Goal: Task Accomplishment & Management: Manage account settings

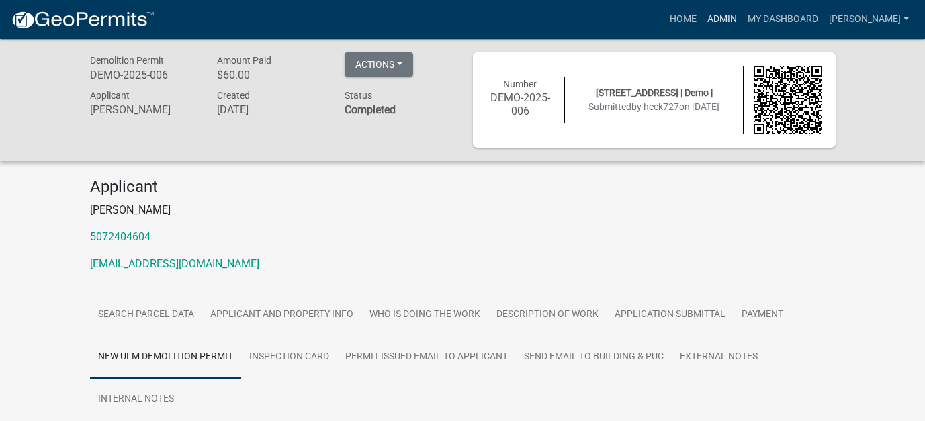
scroll to position [87, 0]
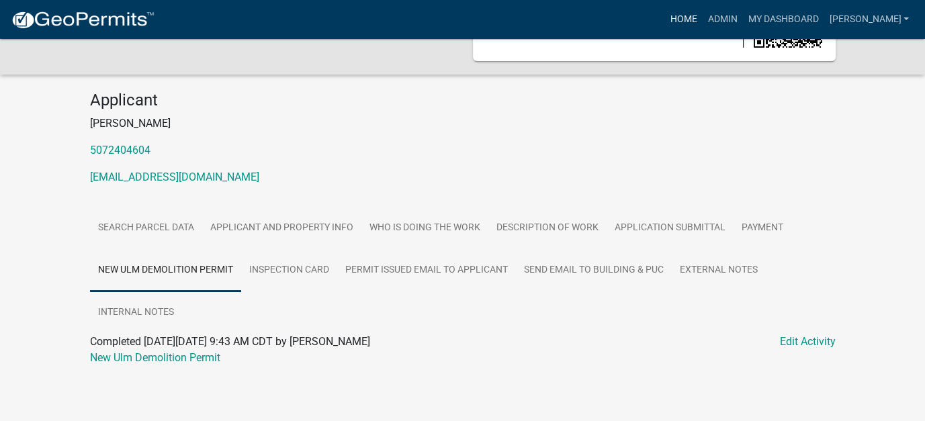
click at [702, 19] on link "Home" at bounding box center [683, 20] width 38 height 26
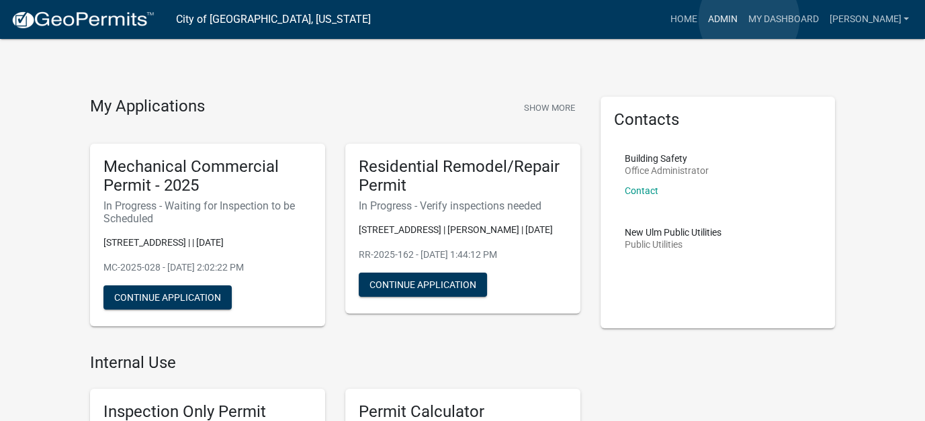
click at [742, 19] on link "Admin" at bounding box center [722, 20] width 40 height 26
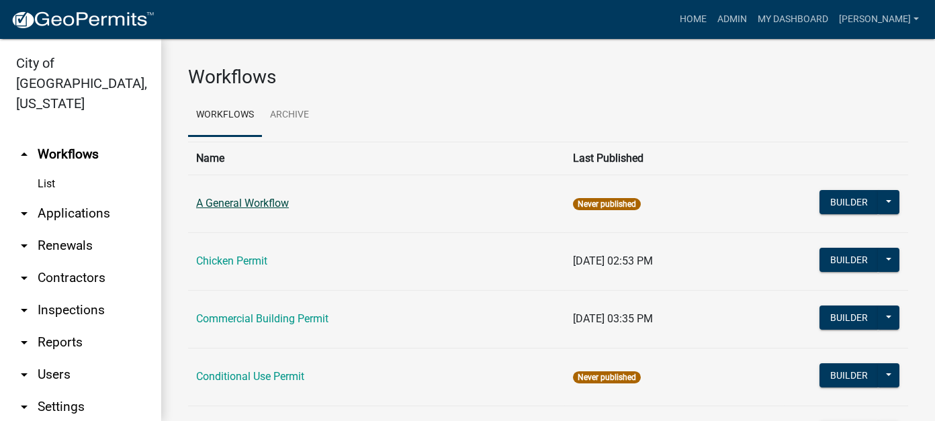
click at [234, 203] on link "A General Workflow" at bounding box center [242, 203] width 93 height 13
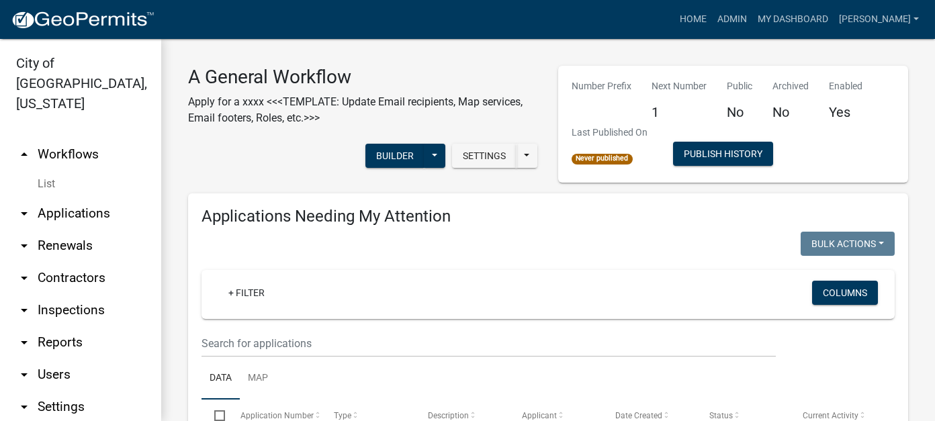
click at [83, 201] on link "arrow_drop_down Applications" at bounding box center [80, 213] width 161 height 32
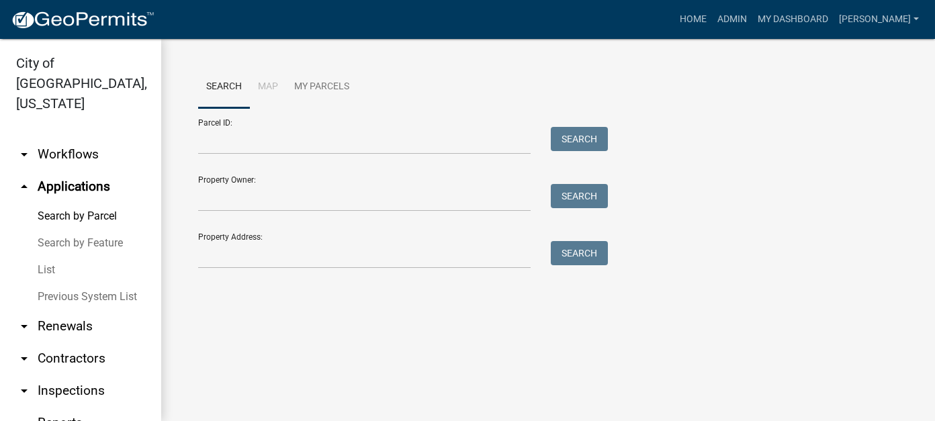
click at [49, 256] on link "List" at bounding box center [80, 269] width 161 height 27
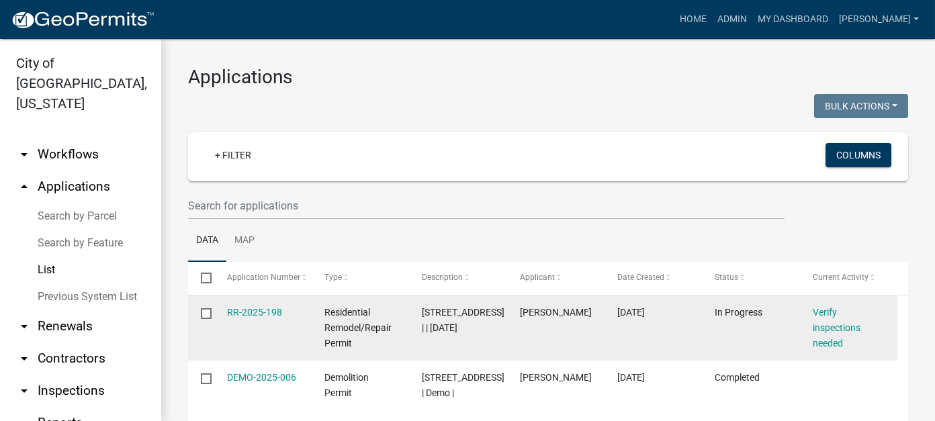
click at [251, 318] on div "RR-2025-198" at bounding box center [263, 312] width 72 height 15
click at [249, 311] on link "RR-2025-198" at bounding box center [254, 312] width 55 height 11
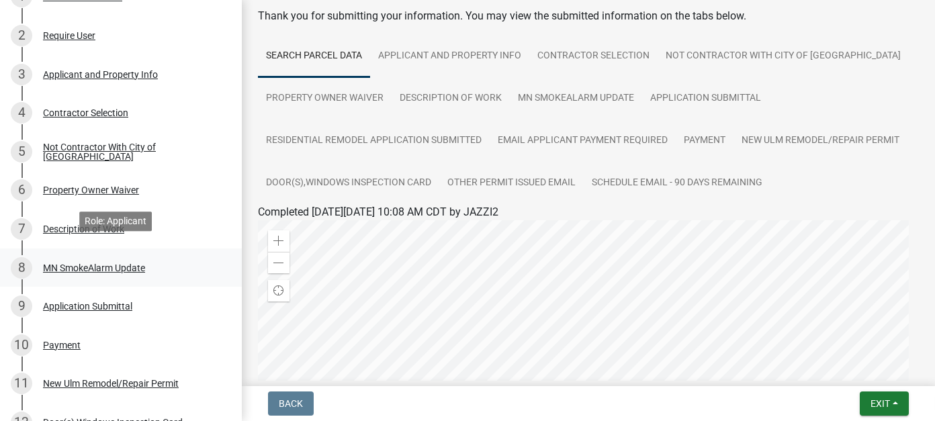
scroll to position [336, 0]
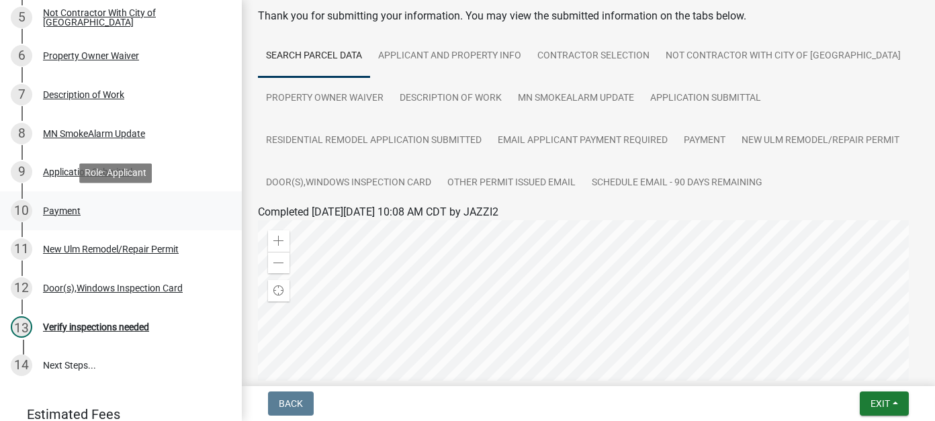
click at [65, 217] on div "10 Payment" at bounding box center [115, 210] width 209 height 21
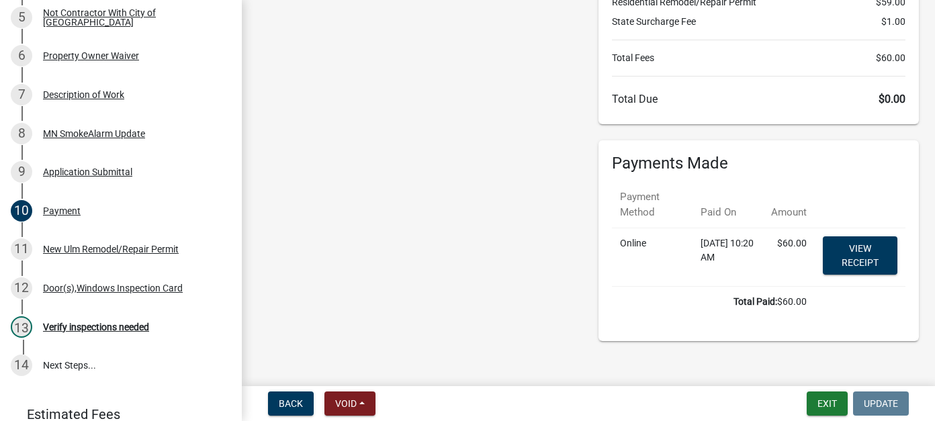
scroll to position [156, 0]
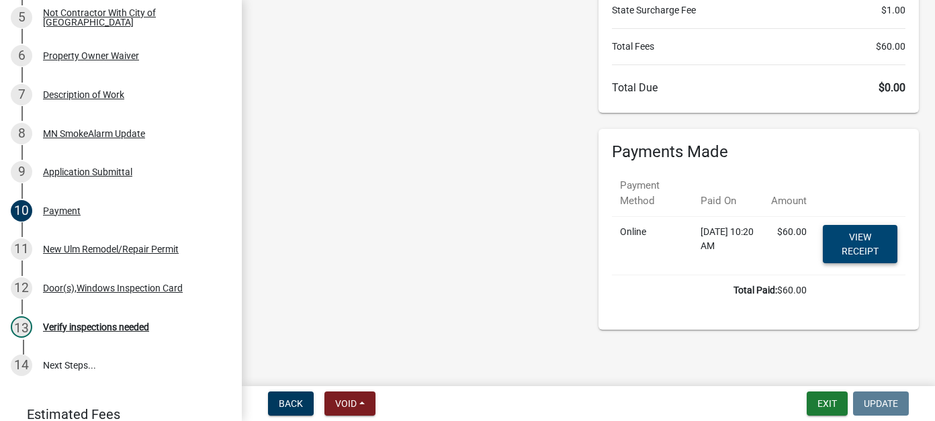
click at [841, 244] on link "View receipt" at bounding box center [859, 244] width 75 height 38
click at [81, 249] on div "New Ulm Remodel/Repair Permit" at bounding box center [111, 248] width 136 height 9
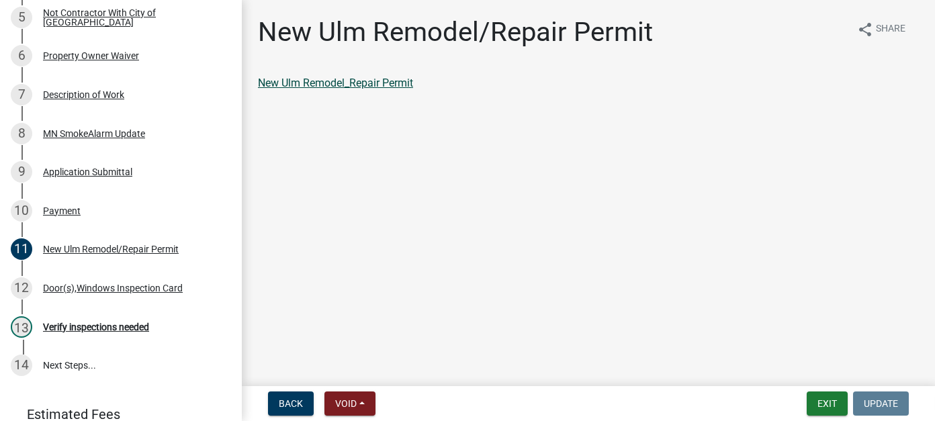
click at [364, 88] on link "New Ulm Remodel_Repair Permit" at bounding box center [335, 83] width 155 height 13
click at [67, 286] on div "Door(s),Windows Inspection Card" at bounding box center [113, 287] width 140 height 9
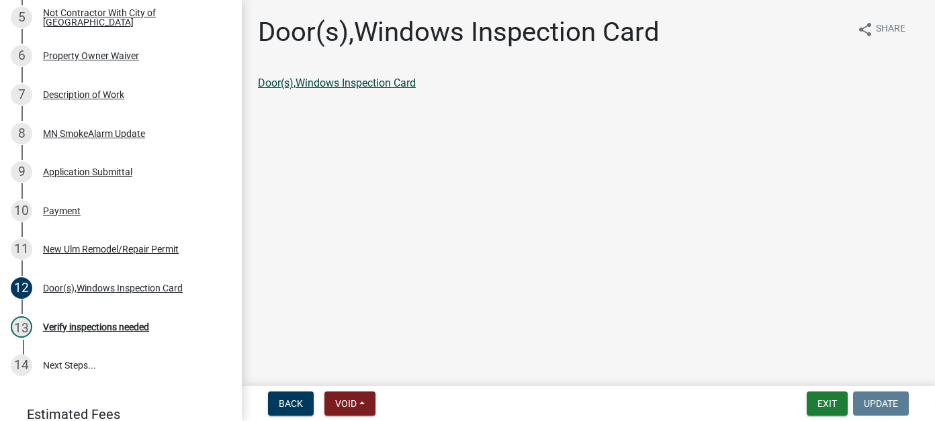
click at [358, 83] on link "Door(s),Windows Inspection Card" at bounding box center [337, 83] width 158 height 13
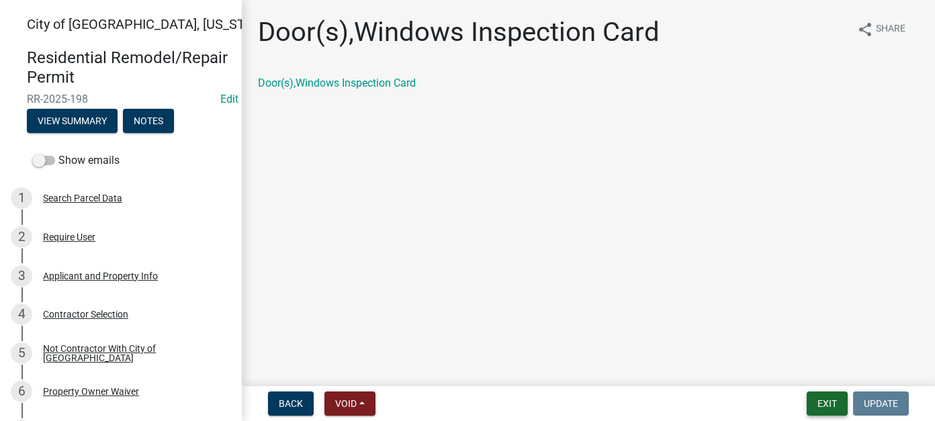
click at [821, 405] on button "Exit" at bounding box center [826, 403] width 41 height 24
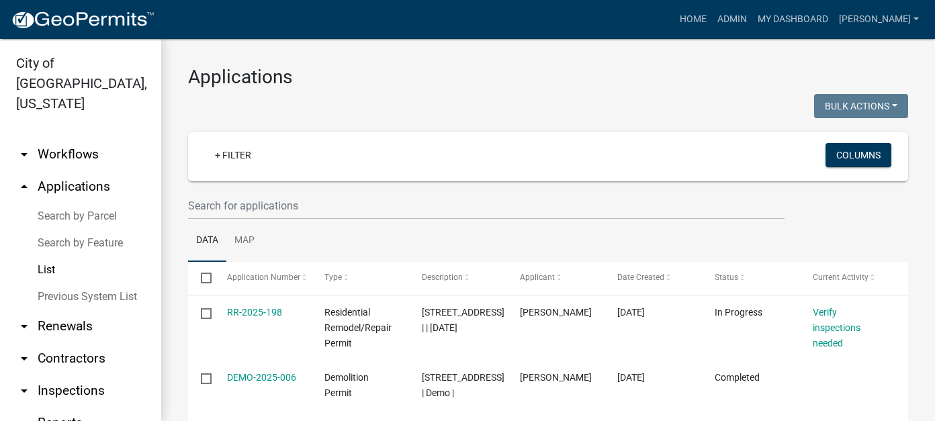
click at [56, 256] on link "List" at bounding box center [80, 269] width 161 height 27
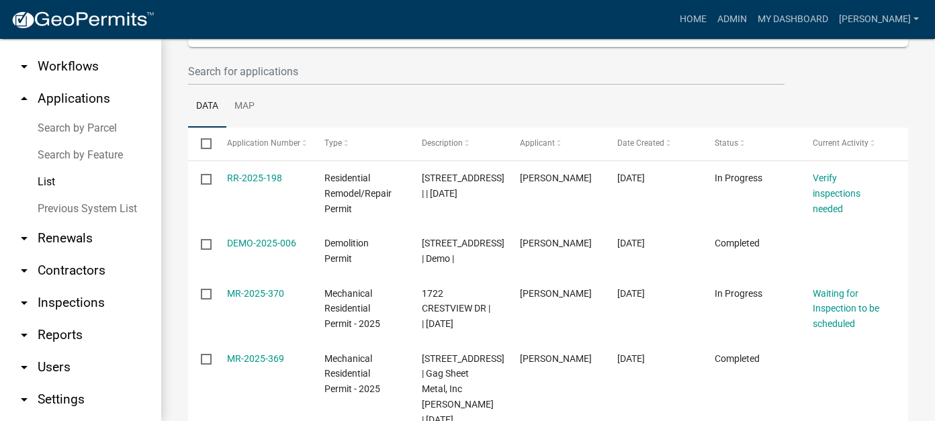
scroll to position [99, 0]
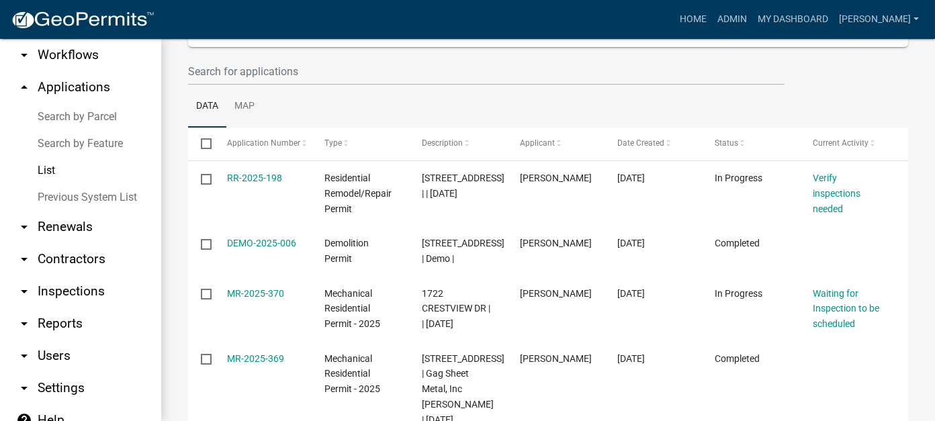
click at [66, 308] on link "arrow_drop_down Reports" at bounding box center [80, 324] width 161 height 32
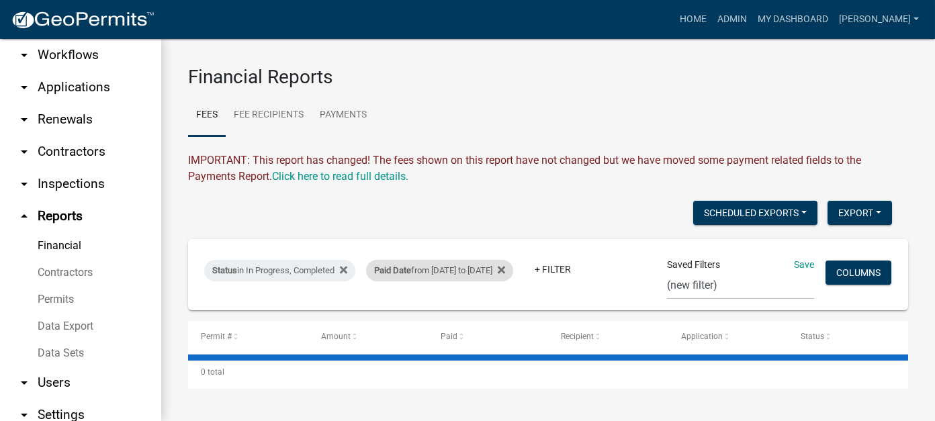
click at [451, 272] on div "Paid Date from 10/08/2025 to 10/08/2025" at bounding box center [439, 270] width 147 height 21
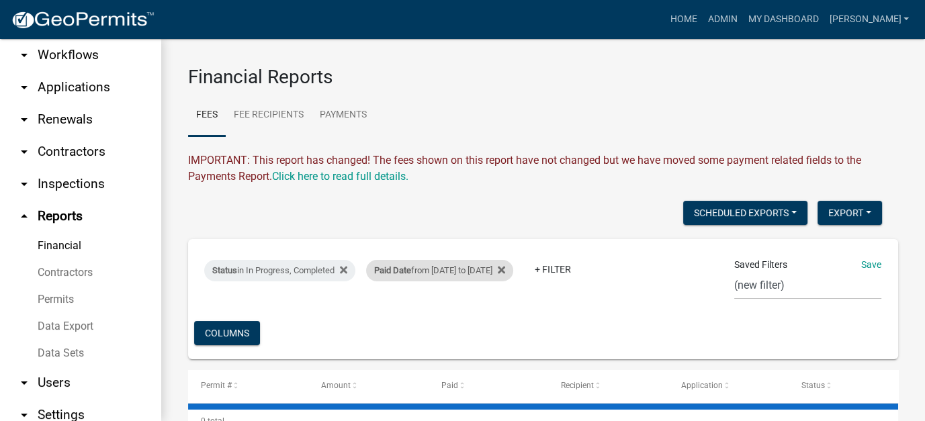
select select "custom"
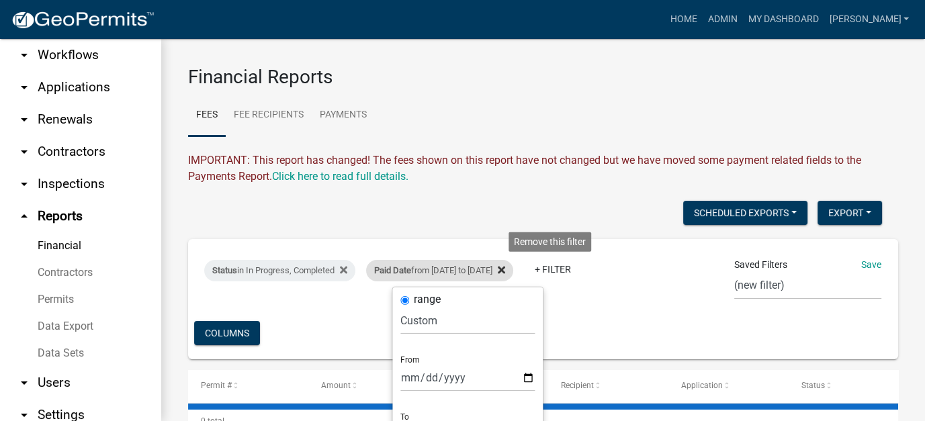
click at [505, 269] on icon at bounding box center [501, 270] width 7 height 11
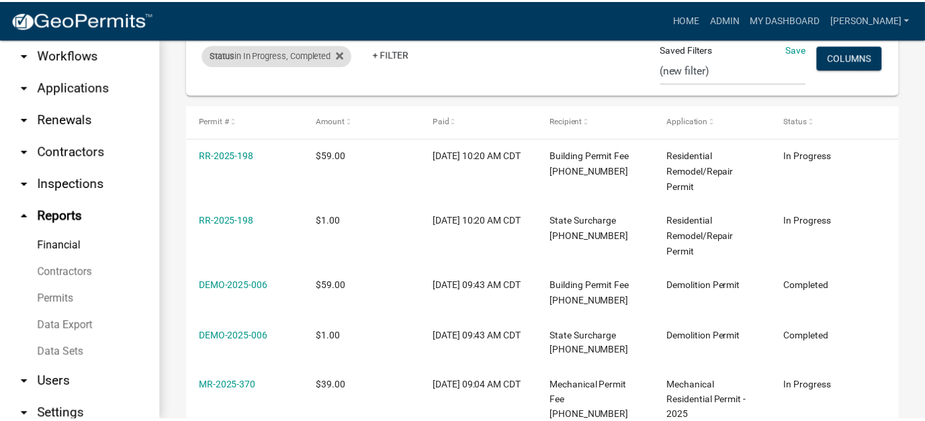
scroll to position [244, 0]
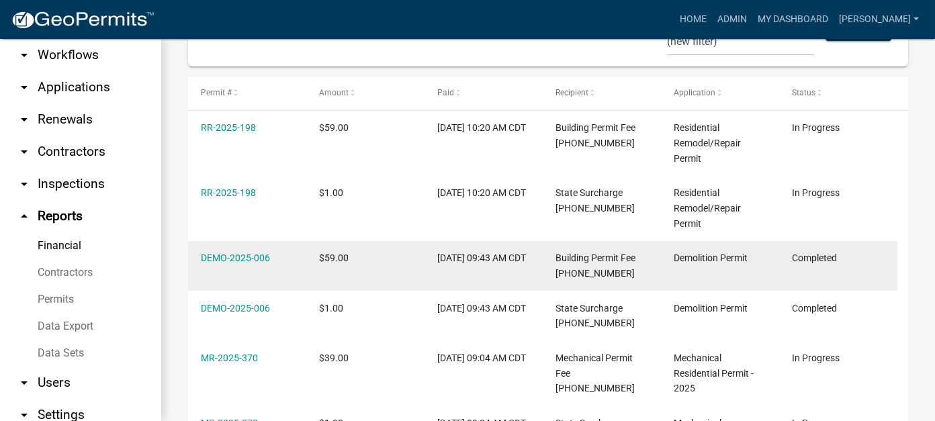
click at [238, 291] on datatable-body-cell "DEMO-2025-006" at bounding box center [247, 266] width 118 height 50
click at [236, 263] on link "DEMO-2025-006" at bounding box center [235, 257] width 69 height 11
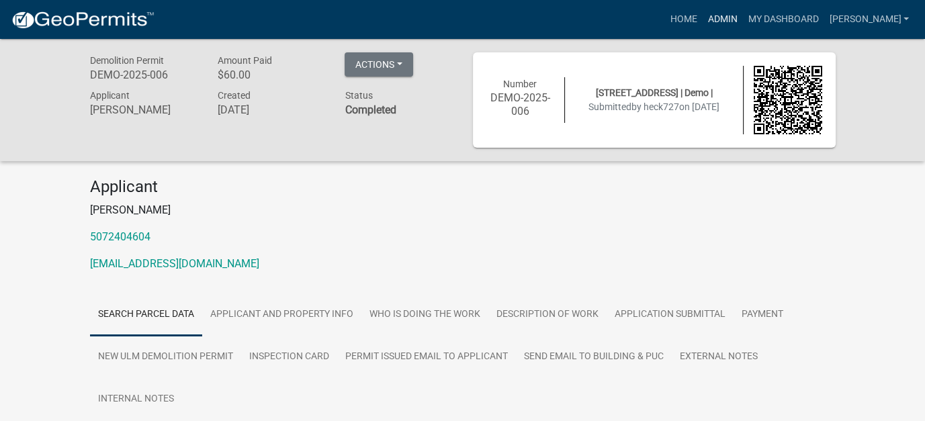
click at [742, 18] on link "Admin" at bounding box center [722, 20] width 40 height 26
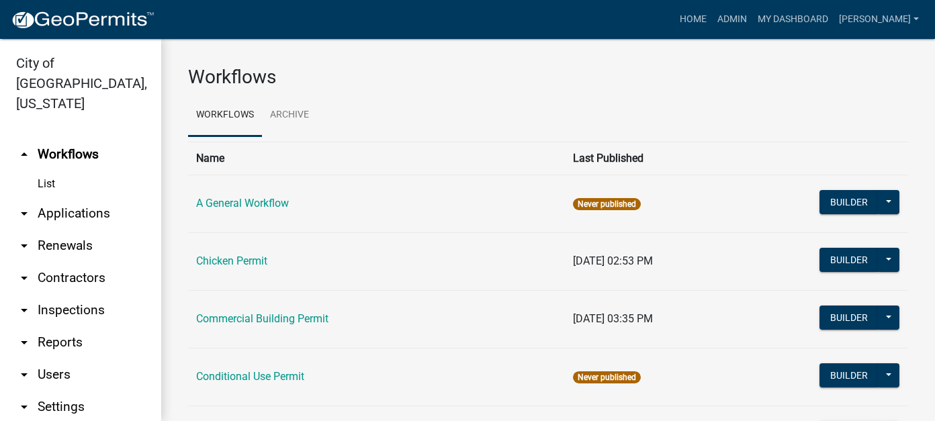
drag, startPoint x: 81, startPoint y: 199, endPoint x: 93, endPoint y: 201, distance: 12.2
click at [81, 199] on link "arrow_drop_down Applications" at bounding box center [80, 213] width 161 height 32
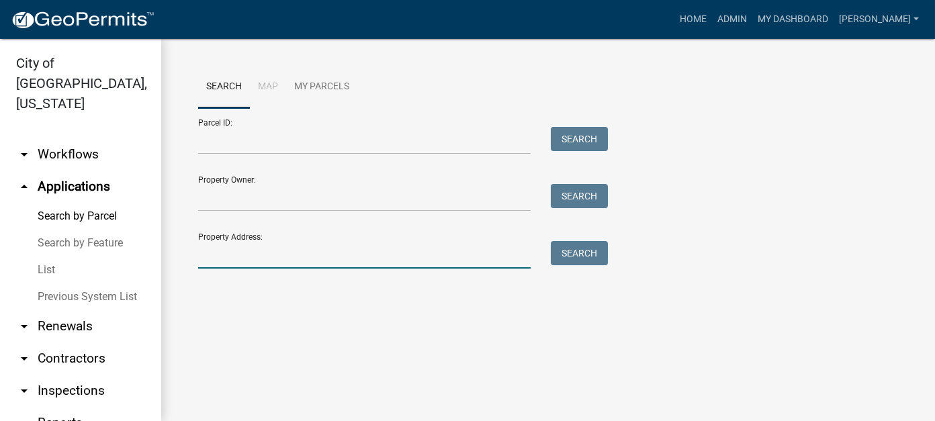
click at [233, 256] on input "Property Address:" at bounding box center [364, 255] width 332 height 28
click at [46, 256] on link "List" at bounding box center [80, 269] width 161 height 27
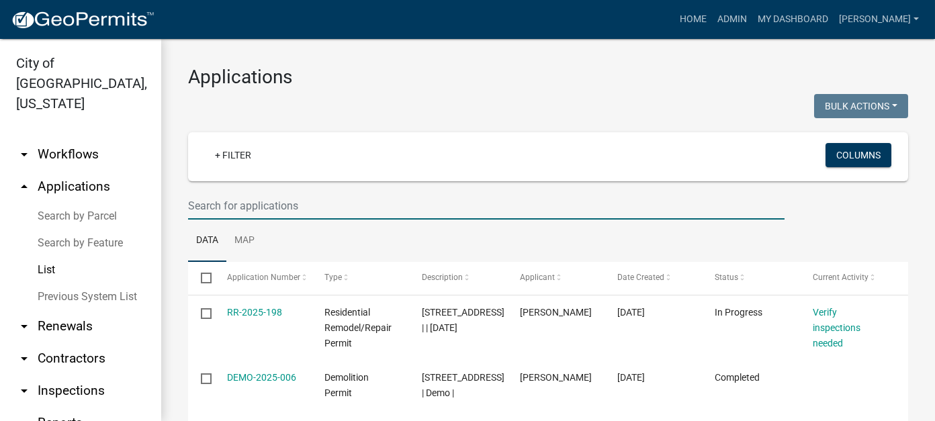
click at [242, 210] on input "text" at bounding box center [486, 206] width 596 height 28
type input "poehler"
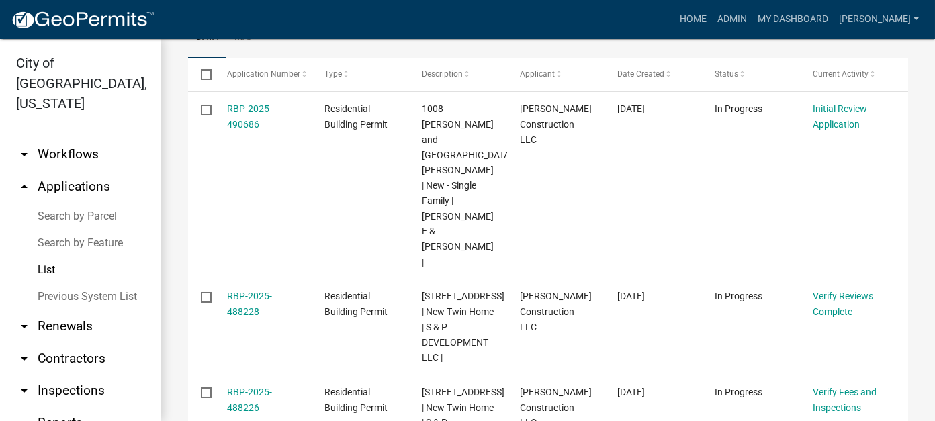
scroll to position [201, 0]
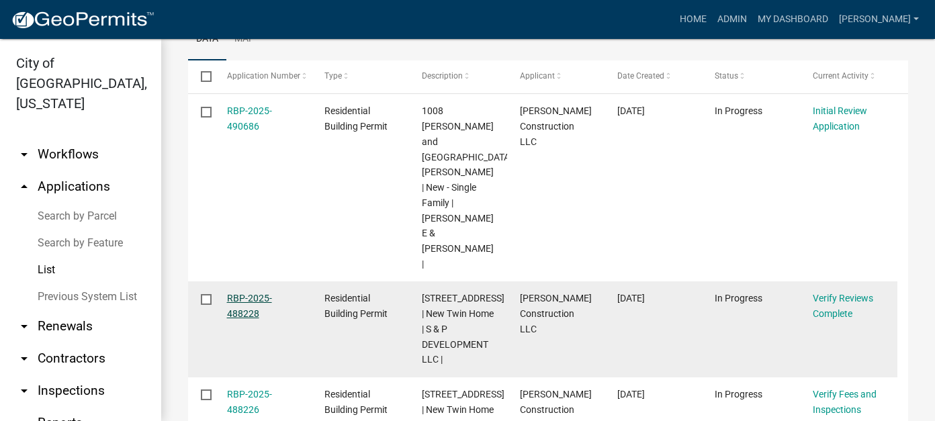
click at [240, 293] on link "RBP-2025-488228" at bounding box center [249, 306] width 45 height 26
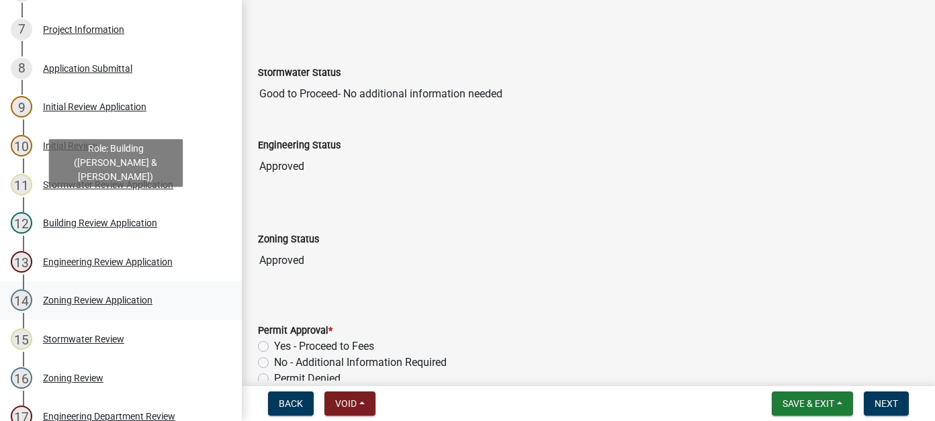
scroll to position [403, 0]
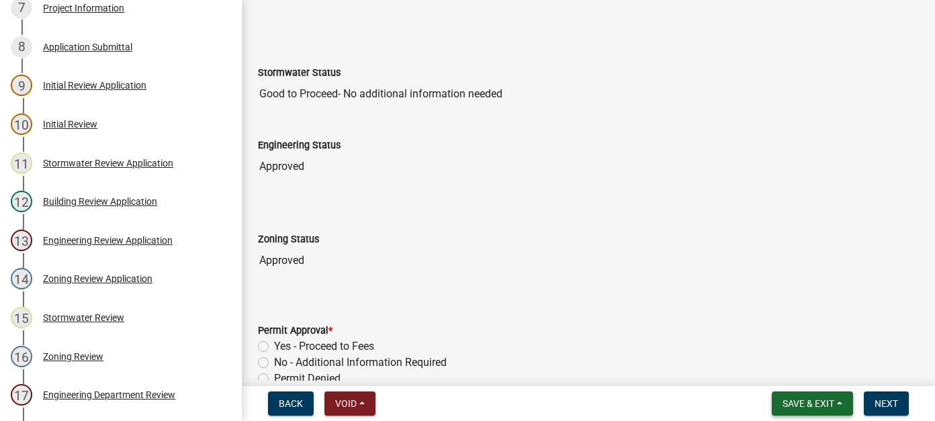
click at [823, 404] on span "Save & Exit" at bounding box center [808, 403] width 52 height 11
click at [780, 373] on button "Save & Exit" at bounding box center [798, 368] width 107 height 32
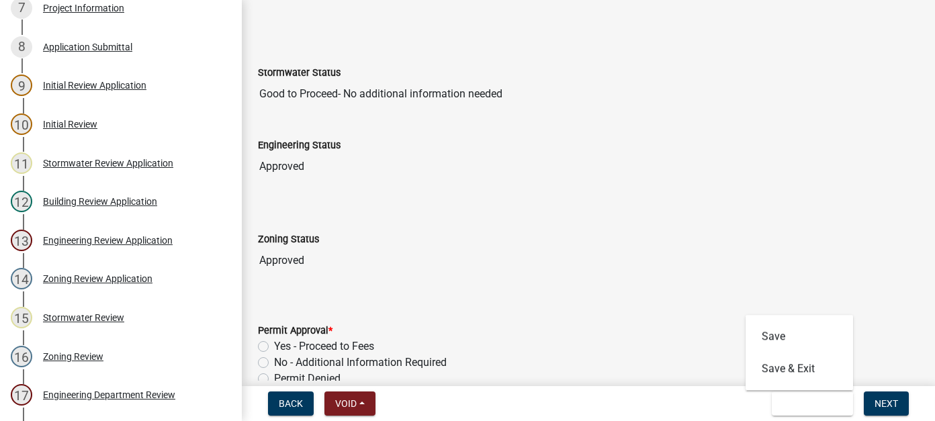
scroll to position [0, 0]
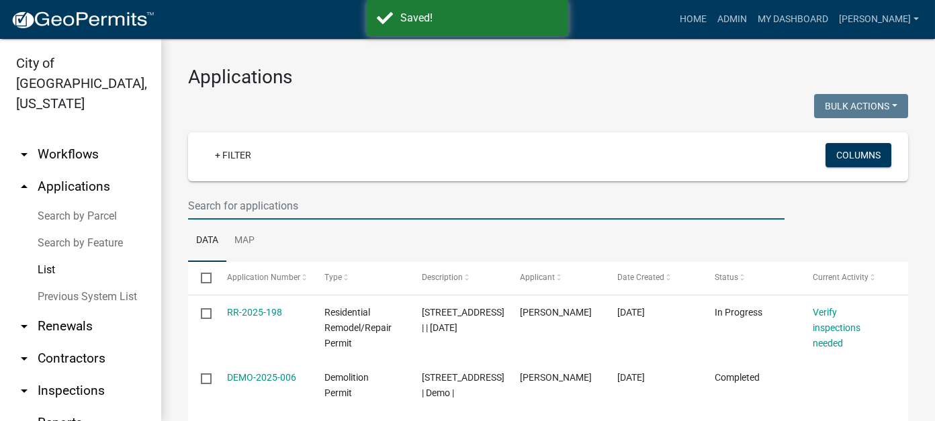
click at [242, 196] on input "text" at bounding box center [486, 206] width 596 height 28
type input "kral"
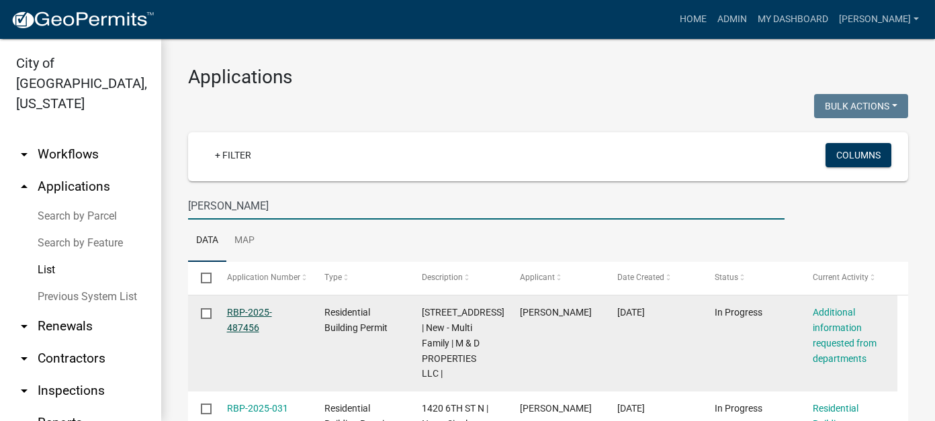
click at [241, 310] on link "RBP-2025-487456" at bounding box center [249, 320] width 45 height 26
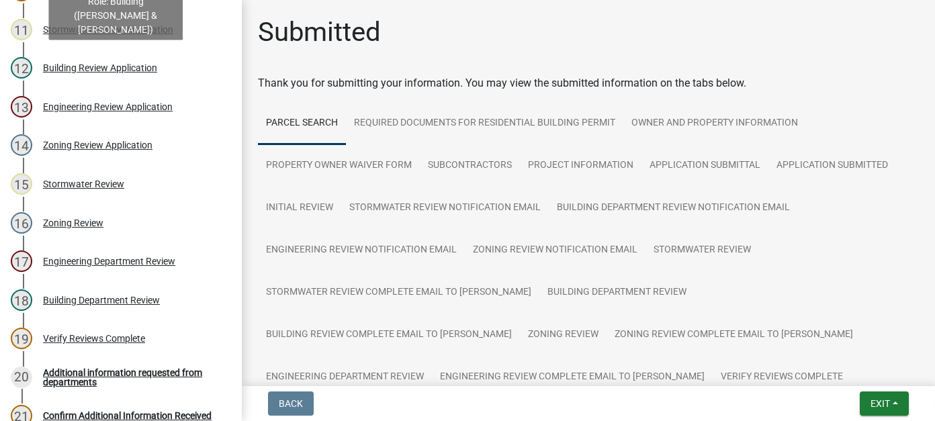
scroll to position [537, 0]
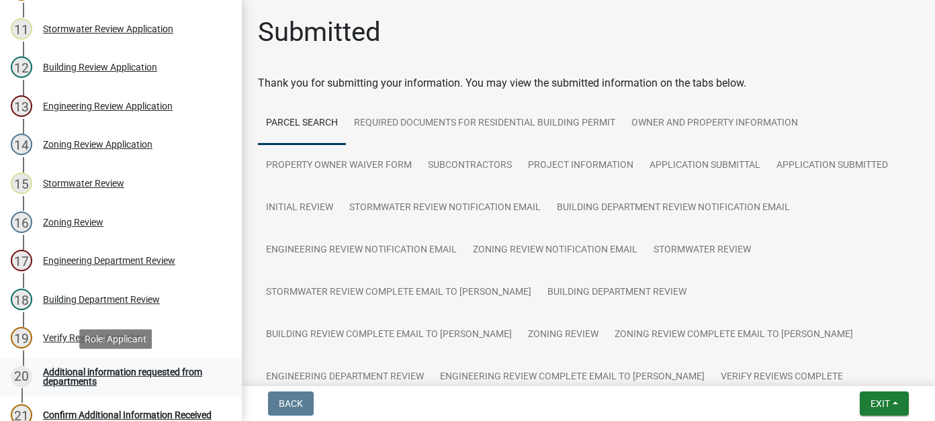
click at [122, 374] on div "Additional information requested from departments" at bounding box center [131, 376] width 177 height 19
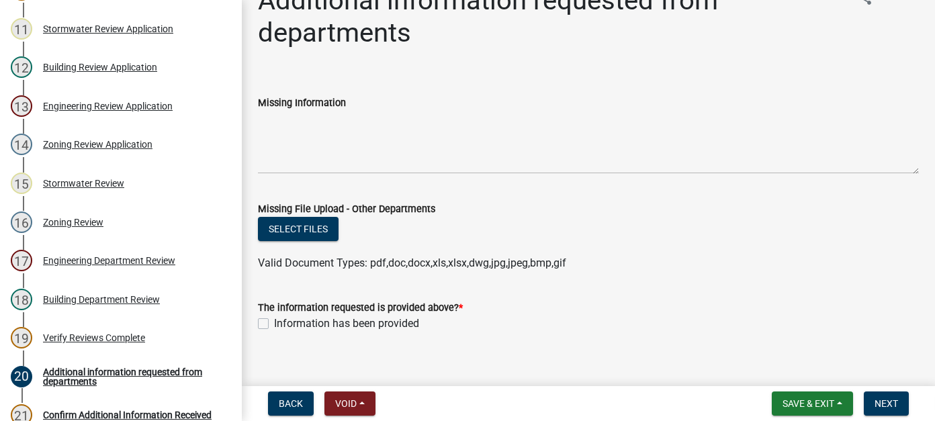
scroll to position [46, 0]
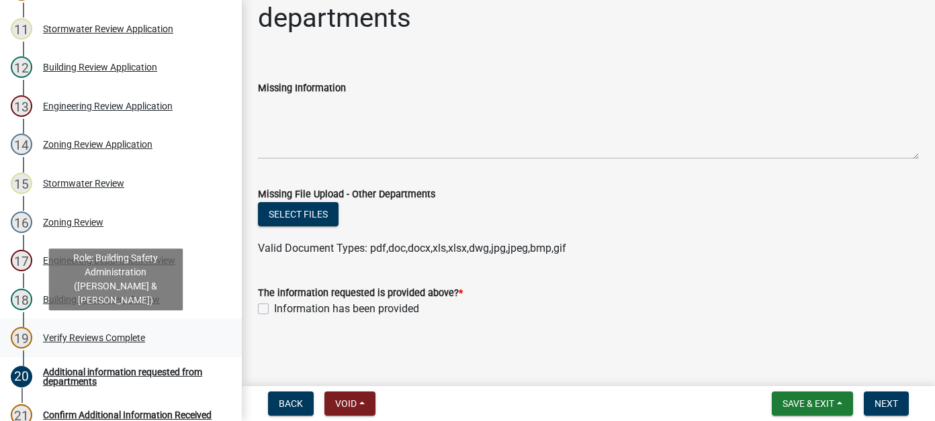
click at [124, 340] on div "Verify Reviews Complete" at bounding box center [94, 337] width 102 height 9
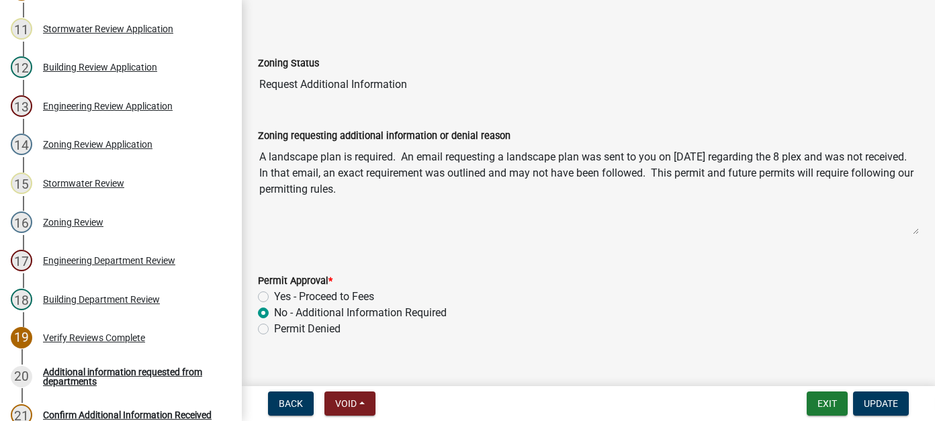
scroll to position [454, 0]
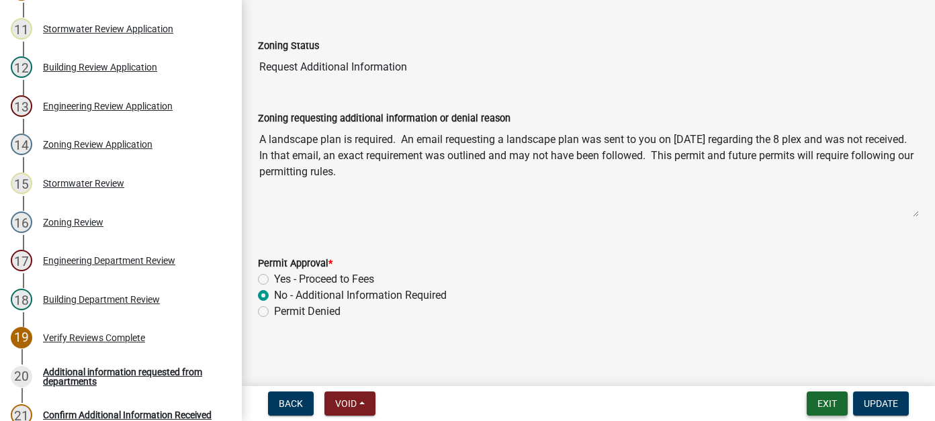
click at [822, 403] on button "Exit" at bounding box center [826, 403] width 41 height 24
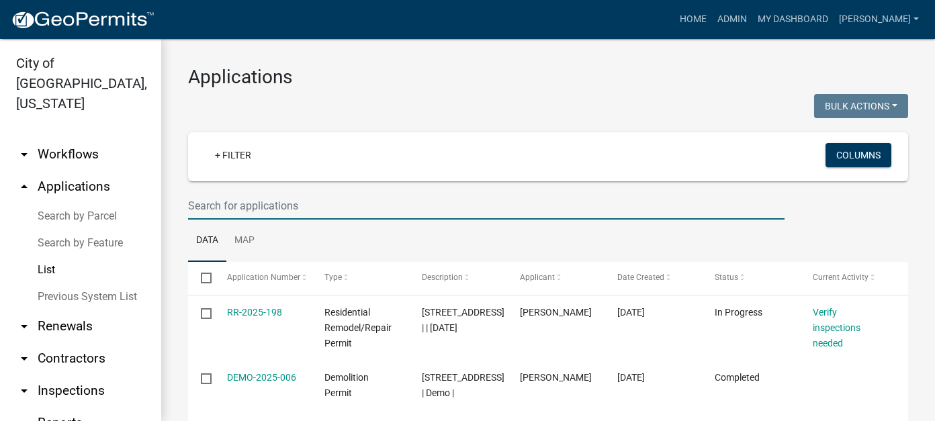
click at [256, 206] on input "text" at bounding box center [486, 206] width 596 height 28
type input "poehler"
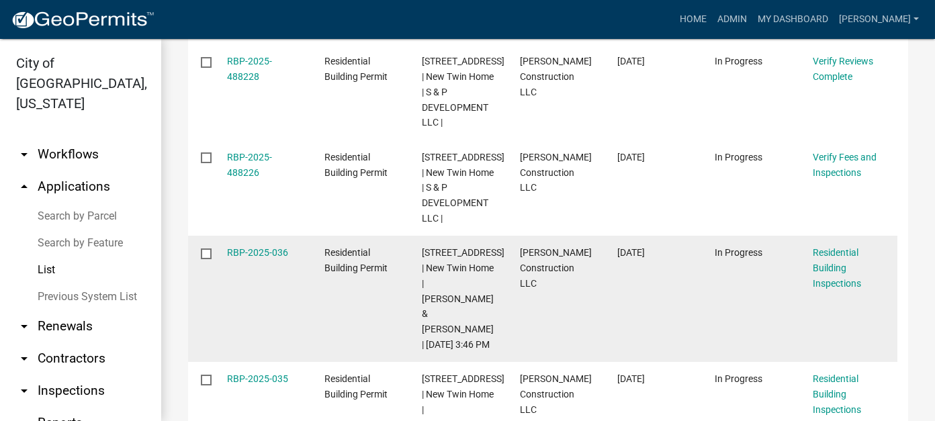
scroll to position [470, 0]
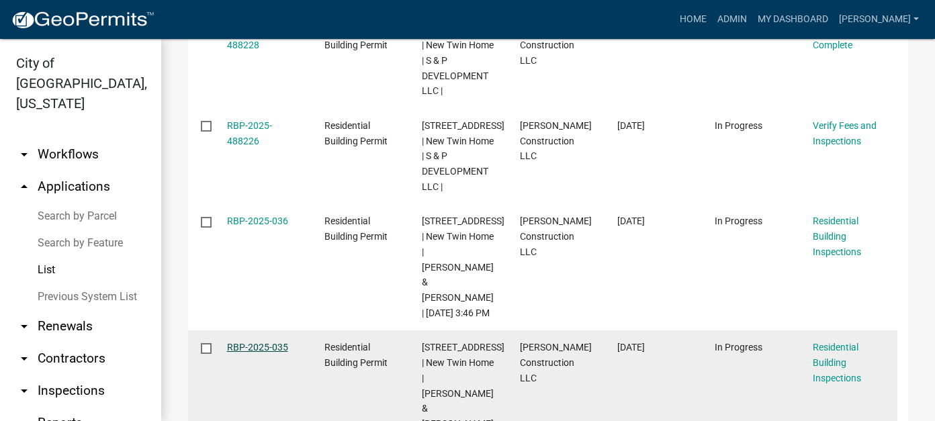
click at [265, 342] on link "RBP-2025-035" at bounding box center [257, 347] width 61 height 11
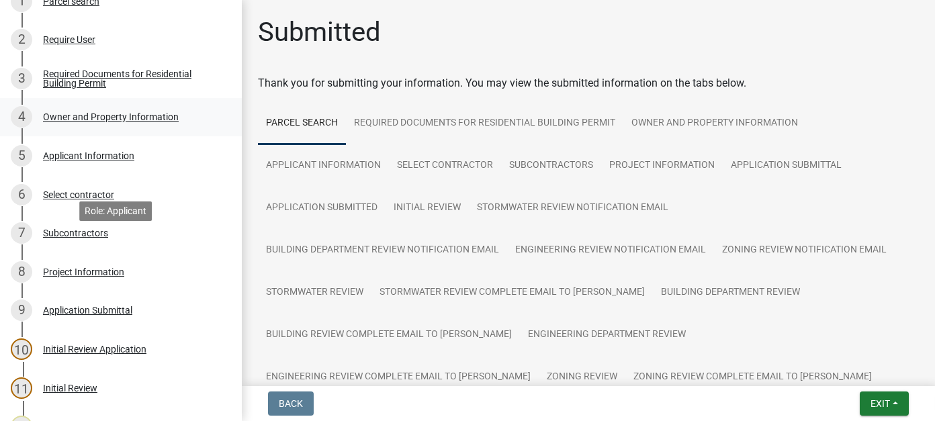
scroll to position [201, 0]
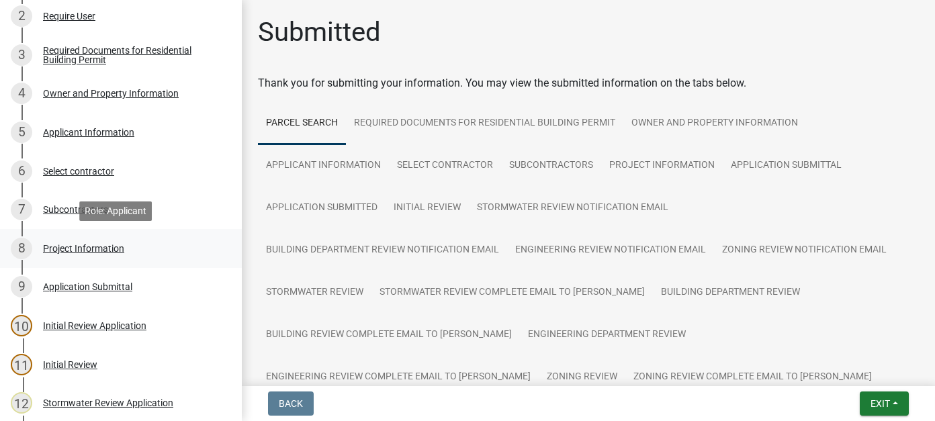
click at [109, 251] on div "Project Information" at bounding box center [83, 248] width 81 height 9
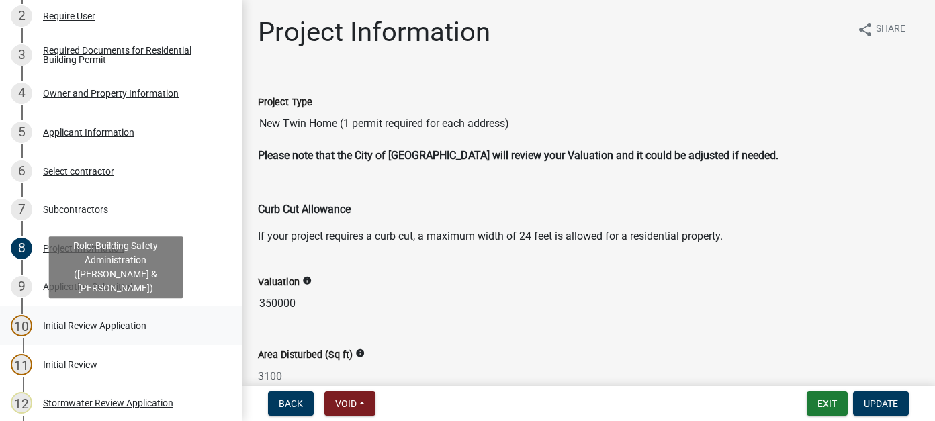
click at [87, 325] on div "Initial Review Application" at bounding box center [94, 325] width 103 height 9
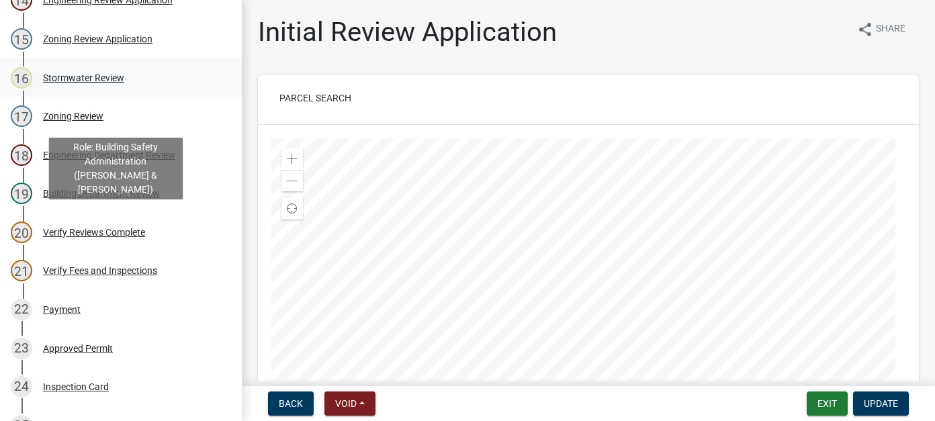
scroll to position [739, 0]
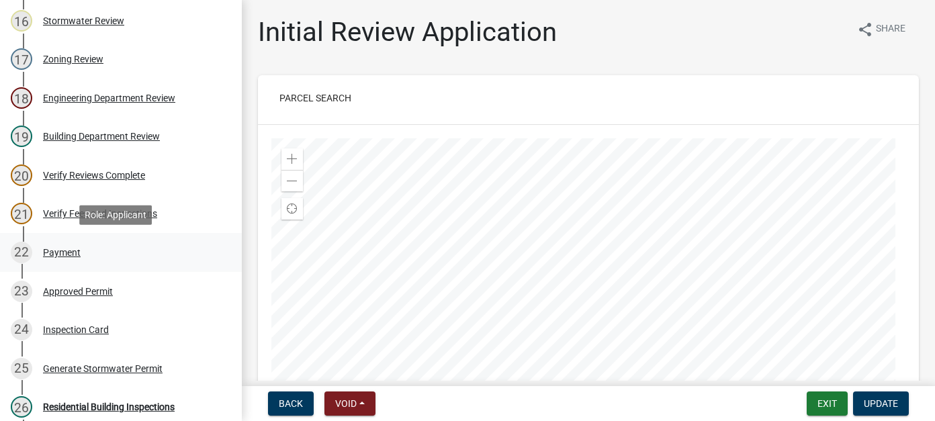
click at [72, 261] on div "22 Payment" at bounding box center [115, 252] width 209 height 21
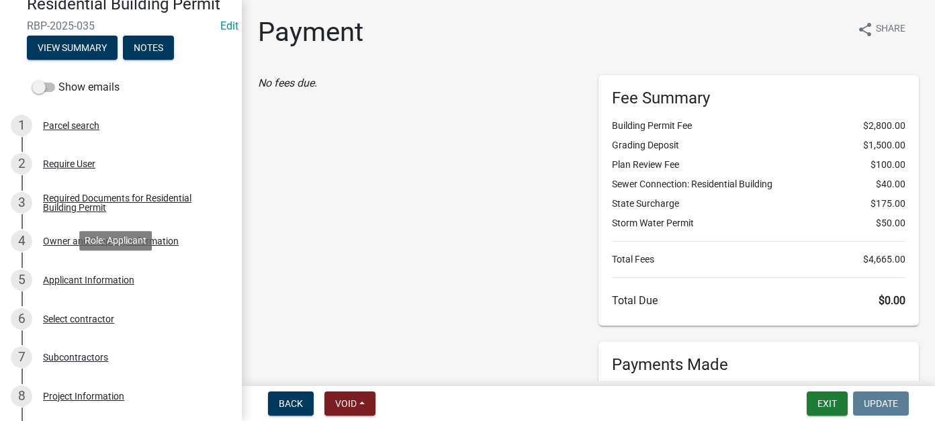
scroll to position [0, 0]
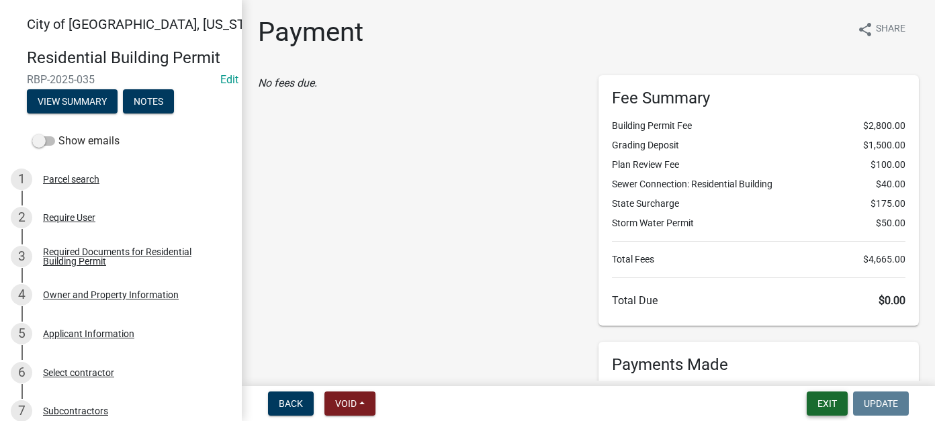
click at [830, 401] on button "Exit" at bounding box center [826, 403] width 41 height 24
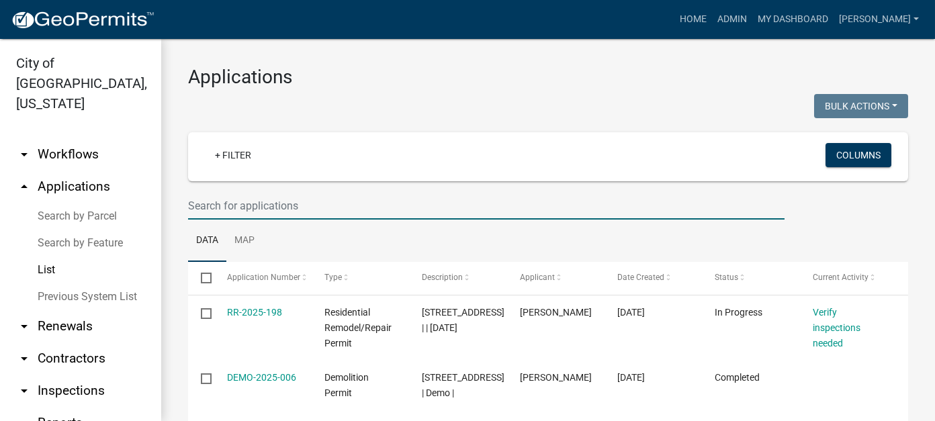
click at [231, 199] on input "text" at bounding box center [486, 206] width 596 height 28
type input "poehler"
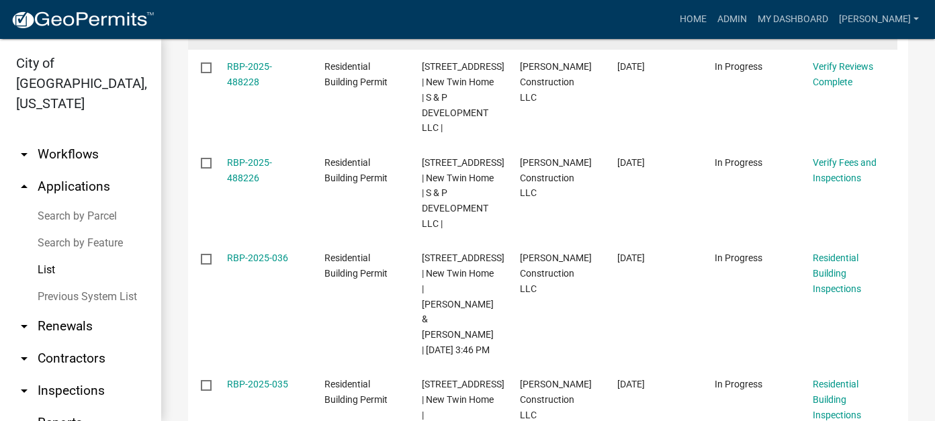
scroll to position [470, 0]
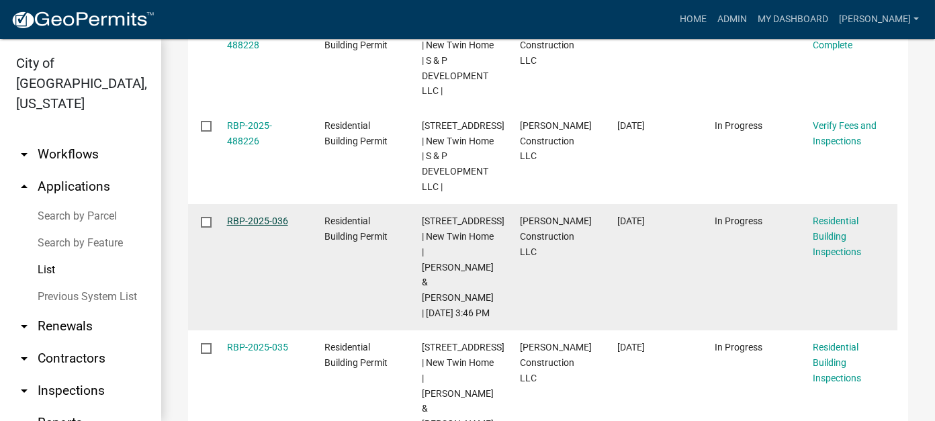
click at [263, 216] on link "RBP-2025-036" at bounding box center [257, 221] width 61 height 11
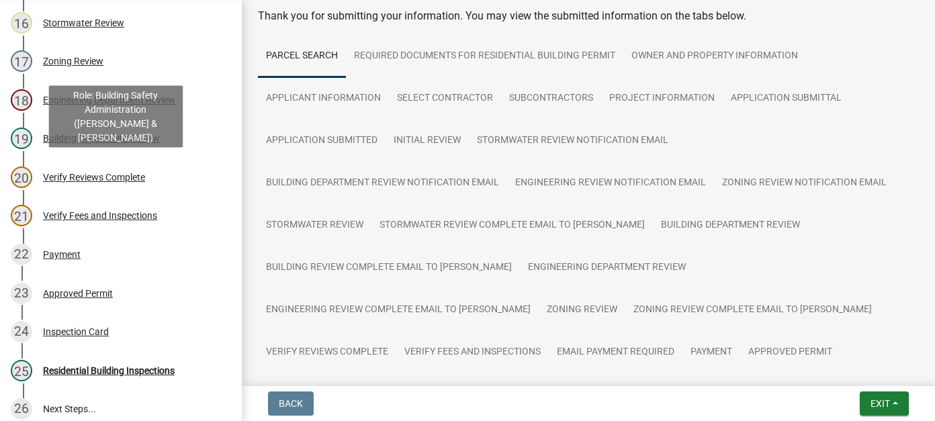
scroll to position [739, 0]
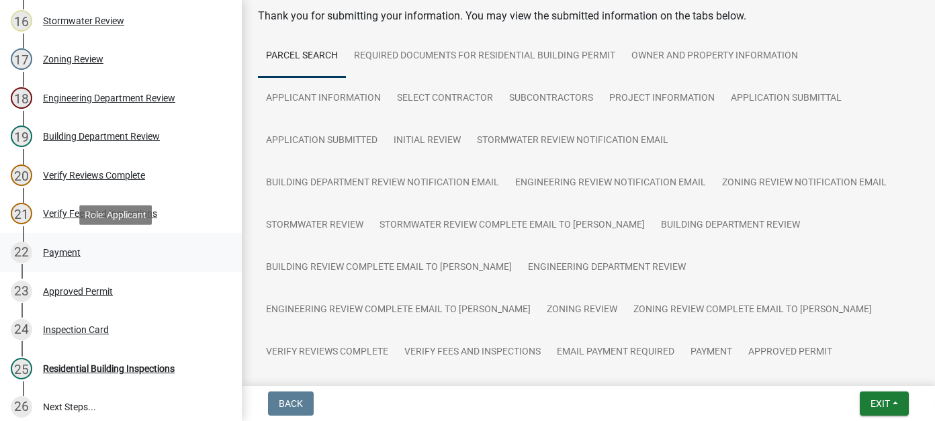
click at [57, 256] on div "Payment" at bounding box center [62, 252] width 38 height 9
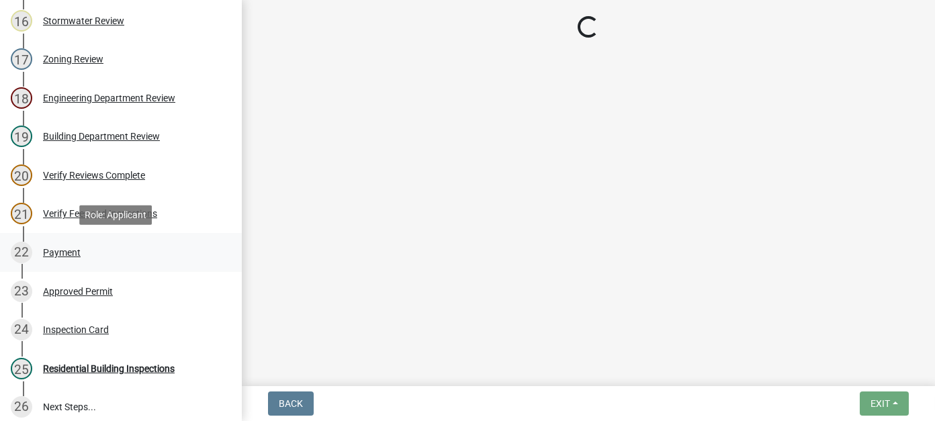
scroll to position [0, 0]
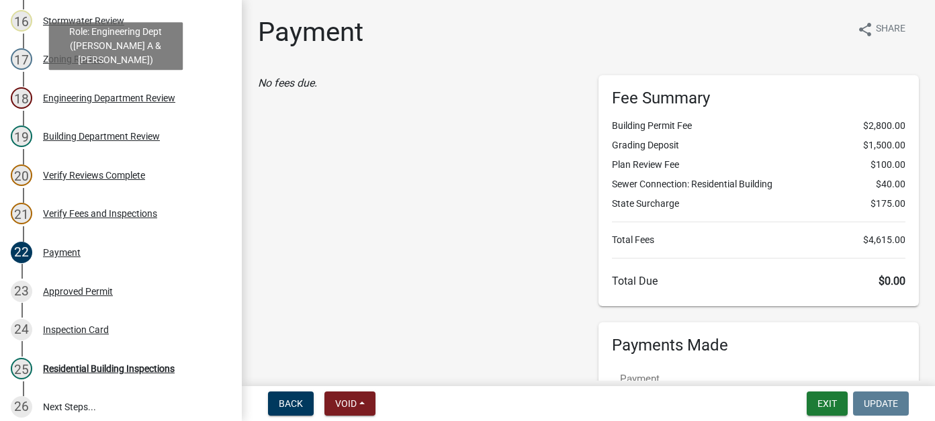
click at [78, 93] on div "Engineering Department Review" at bounding box center [109, 97] width 132 height 9
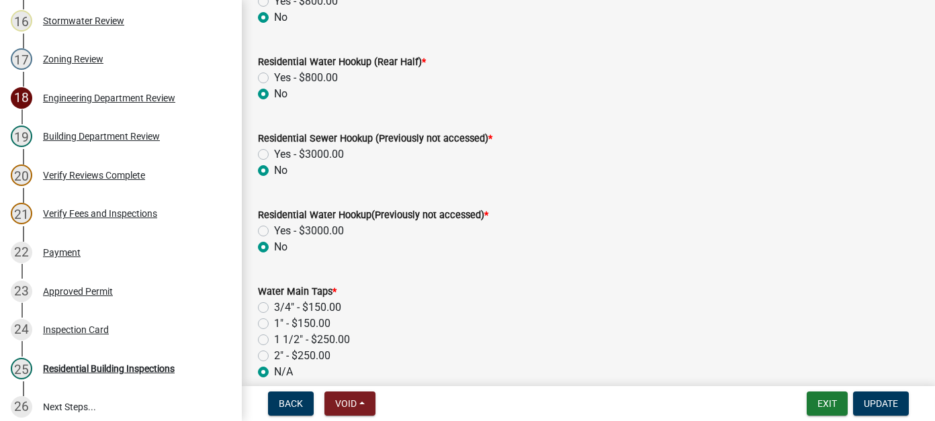
scroll to position [403, 0]
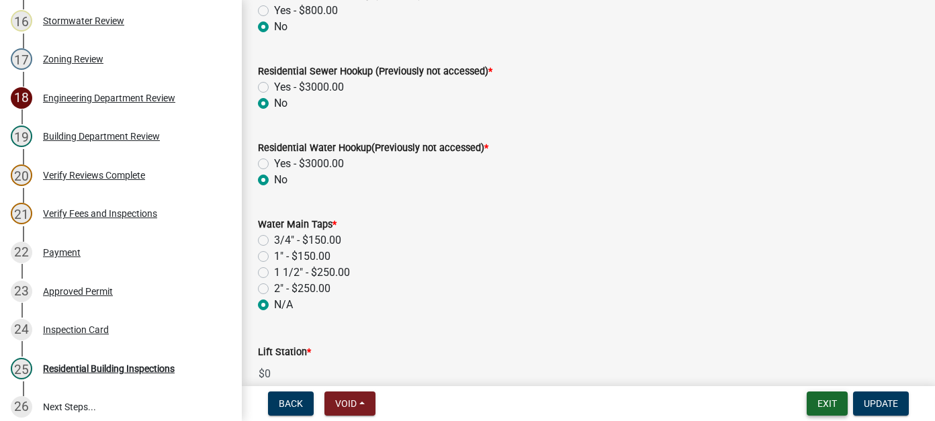
click at [824, 399] on button "Exit" at bounding box center [826, 403] width 41 height 24
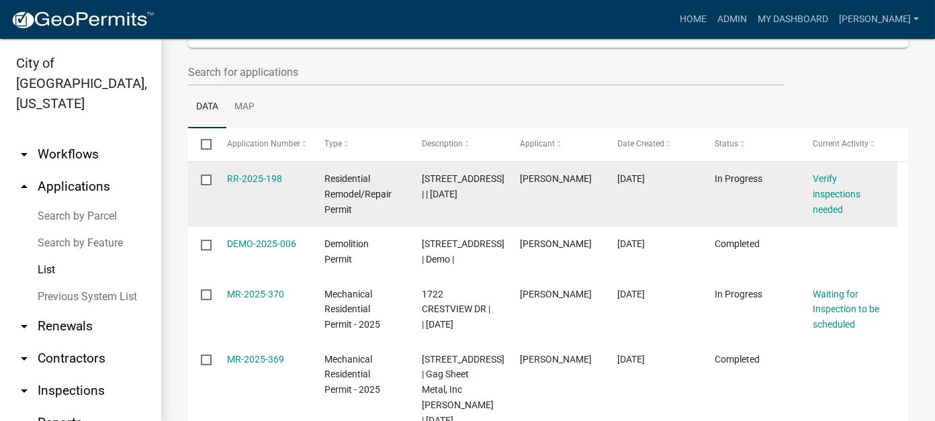
scroll to position [134, 0]
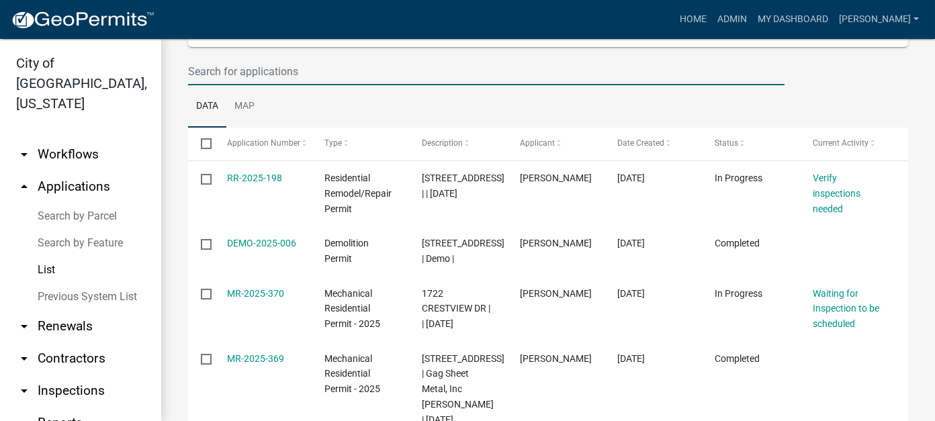
click at [244, 74] on input "text" at bounding box center [486, 72] width 596 height 28
type input "poehler"
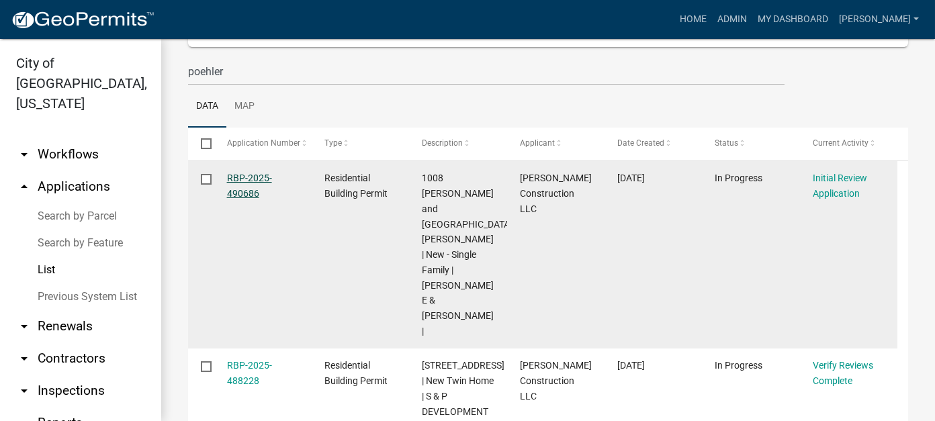
click at [244, 195] on link "RBP-2025-490686" at bounding box center [249, 186] width 45 height 26
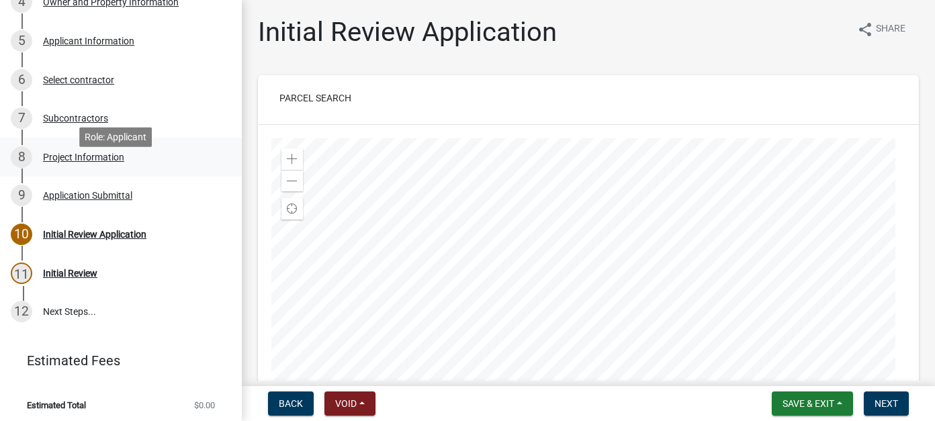
scroll to position [297, 0]
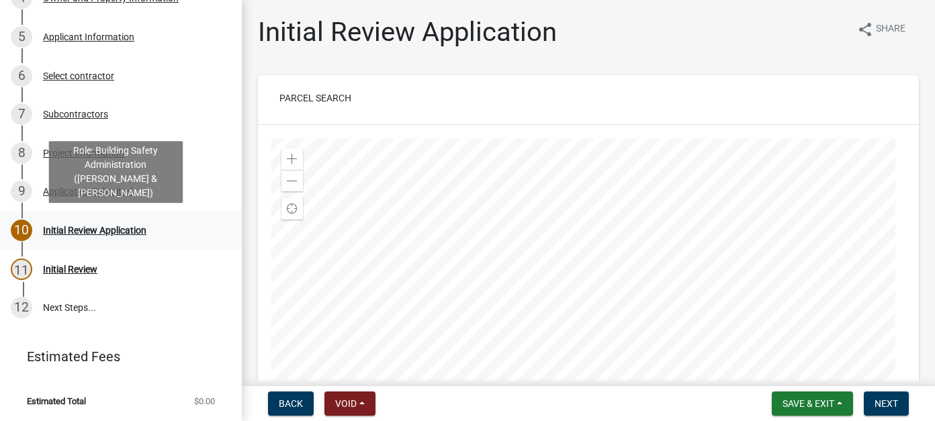
click at [109, 231] on div "Initial Review Application" at bounding box center [94, 230] width 103 height 9
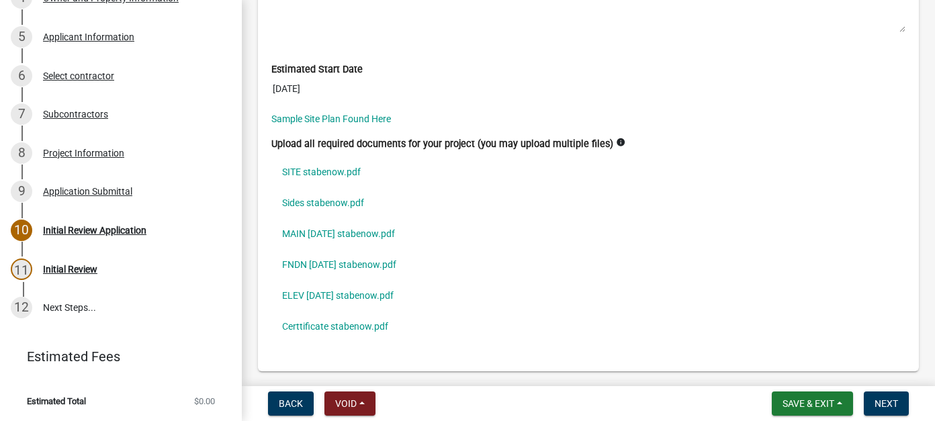
scroll to position [3961, 0]
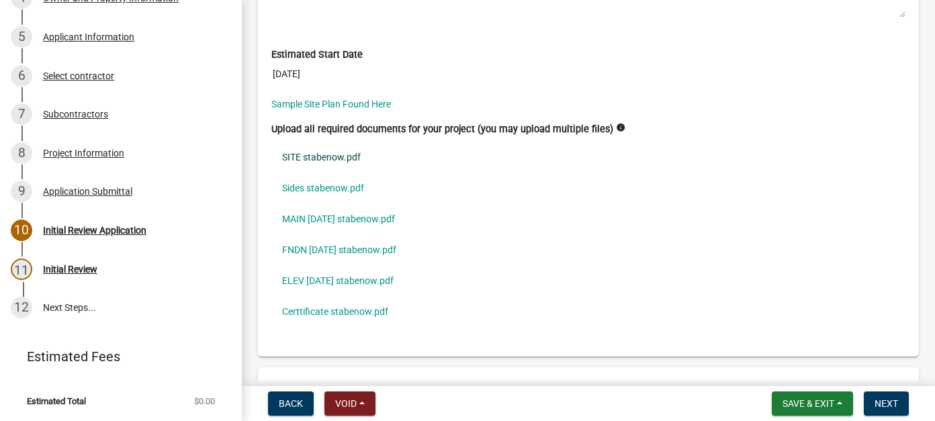
click at [332, 143] on link "SITE stabenow.pdf" at bounding box center [588, 157] width 634 height 31
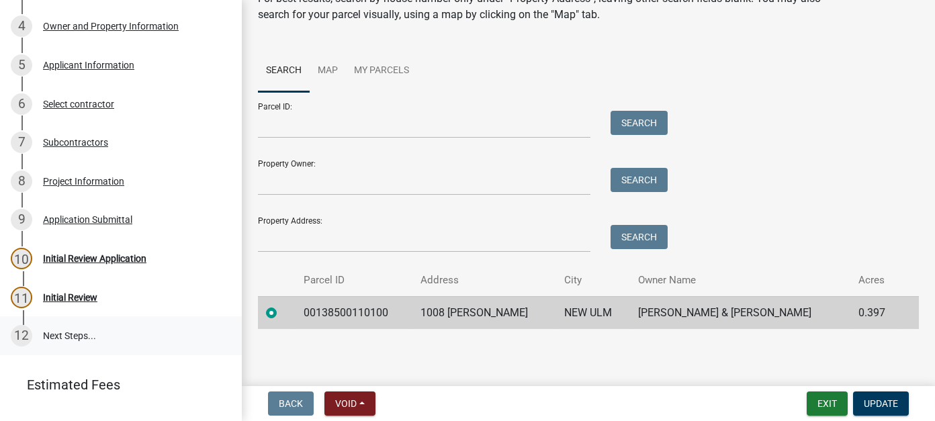
scroll to position [297, 0]
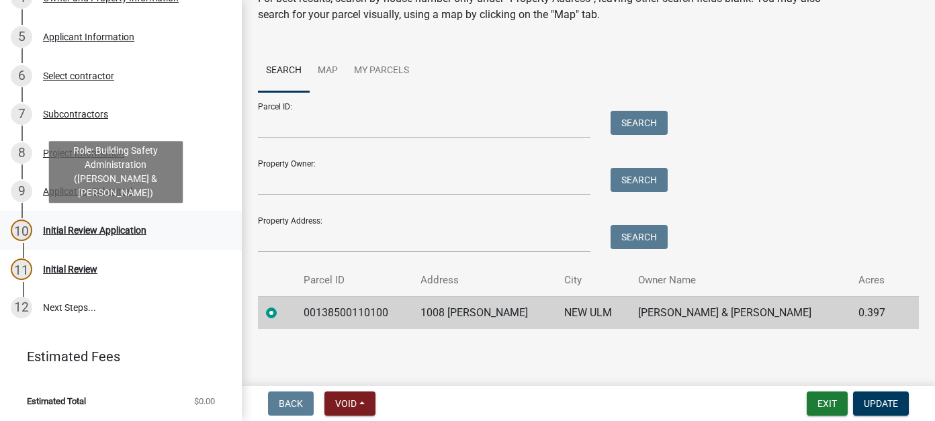
click at [94, 240] on div "10 Initial Review Application" at bounding box center [115, 230] width 209 height 21
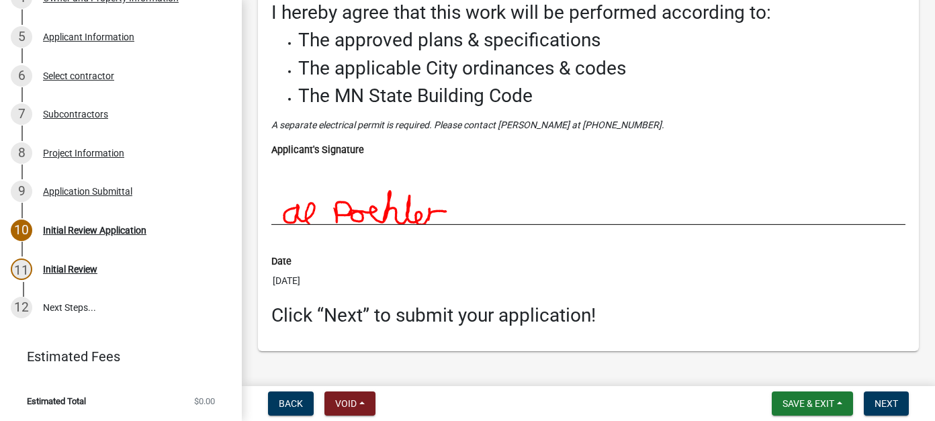
scroll to position [4396, 0]
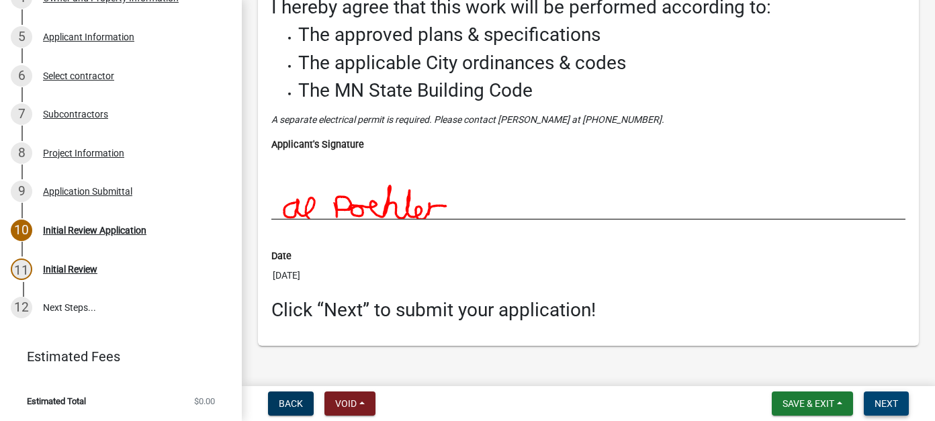
click at [882, 401] on span "Next" at bounding box center [885, 403] width 23 height 11
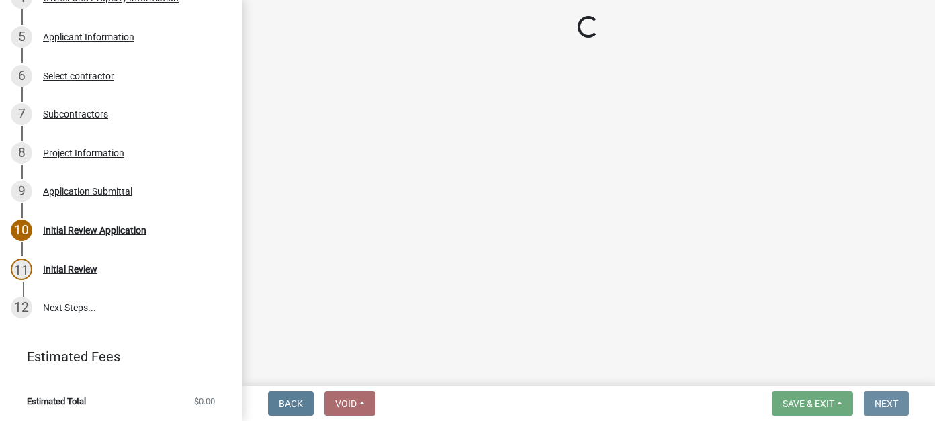
scroll to position [0, 0]
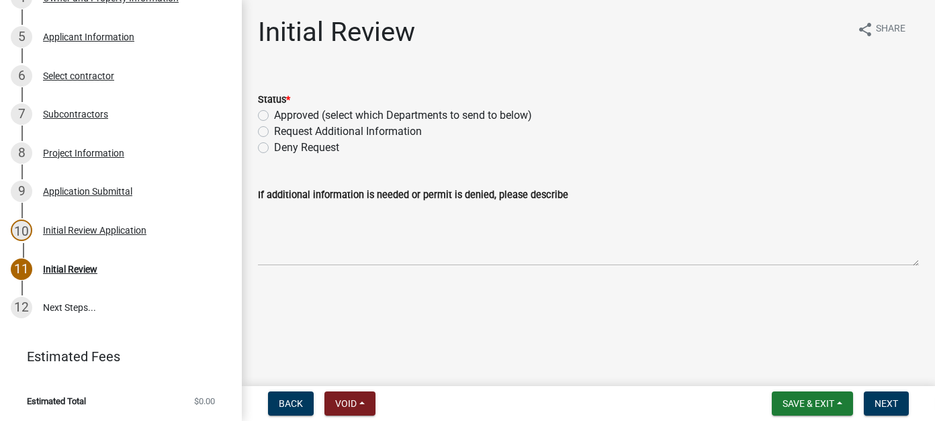
click at [274, 117] on label "Approved (select which Departments to send to below)" at bounding box center [403, 115] width 258 height 16
click at [274, 116] on input "Approved (select which Departments to send to below)" at bounding box center [278, 111] width 9 height 9
radio input "true"
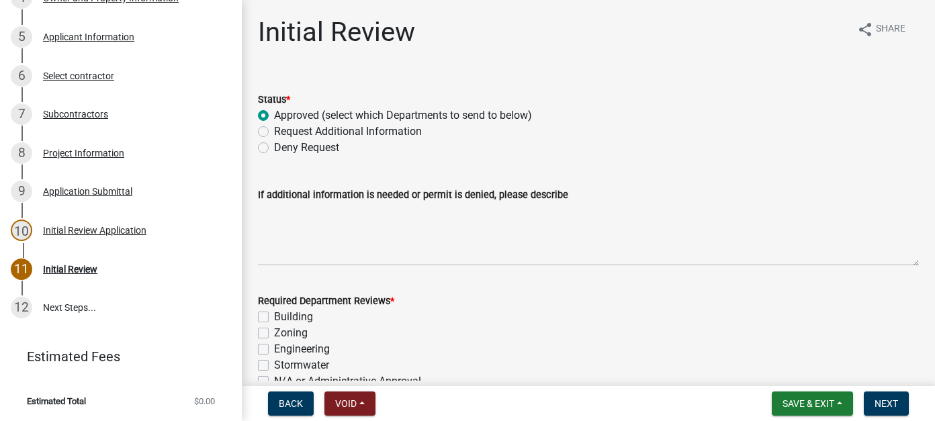
click at [274, 315] on label "Building" at bounding box center [293, 317] width 39 height 16
click at [274, 315] on input "Building" at bounding box center [278, 313] width 9 height 9
checkbox input "true"
checkbox input "false"
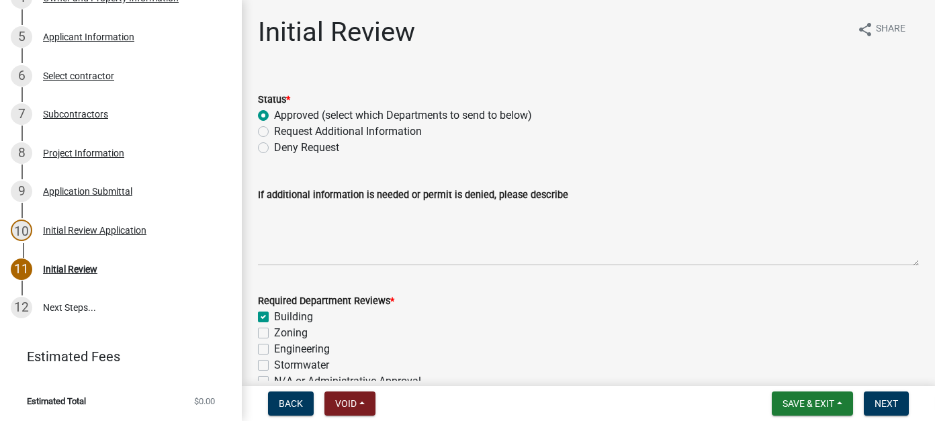
checkbox input "false"
click at [274, 330] on label "Zoning" at bounding box center [291, 333] width 34 height 16
click at [274, 330] on input "Zoning" at bounding box center [278, 329] width 9 height 9
checkbox input "true"
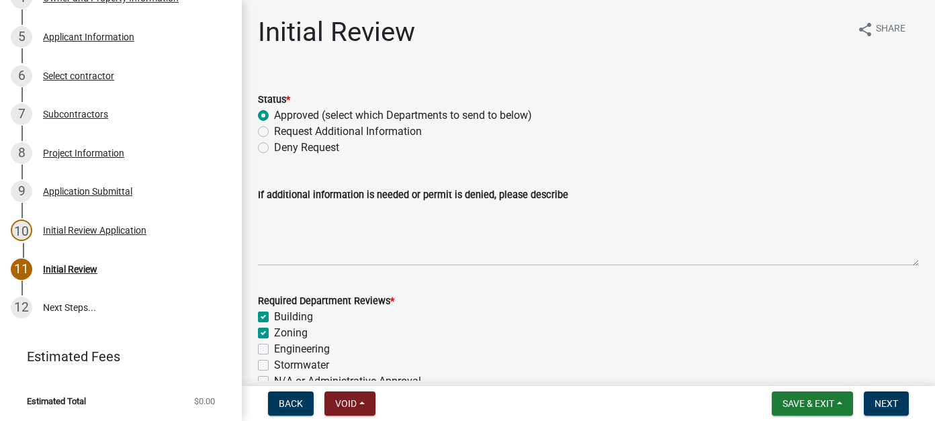
checkbox input "true"
checkbox input "false"
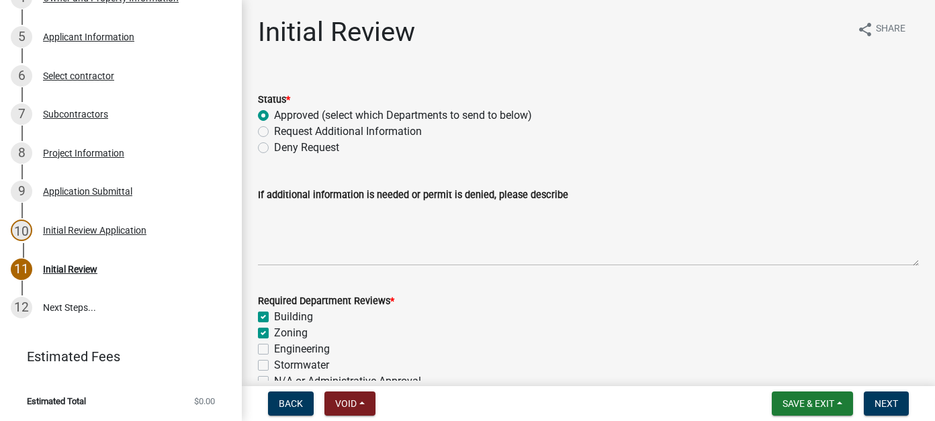
click at [274, 348] on label "Engineering" at bounding box center [302, 349] width 56 height 16
click at [274, 348] on input "Engineering" at bounding box center [278, 345] width 9 height 9
checkbox input "true"
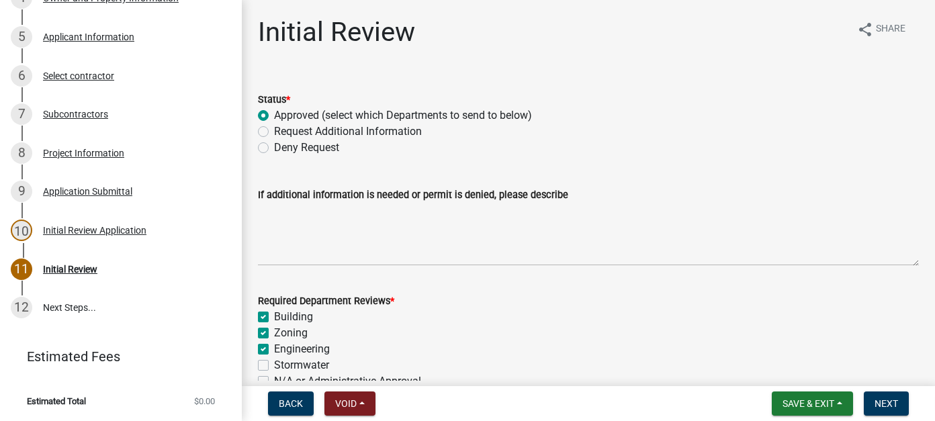
checkbox input "true"
checkbox input "false"
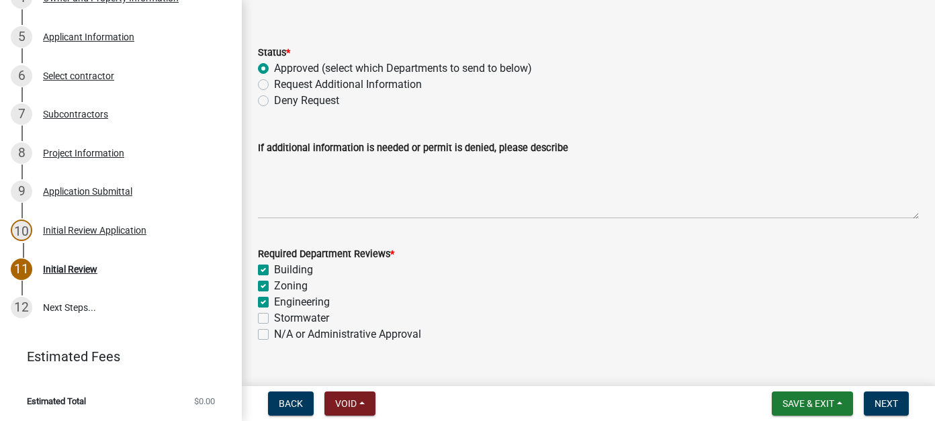
scroll to position [67, 0]
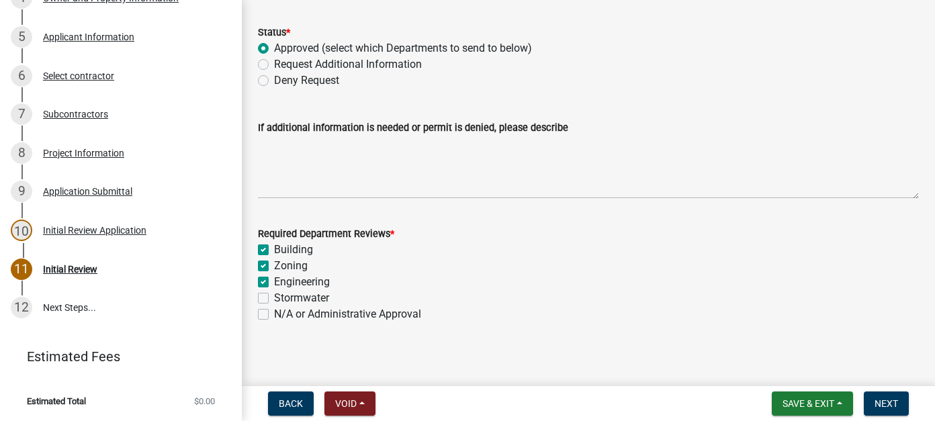
click at [274, 299] on label "Stormwater" at bounding box center [301, 298] width 55 height 16
click at [274, 299] on input "Stormwater" at bounding box center [278, 294] width 9 height 9
checkbox input "true"
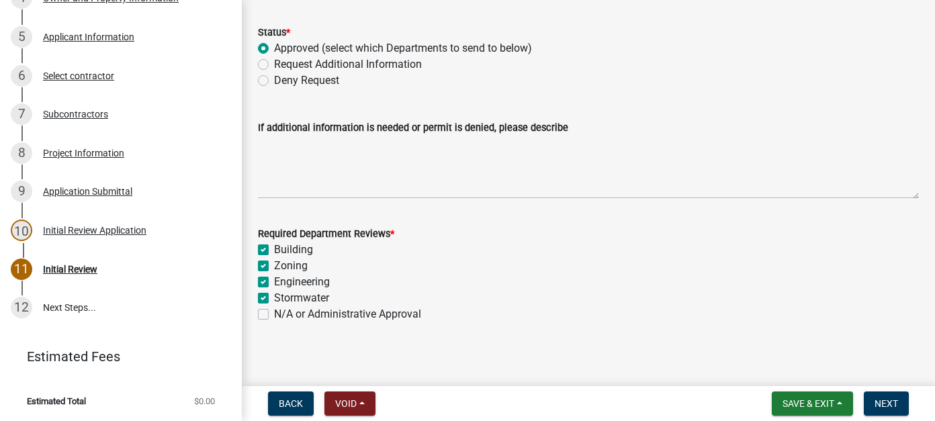
checkbox input "true"
checkbox input "false"
click at [868, 393] on button "Next" at bounding box center [885, 403] width 45 height 24
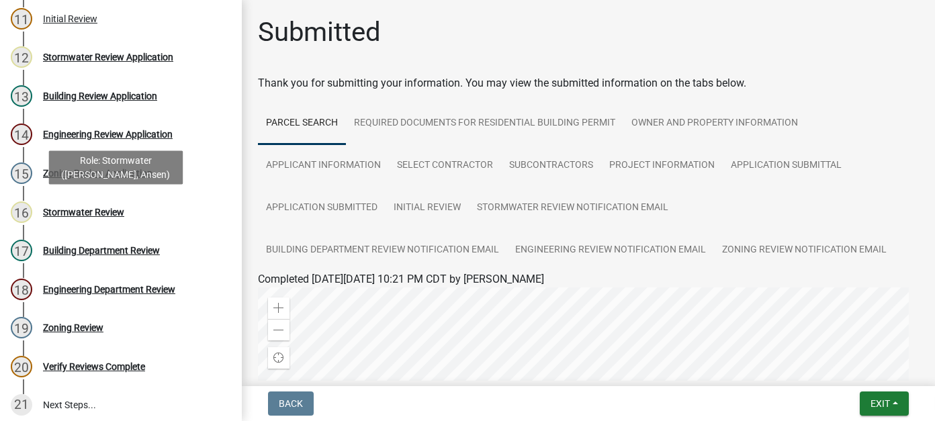
scroll to position [443, 0]
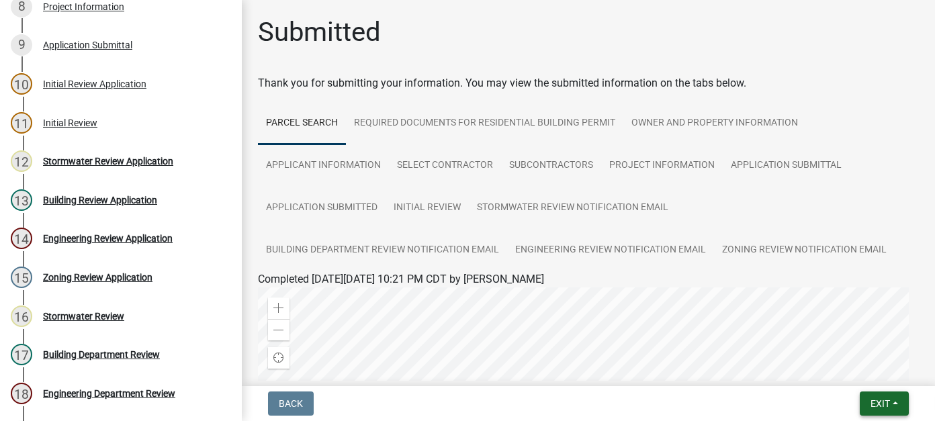
click at [887, 406] on span "Exit" at bounding box center [879, 403] width 19 height 11
click at [871, 379] on button "Save & Exit" at bounding box center [854, 368] width 107 height 32
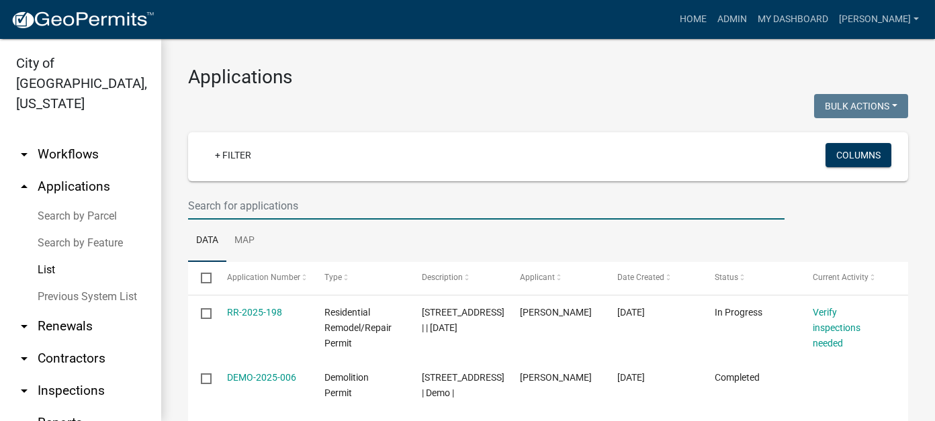
click at [267, 205] on input "text" at bounding box center [486, 206] width 596 height 28
type input "stern"
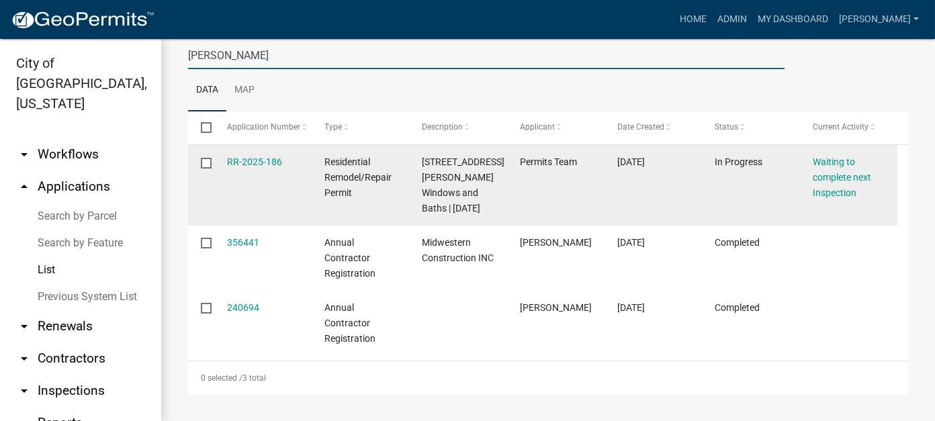
scroll to position [180, 0]
click at [272, 156] on link "RR-2025-186" at bounding box center [254, 161] width 55 height 11
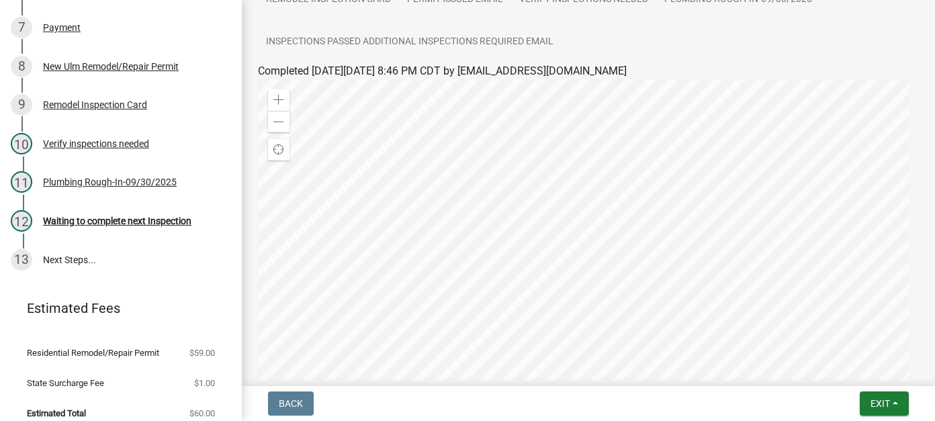
scroll to position [117, 0]
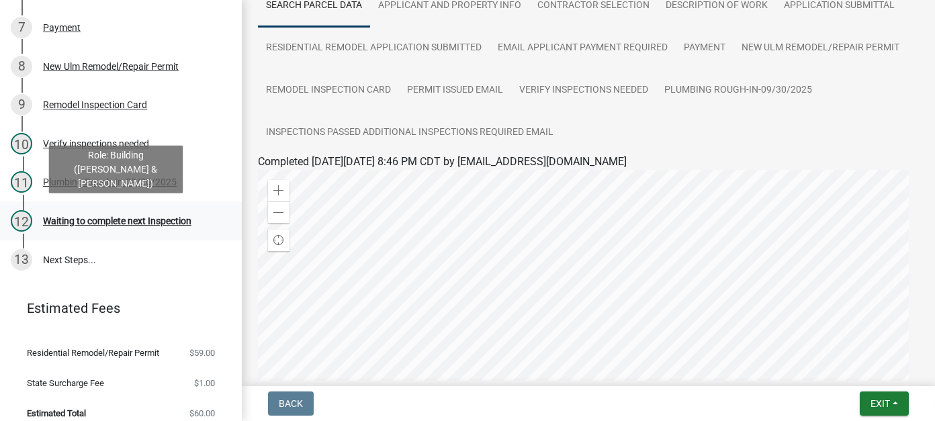
click at [113, 224] on div "Waiting to complete next Inspection" at bounding box center [117, 220] width 148 height 9
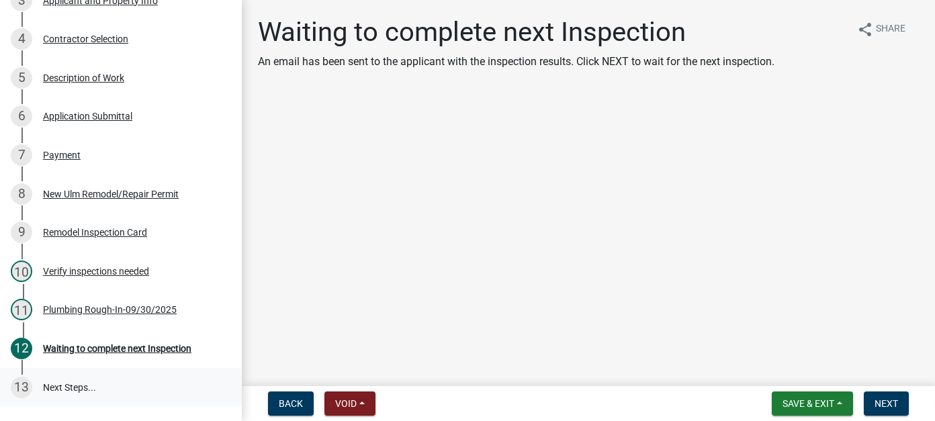
scroll to position [201, 0]
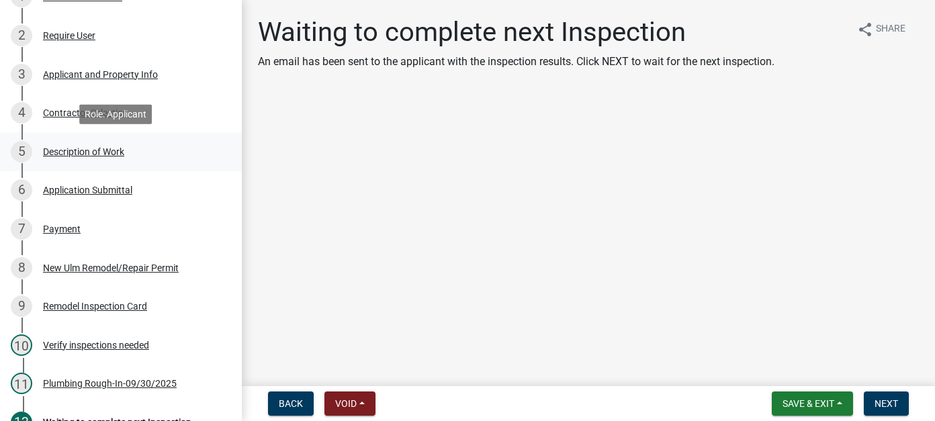
click at [79, 156] on div "Description of Work" at bounding box center [83, 151] width 81 height 9
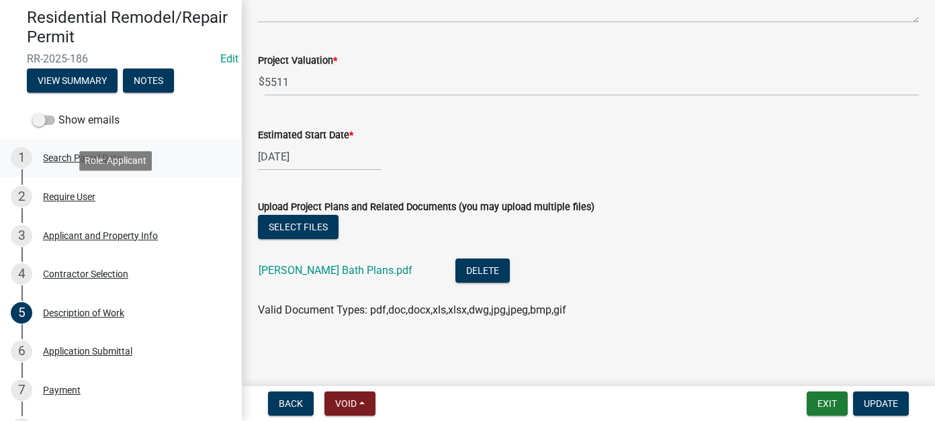
scroll to position [0, 0]
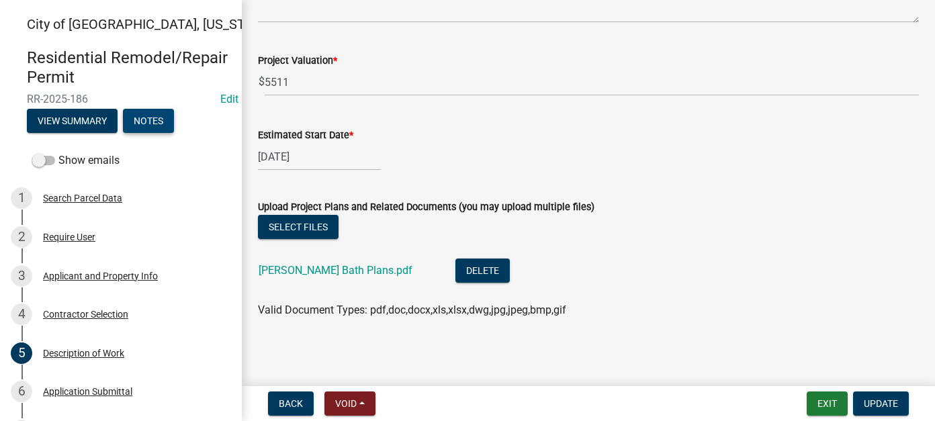
click at [160, 124] on button "Notes" at bounding box center [148, 121] width 51 height 24
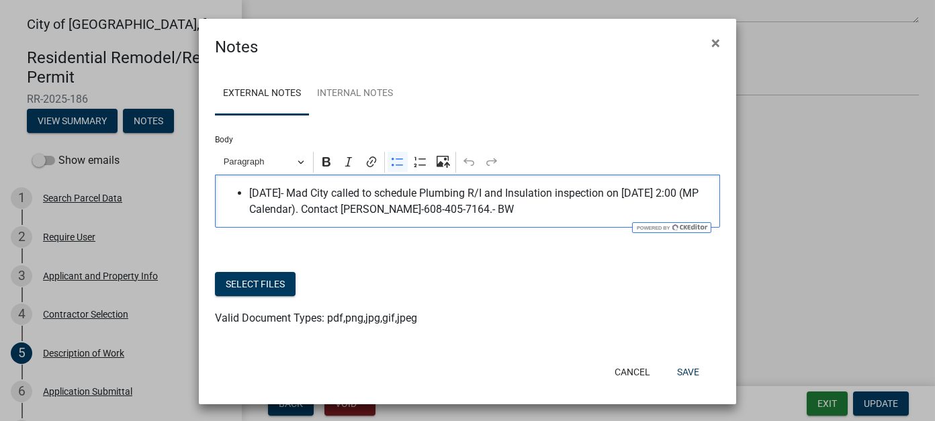
click at [567, 209] on span "9/29/2025- Mad City called to schedule Plumbing R/I and Insulation inspection o…" at bounding box center [481, 201] width 464 height 32
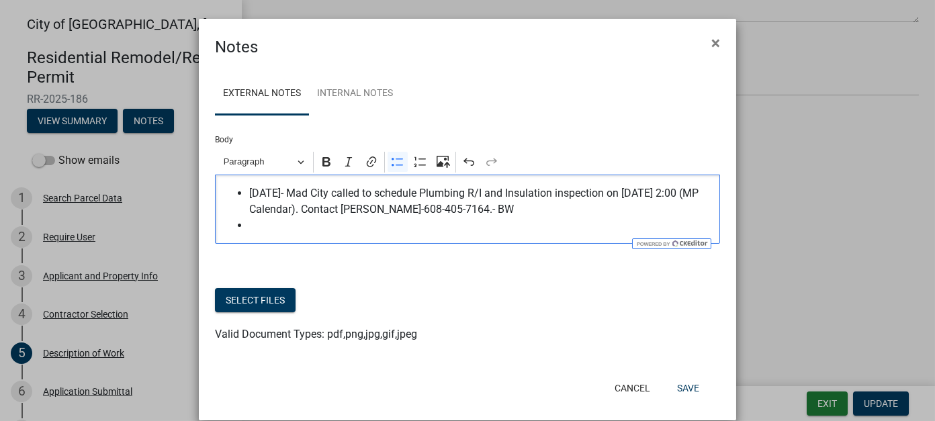
click at [256, 231] on span "Editor editing area: main. Press Alt+0 for help." at bounding box center [481, 226] width 464 height 16
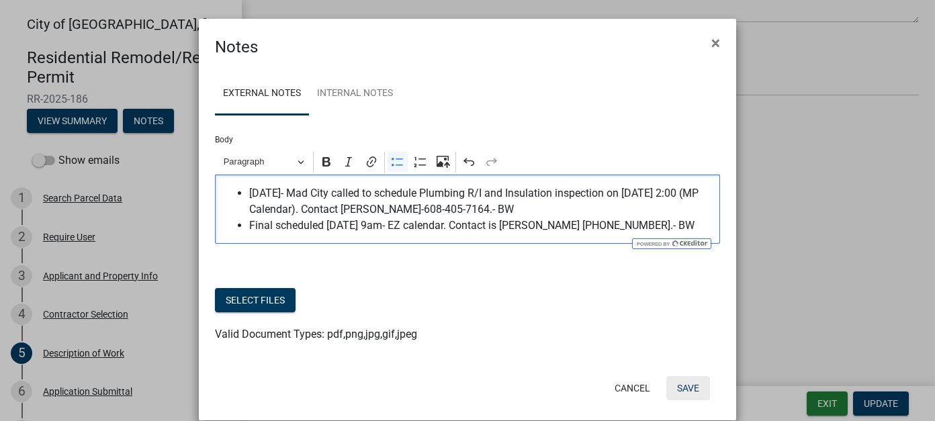
click at [684, 388] on button "Save" at bounding box center [688, 388] width 44 height 24
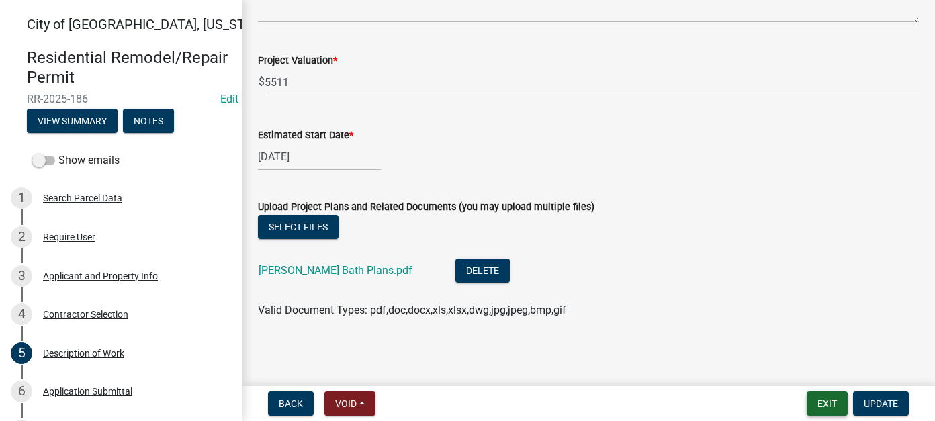
click at [816, 401] on button "Exit" at bounding box center [826, 403] width 41 height 24
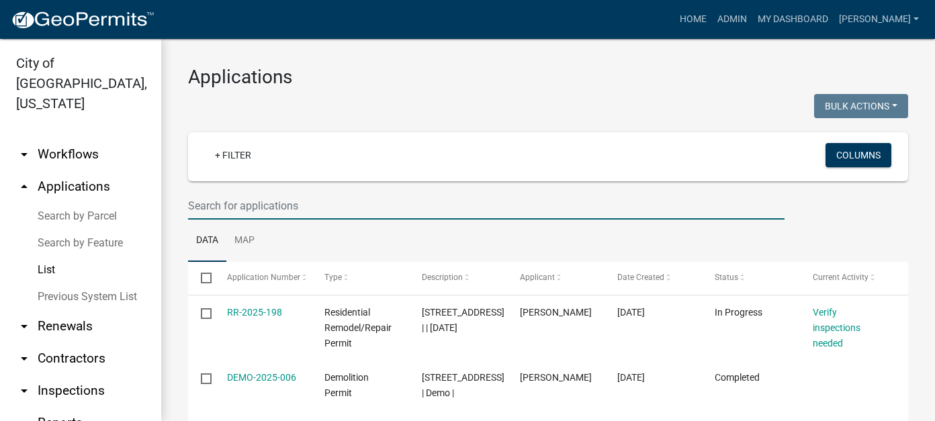
click at [386, 204] on input "text" at bounding box center [486, 206] width 596 height 28
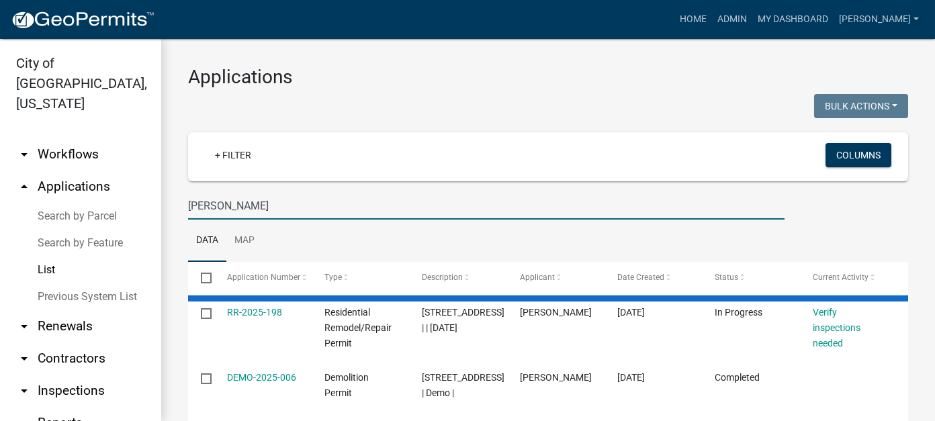
type input "rodewald"
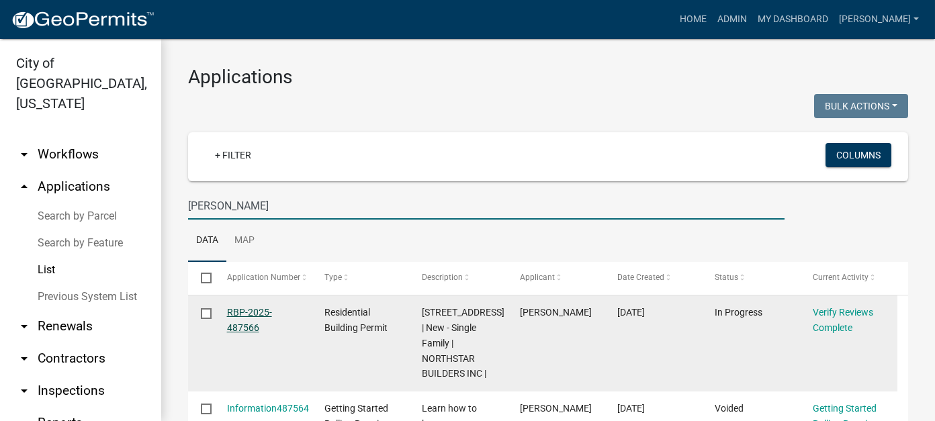
click at [250, 326] on link "RBP-2025-487566" at bounding box center [249, 320] width 45 height 26
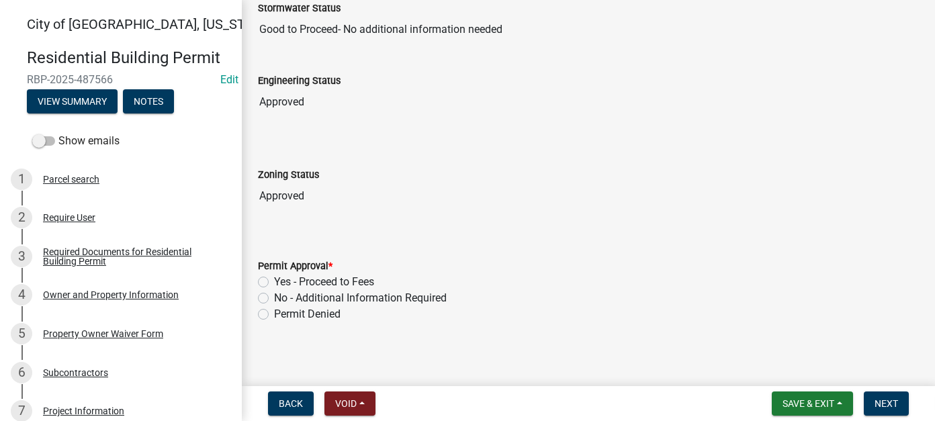
scroll to position [203, 0]
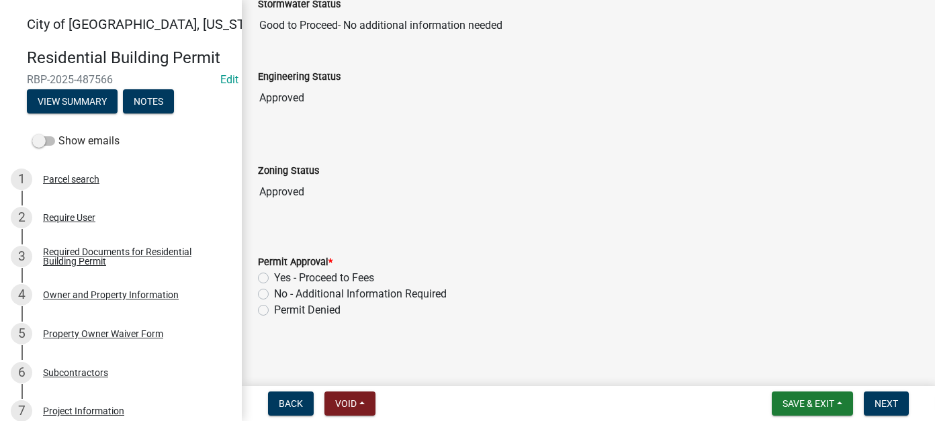
click at [274, 277] on label "Yes - Proceed to Fees" at bounding box center [324, 278] width 100 height 16
click at [274, 277] on input "Yes - Proceed to Fees" at bounding box center [278, 274] width 9 height 9
radio input "true"
click at [885, 393] on button "Next" at bounding box center [885, 403] width 45 height 24
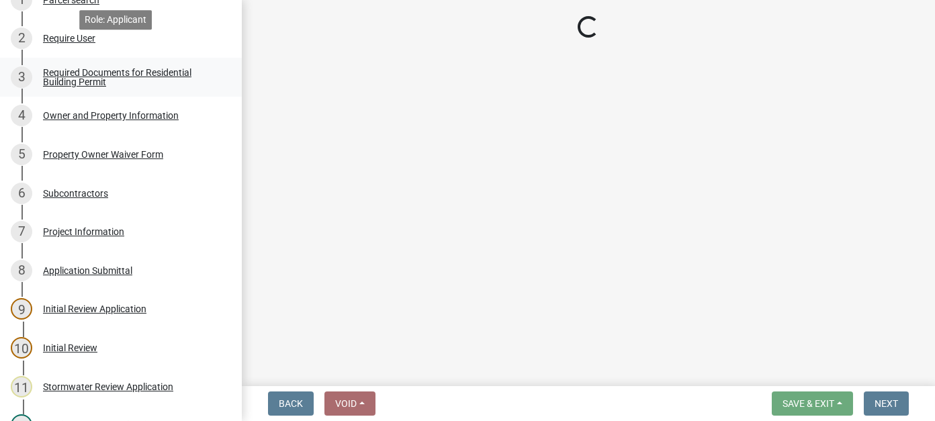
scroll to position [201, 0]
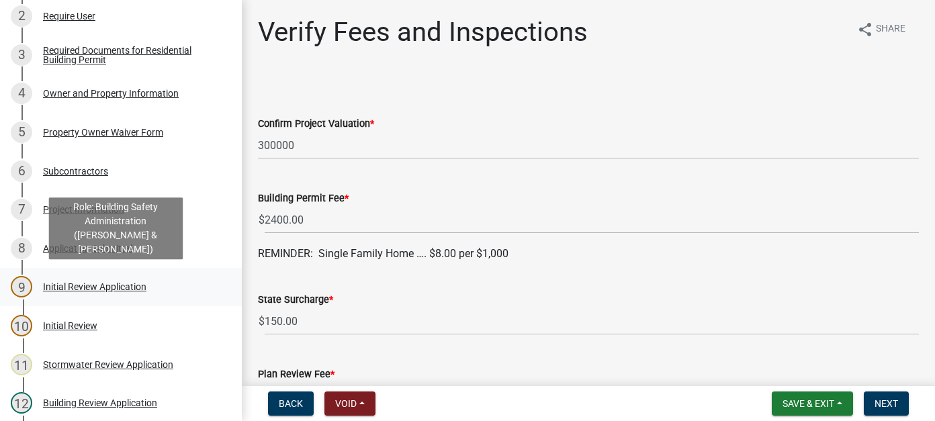
click at [115, 282] on div "Initial Review Application" at bounding box center [94, 286] width 103 height 9
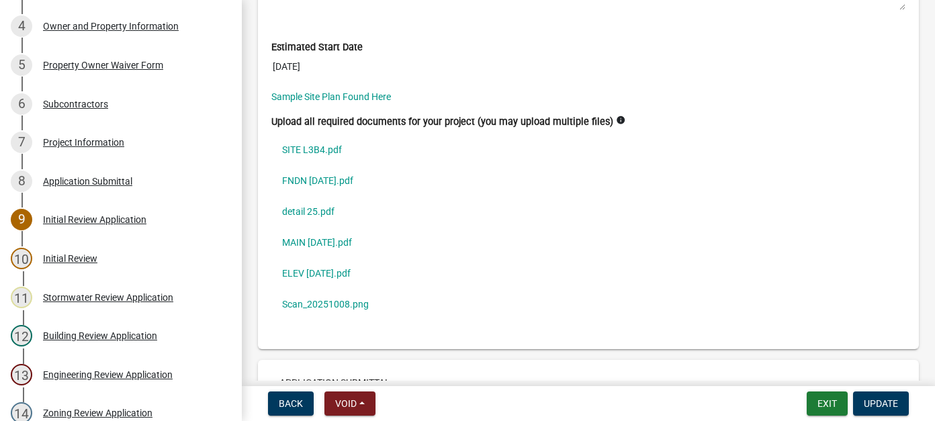
scroll to position [4010, 0]
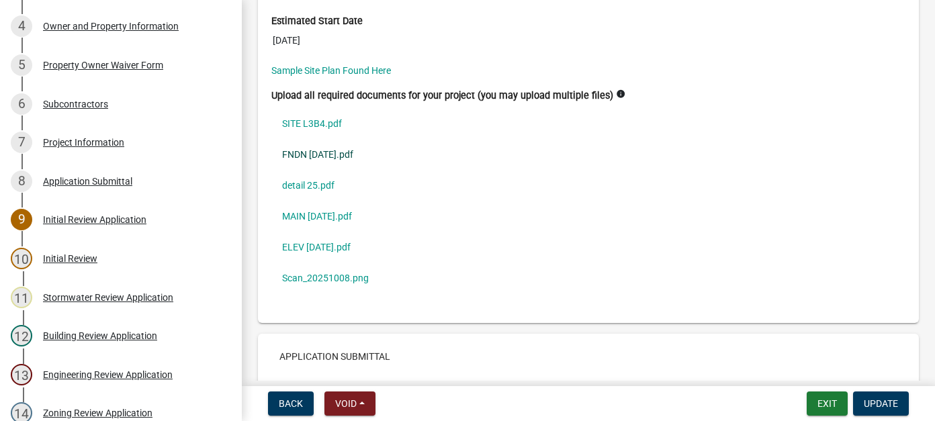
click at [316, 141] on link "FNDN 3.26.25.pdf" at bounding box center [588, 154] width 634 height 31
click at [303, 108] on link "SITE L3B4.pdf" at bounding box center [588, 123] width 634 height 31
click at [301, 201] on link "MAIN 3.26.25.pdf" at bounding box center [588, 216] width 634 height 31
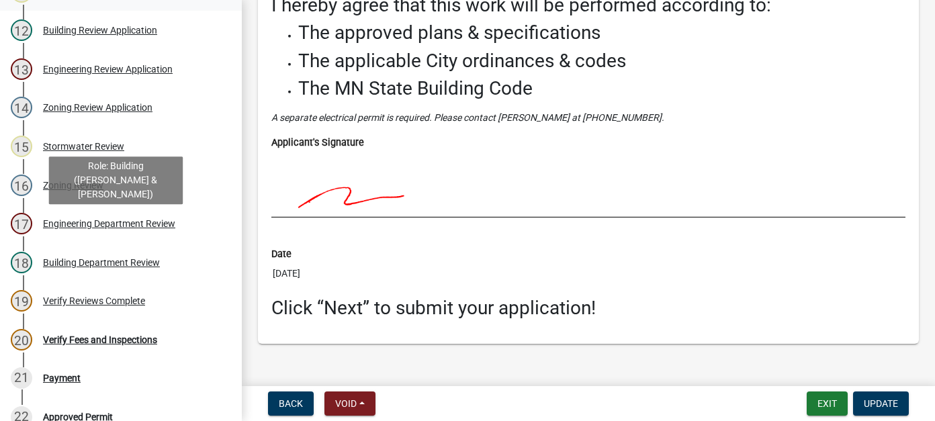
scroll to position [604, 0]
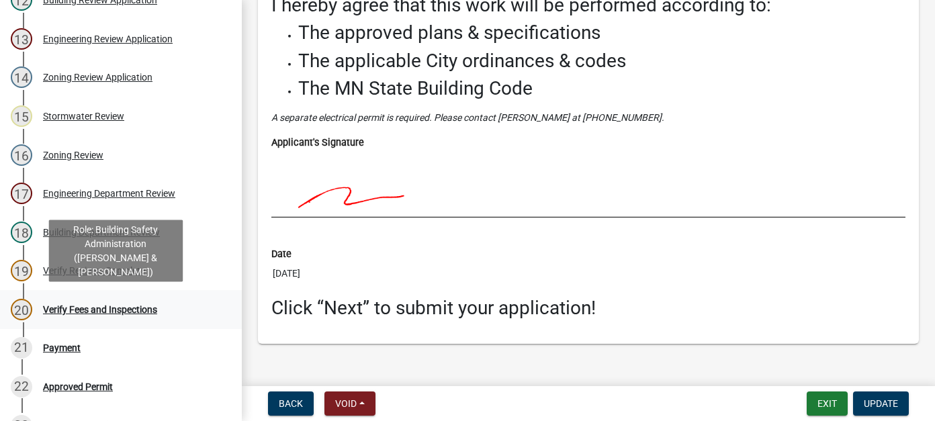
click at [103, 306] on div "Verify Fees and Inspections" at bounding box center [100, 309] width 114 height 9
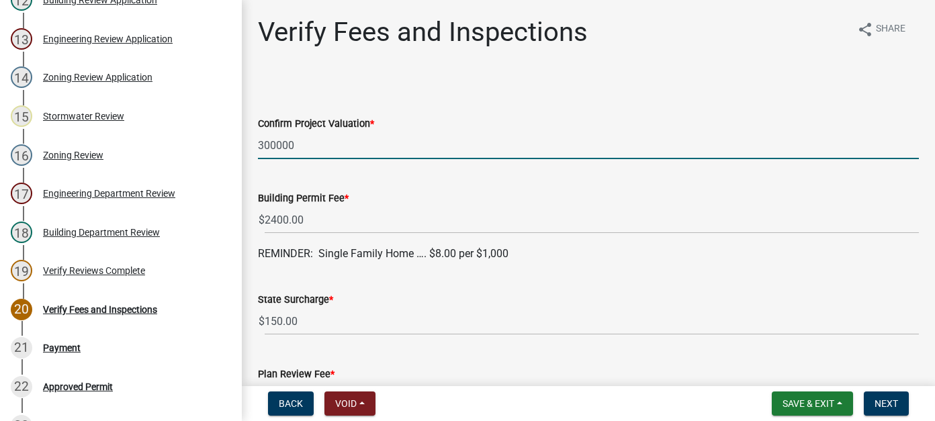
click at [303, 146] on input "300000" at bounding box center [588, 146] width 661 height 28
click at [273, 144] on input "300000" at bounding box center [588, 146] width 661 height 28
click at [322, 146] on input "395000" at bounding box center [588, 146] width 661 height 28
type input "395000"
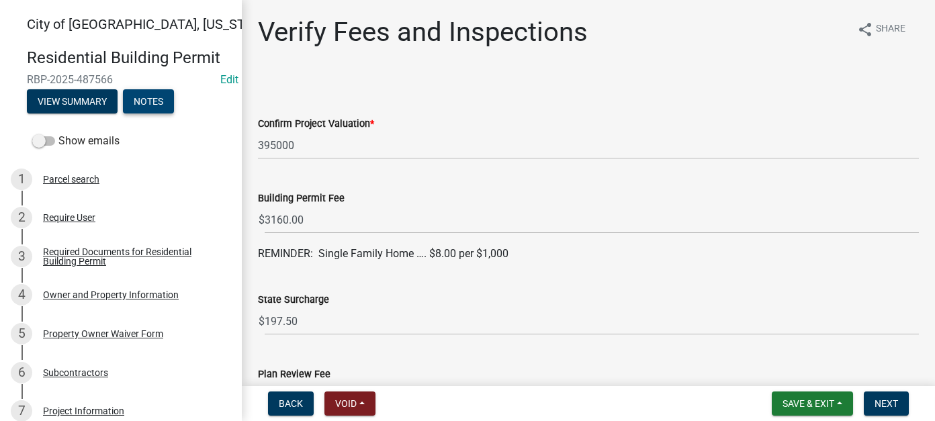
click at [155, 106] on button "Notes" at bounding box center [148, 101] width 51 height 24
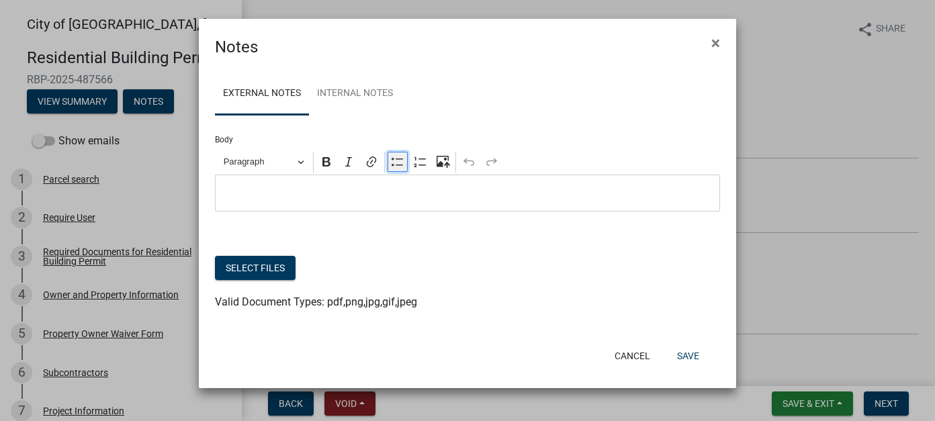
click at [395, 169] on icon "Editor toolbar" at bounding box center [397, 161] width 13 height 13
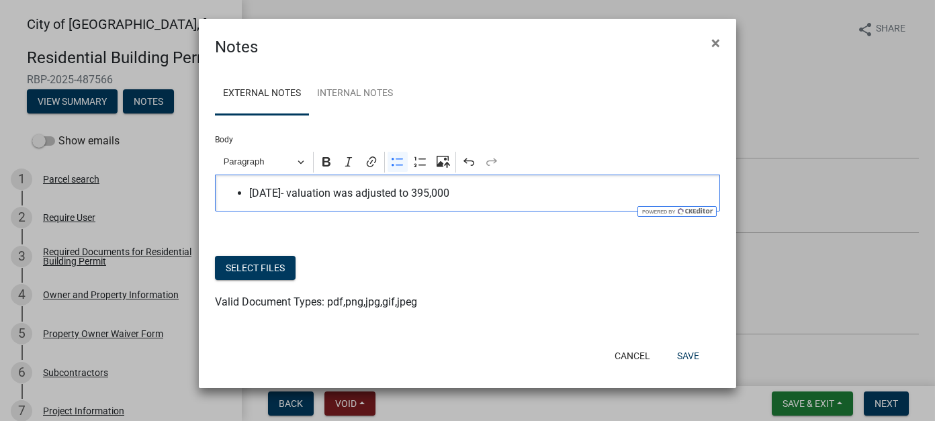
click at [436, 195] on span "10/13/2025- valuation was adjusted to 395,000" at bounding box center [481, 193] width 464 height 16
click at [420, 193] on span "10/13/2025- valuation was adjusted to $395,000" at bounding box center [481, 193] width 464 height 16
click at [555, 194] on span "10/13/2025- valuation was adjusted from $300,000 to $395,000" at bounding box center [481, 193] width 464 height 16
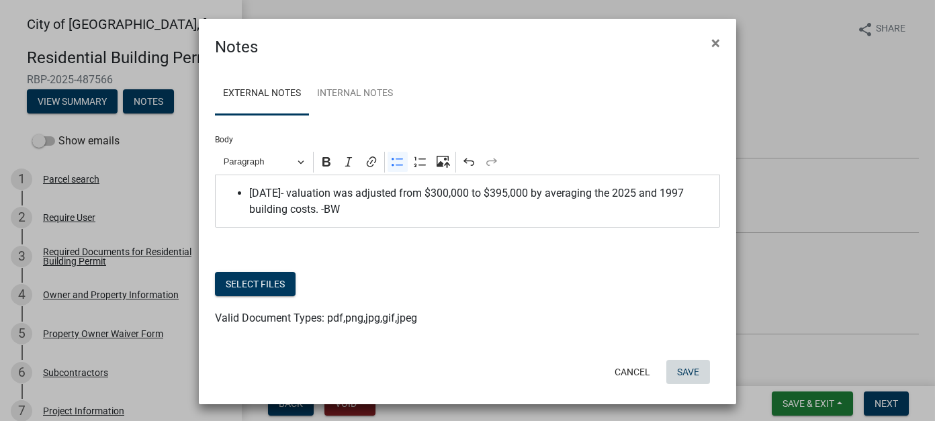
click at [678, 373] on button "Save" at bounding box center [688, 372] width 44 height 24
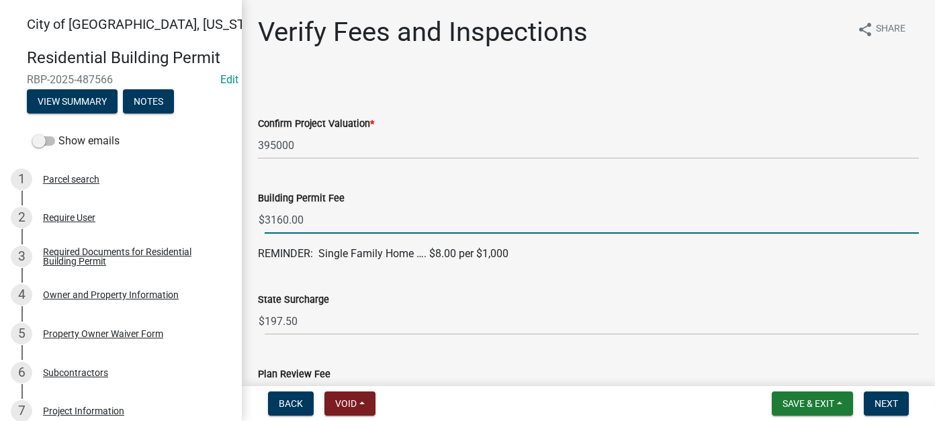
click at [376, 214] on input "3160.00" at bounding box center [592, 220] width 654 height 28
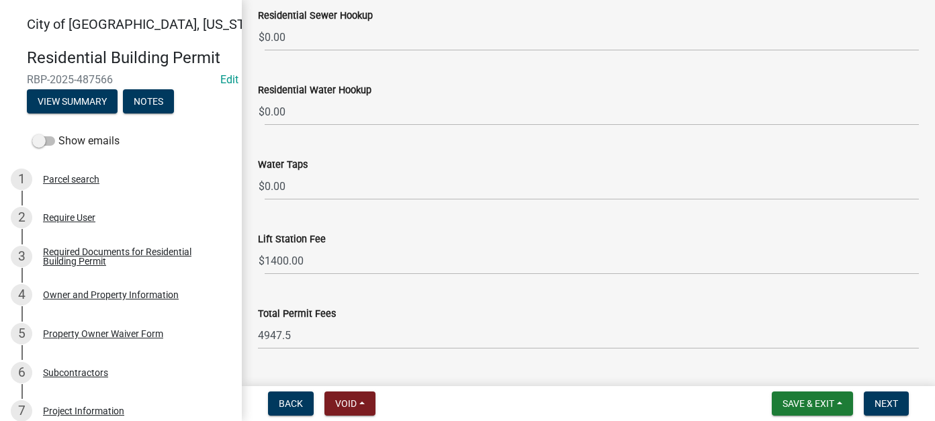
scroll to position [837, 0]
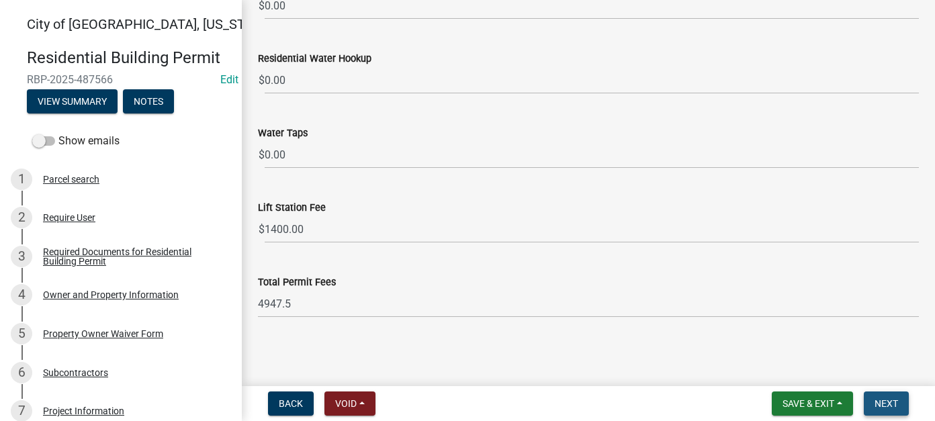
click at [883, 400] on span "Next" at bounding box center [885, 403] width 23 height 11
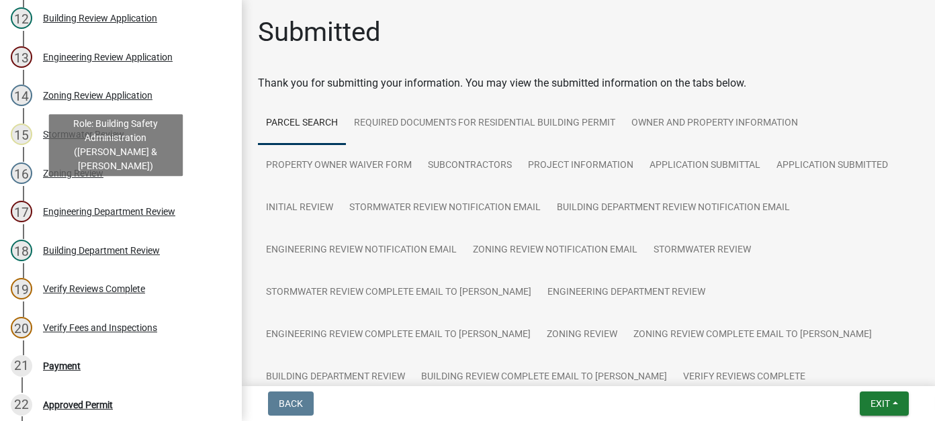
scroll to position [671, 0]
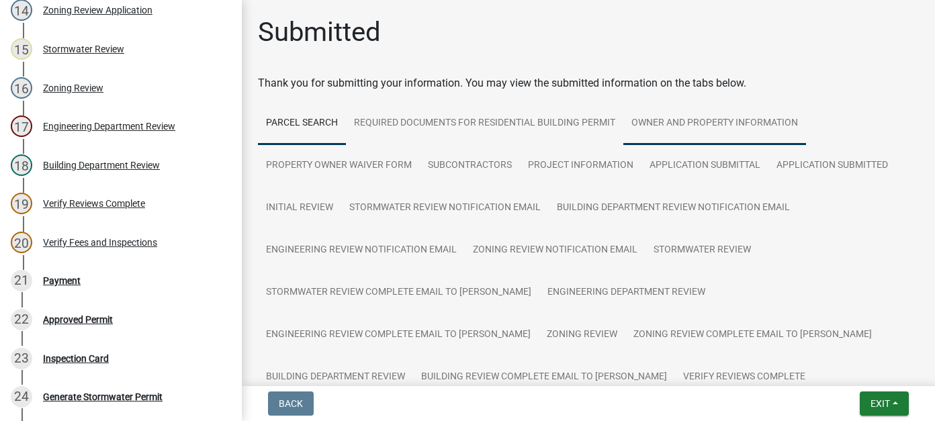
click at [674, 121] on link "Owner and Property Information" at bounding box center [714, 123] width 183 height 43
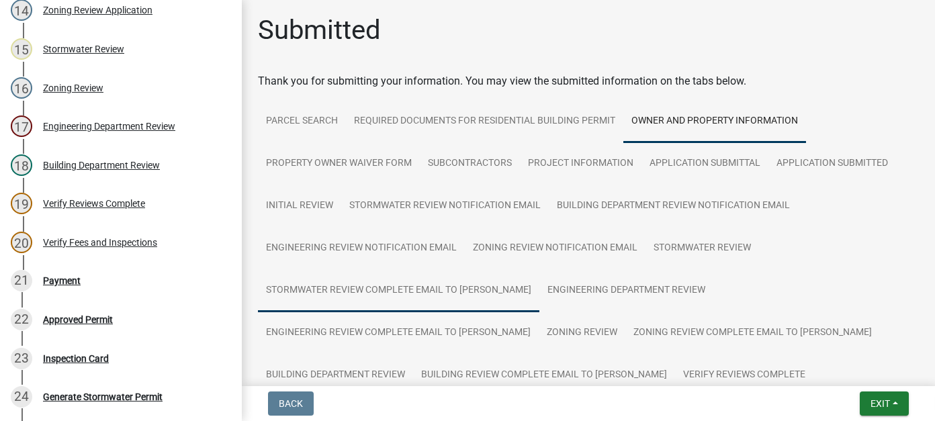
scroll to position [0, 0]
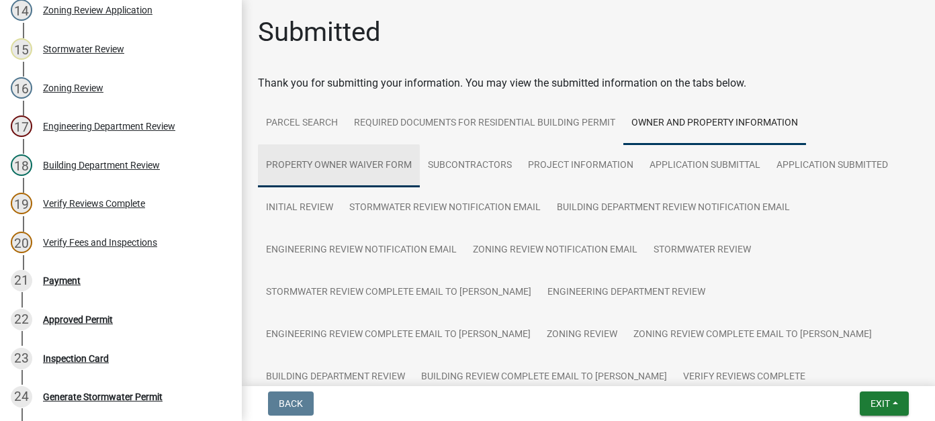
click at [361, 175] on link "Property Owner Waiver Form" at bounding box center [339, 165] width 162 height 43
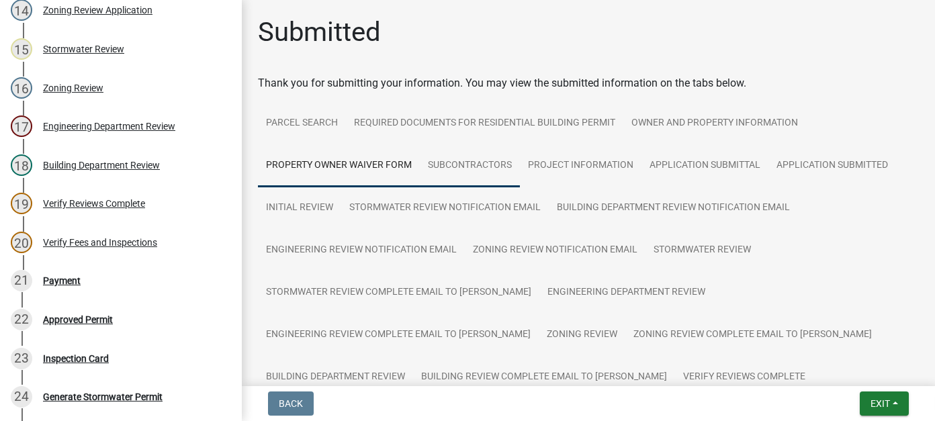
click at [446, 167] on link "Subcontractors" at bounding box center [470, 165] width 100 height 43
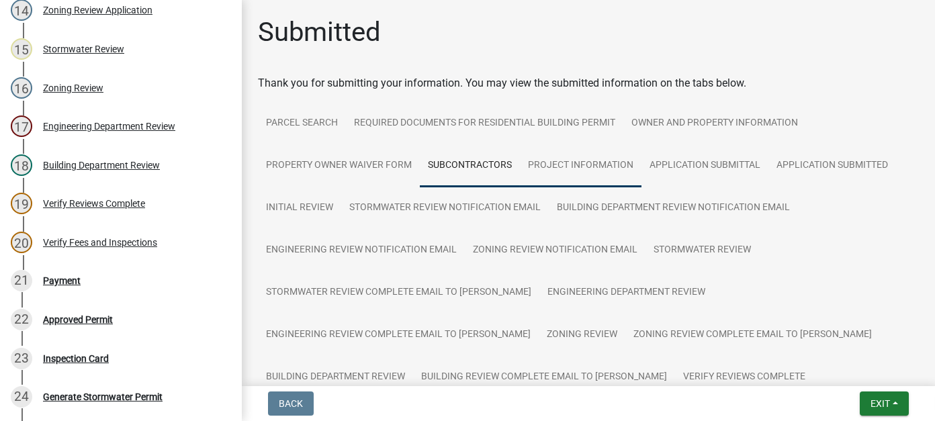
click at [601, 172] on link "Project Information" at bounding box center [581, 165] width 122 height 43
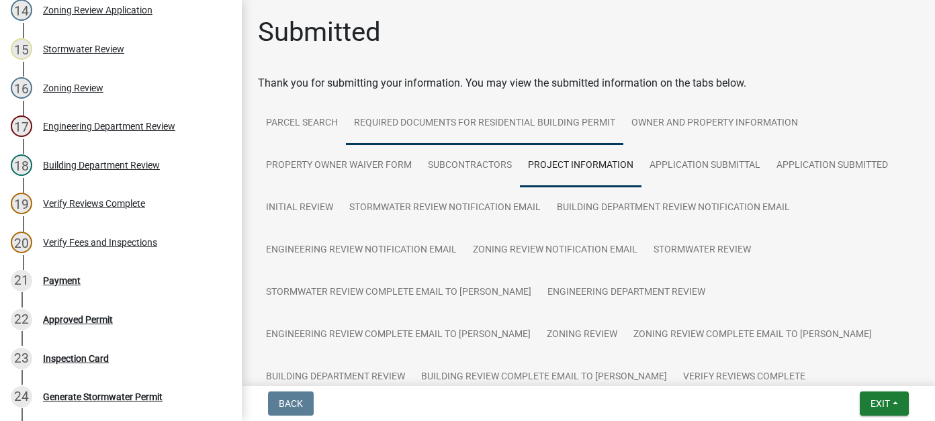
click at [418, 126] on link "Required Documents for Residential Building Permit" at bounding box center [484, 123] width 277 height 43
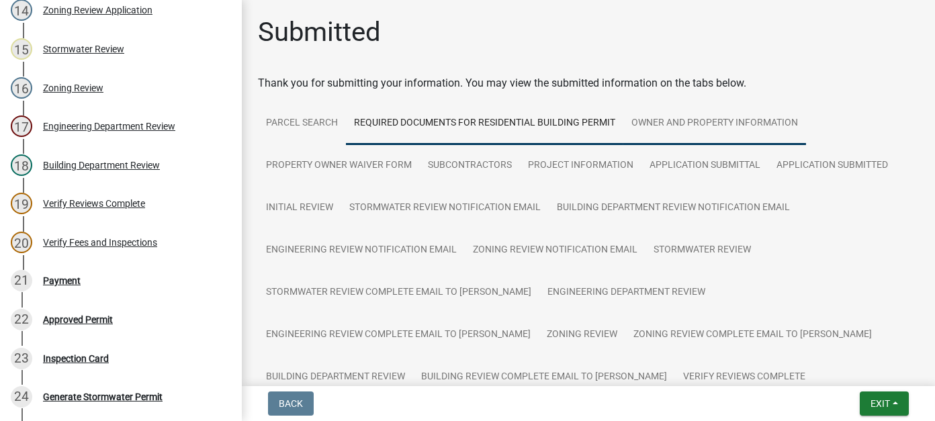
click at [627, 127] on link "Owner and Property Information" at bounding box center [714, 123] width 183 height 43
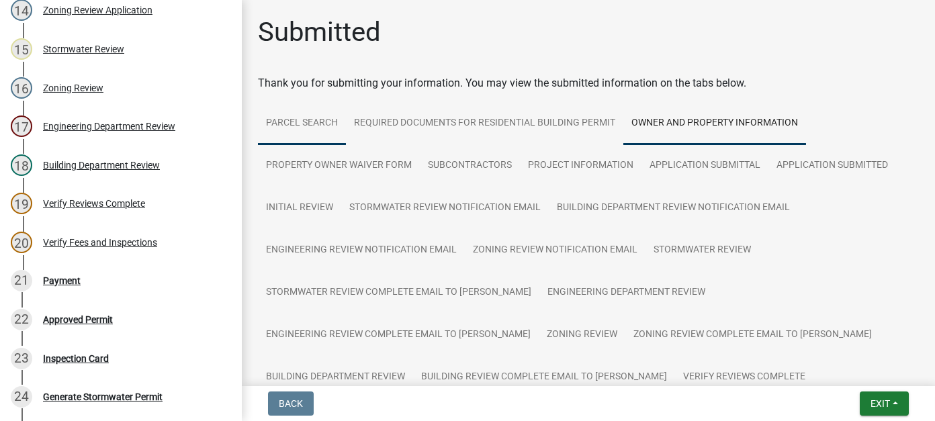
click at [307, 120] on link "Parcel search" at bounding box center [302, 123] width 88 height 43
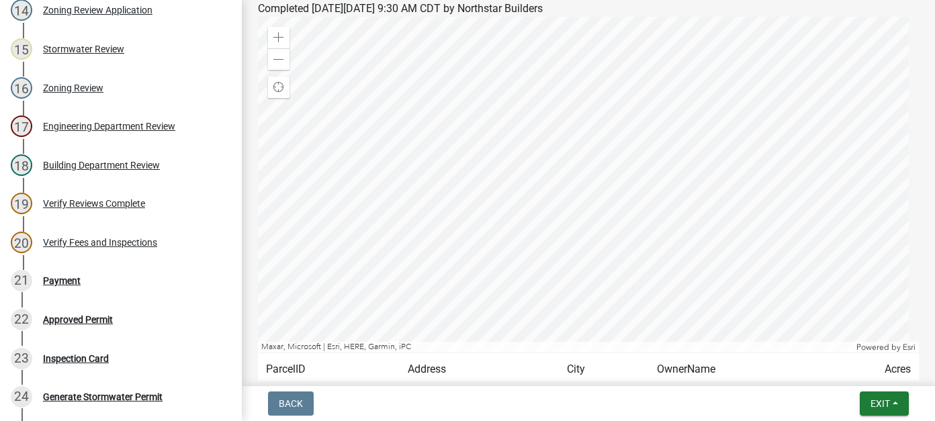
scroll to position [470, 0]
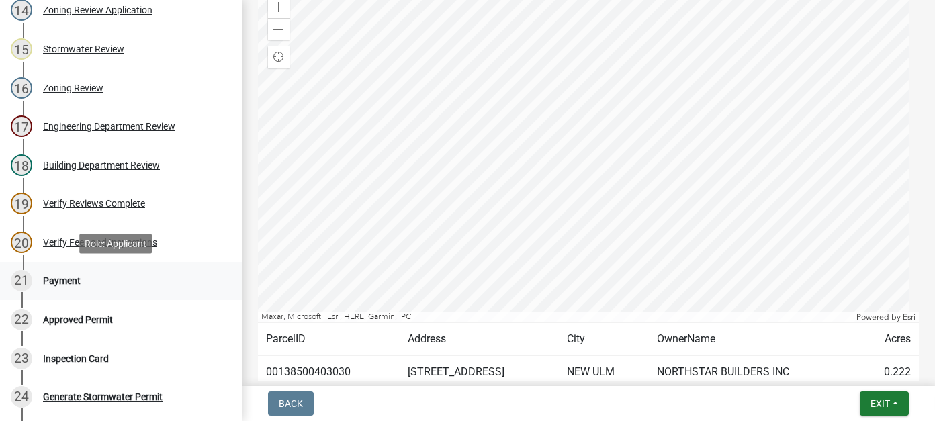
click at [56, 277] on div "Payment" at bounding box center [62, 280] width 38 height 9
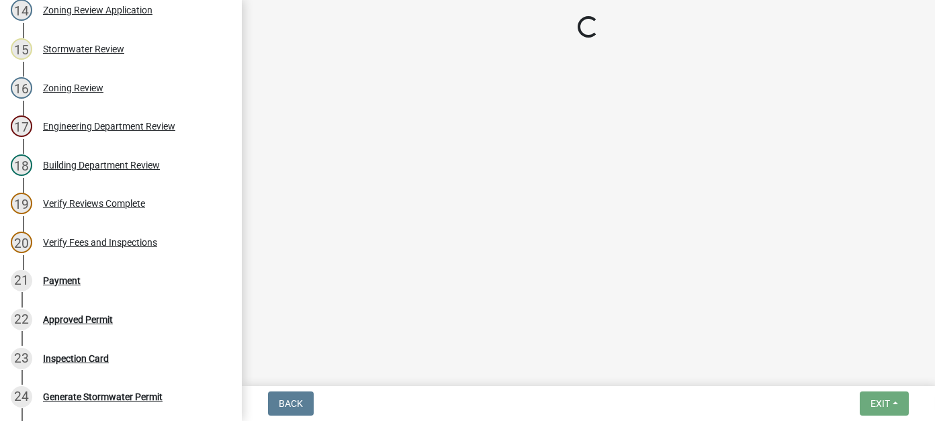
select select "3: 3"
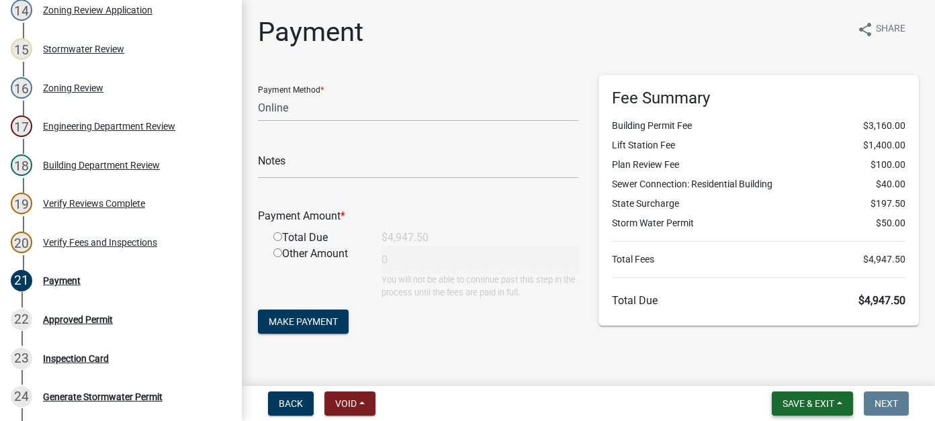
click at [810, 405] on span "Save & Exit" at bounding box center [808, 403] width 52 height 11
click at [798, 371] on button "Save & Exit" at bounding box center [798, 368] width 107 height 32
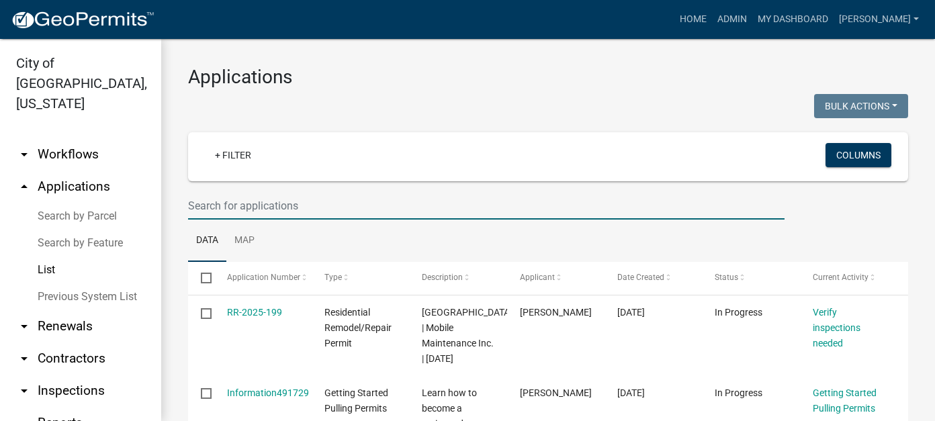
click at [273, 195] on input "text" at bounding box center [486, 206] width 596 height 28
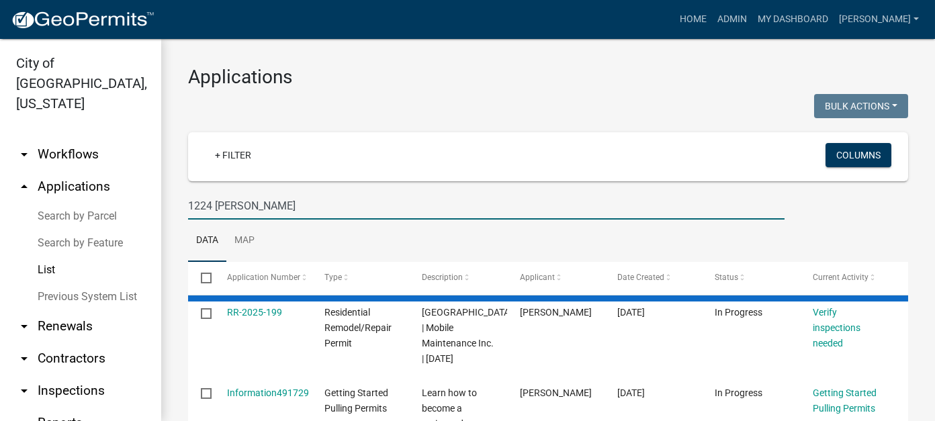
type input "1224 hauenstein"
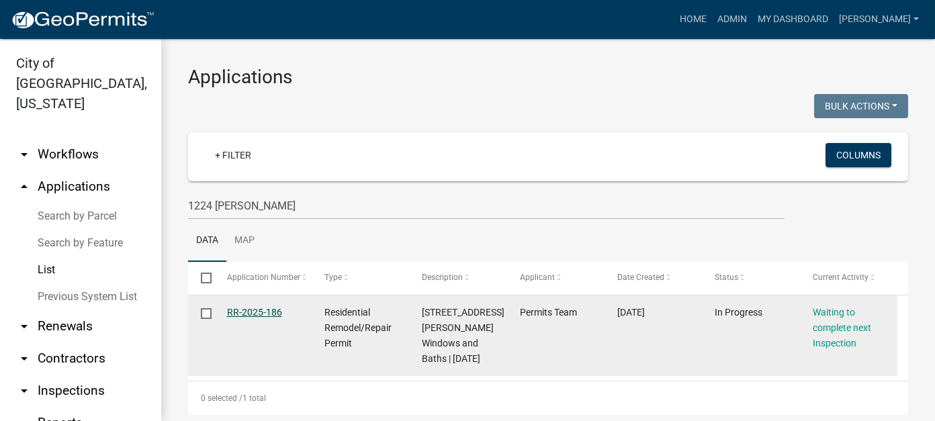
click at [265, 309] on link "RR-2025-186" at bounding box center [254, 312] width 55 height 11
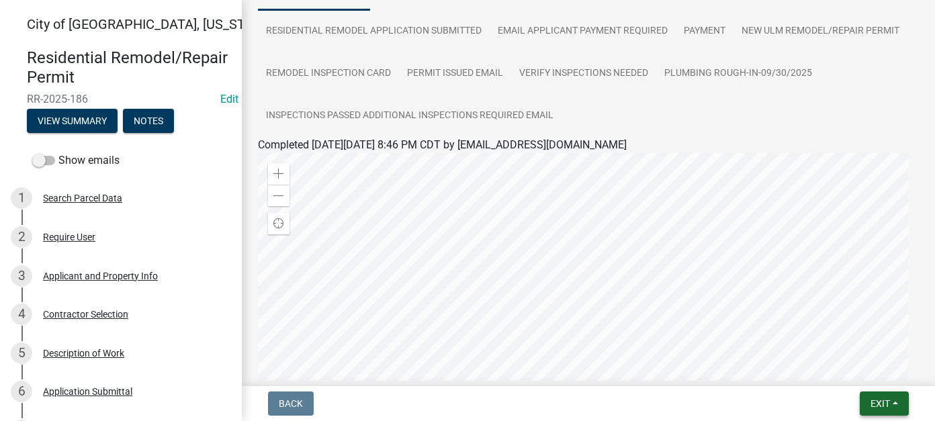
click at [876, 392] on button "Exit" at bounding box center [883, 403] width 49 height 24
click at [873, 357] on button "Save & Exit" at bounding box center [854, 368] width 107 height 32
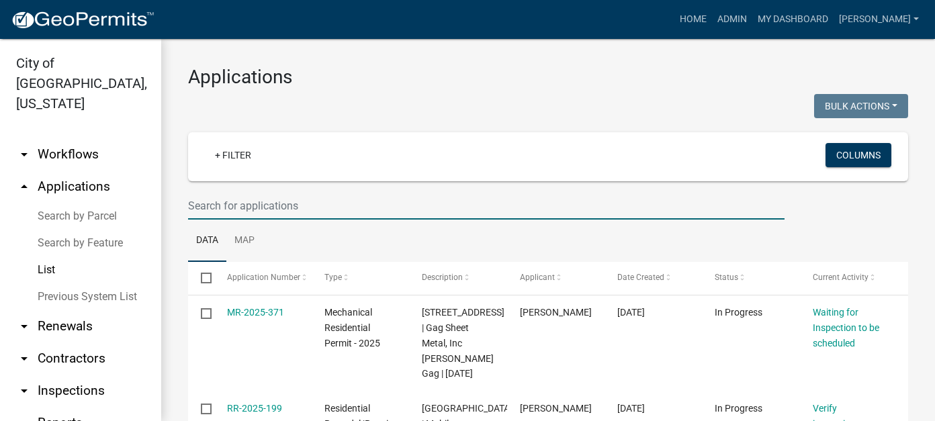
click at [348, 216] on input "text" at bounding box center [486, 206] width 596 height 28
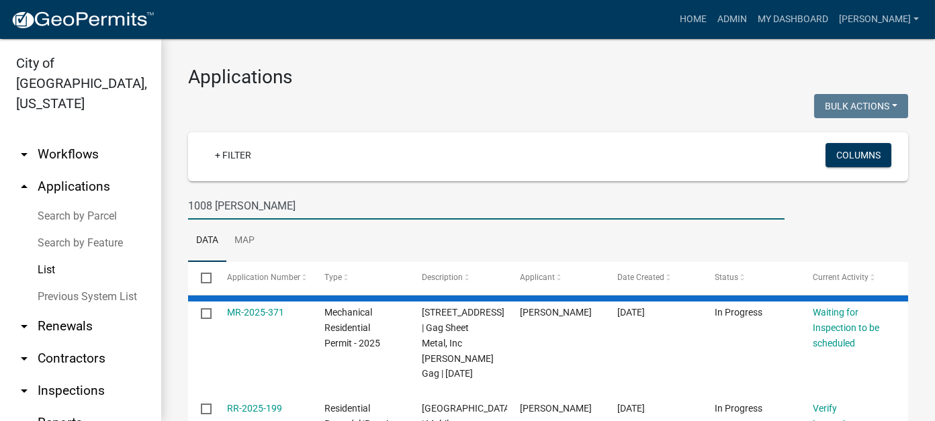
type input "1008 mack"
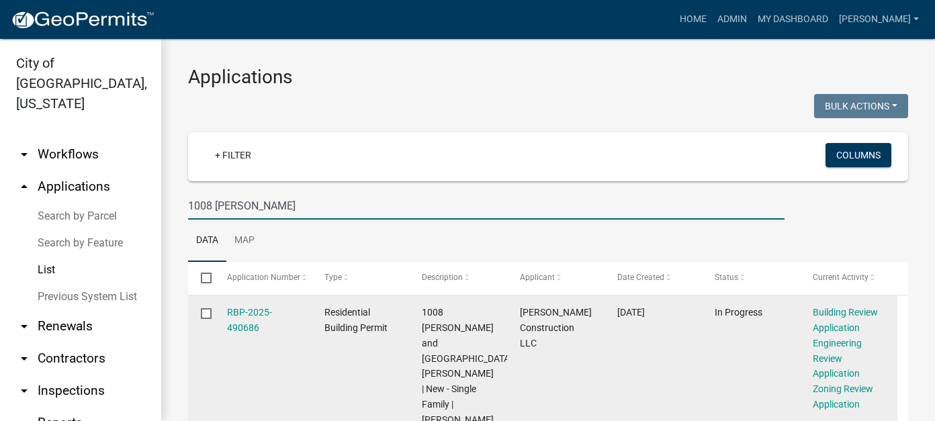
scroll to position [115, 0]
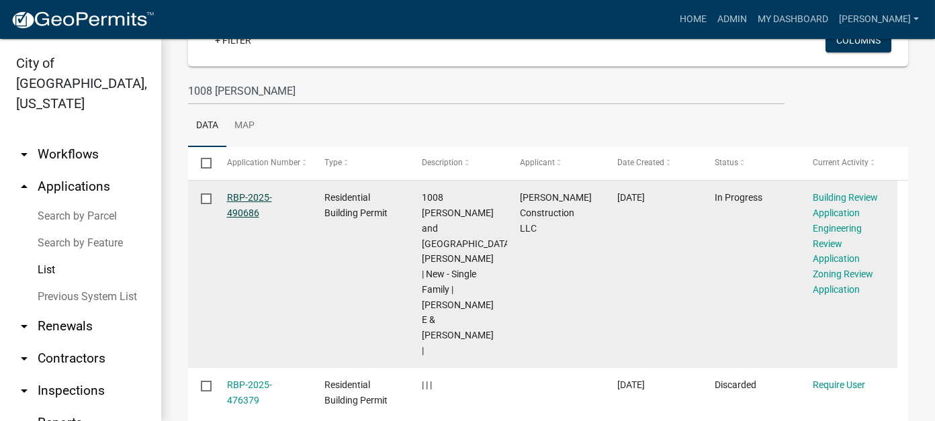
click at [233, 211] on link "RBP-2025-490686" at bounding box center [249, 205] width 45 height 26
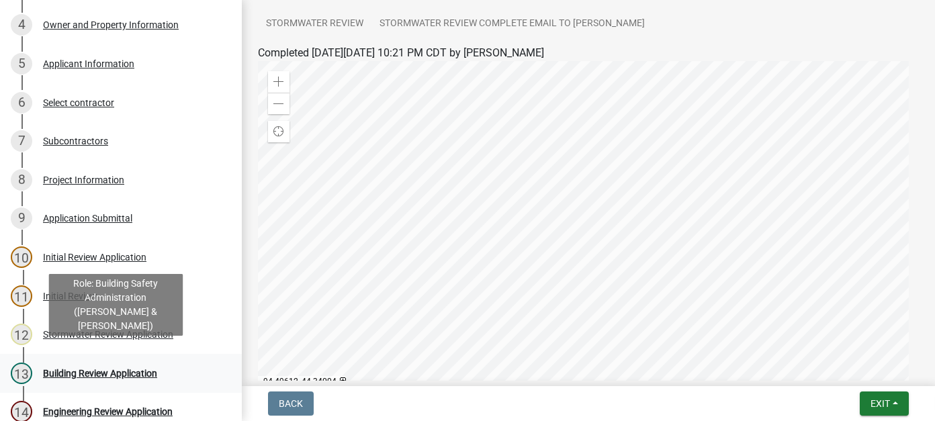
scroll to position [201, 0]
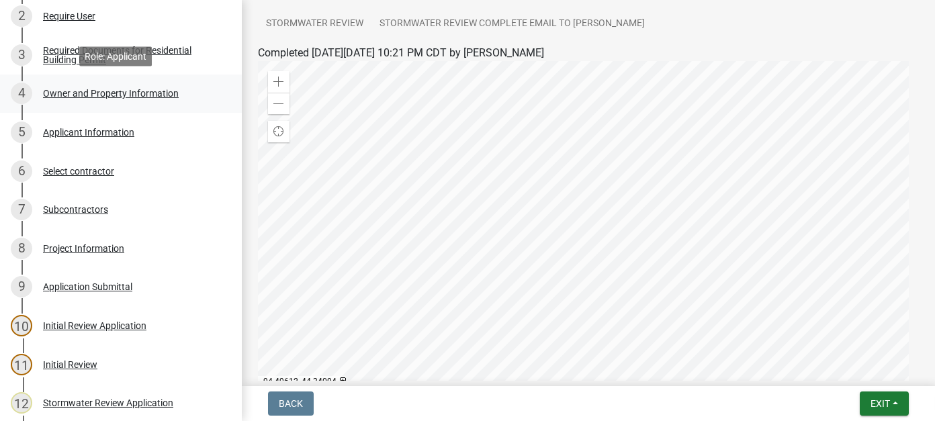
click at [73, 95] on div "Owner and Property Information" at bounding box center [111, 93] width 136 height 9
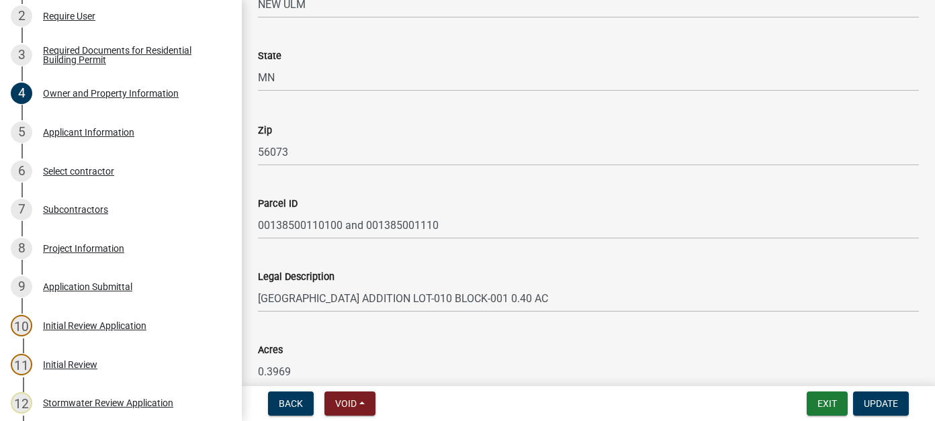
scroll to position [1007, 0]
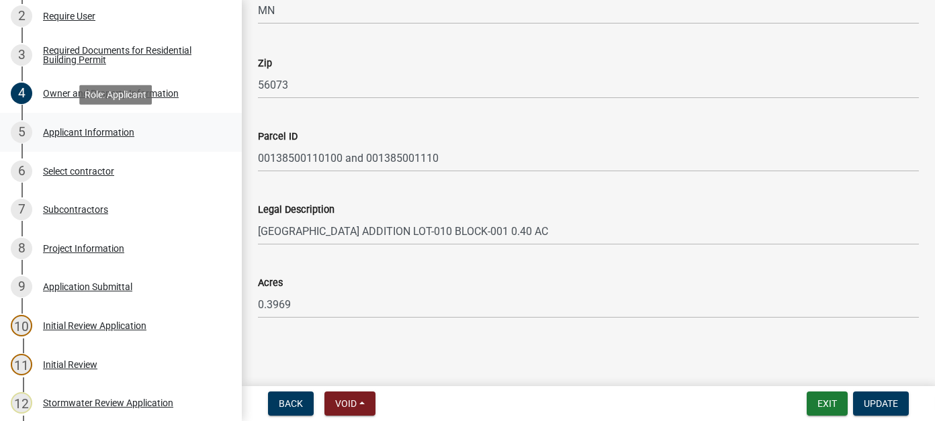
click at [85, 136] on div "Applicant Information" at bounding box center [88, 132] width 91 height 9
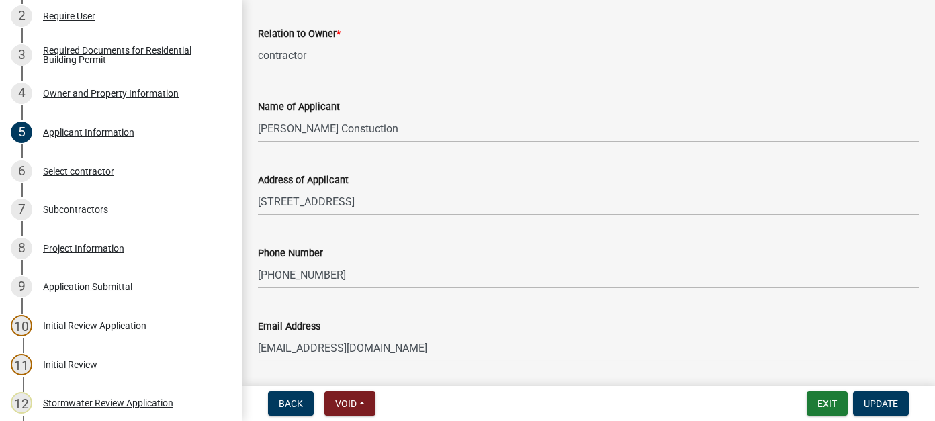
scroll to position [112, 0]
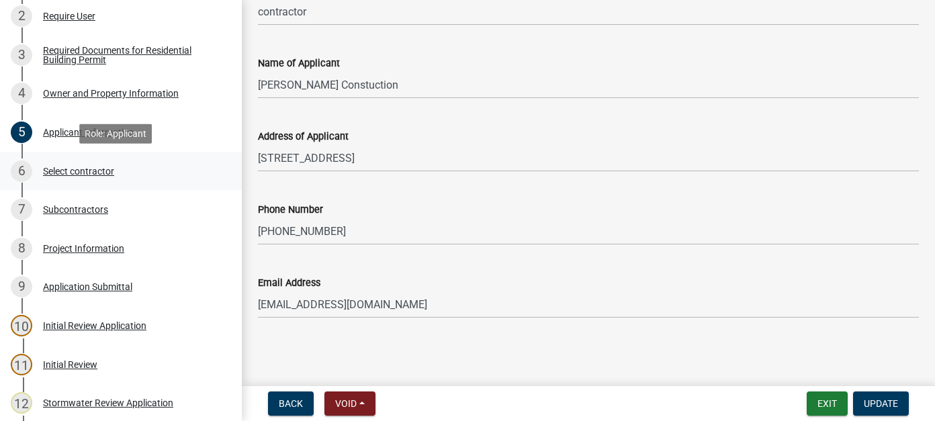
click at [58, 175] on div "Select contractor" at bounding box center [78, 171] width 71 height 9
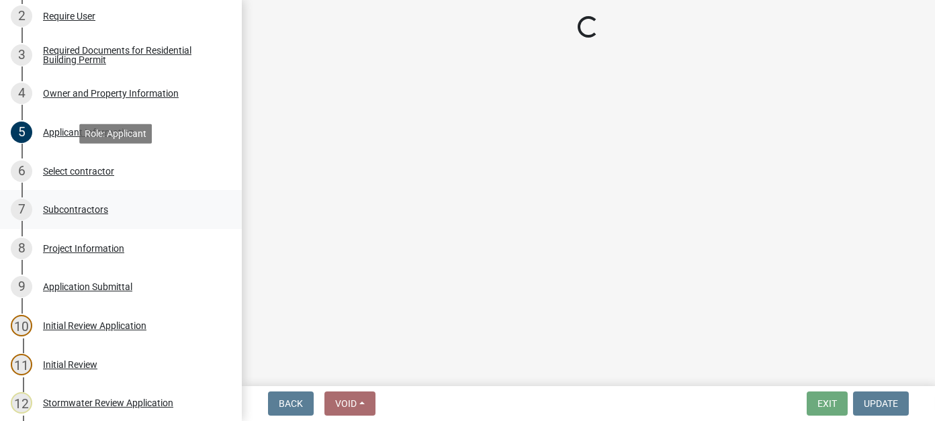
scroll to position [0, 0]
click at [92, 253] on div "8 Project Information" at bounding box center [115, 248] width 209 height 21
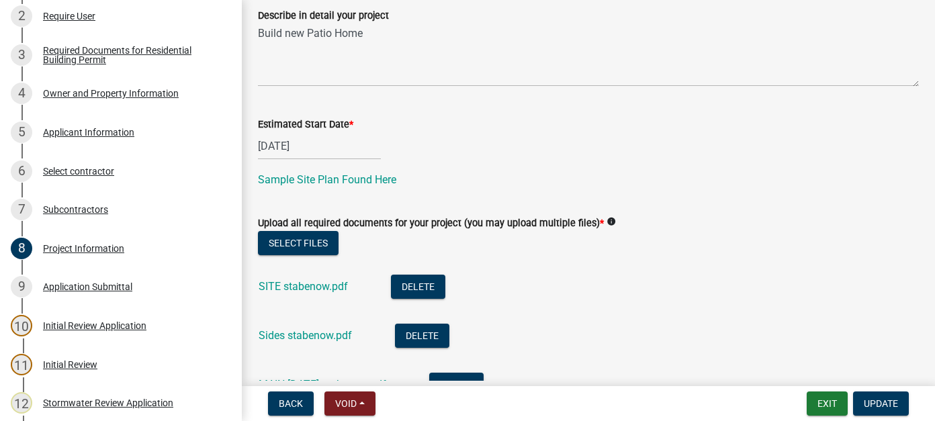
scroll to position [506, 0]
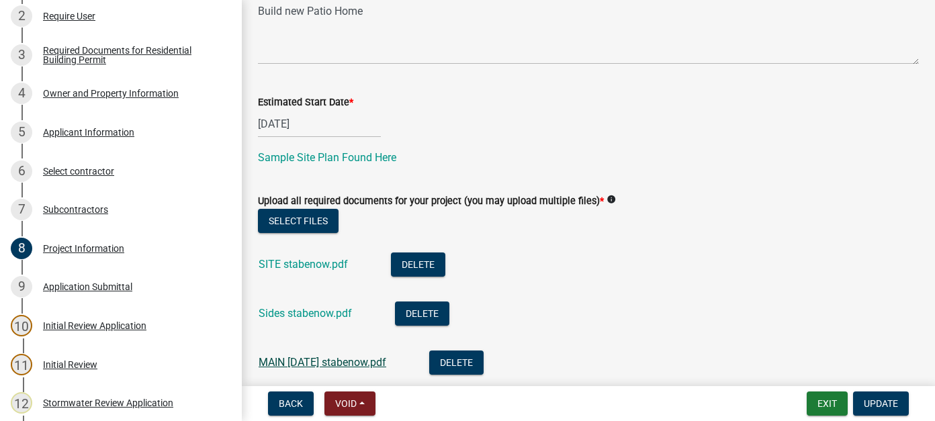
click at [345, 364] on link "MAIN 9.26.25 stabenow.pdf" at bounding box center [322, 362] width 128 height 13
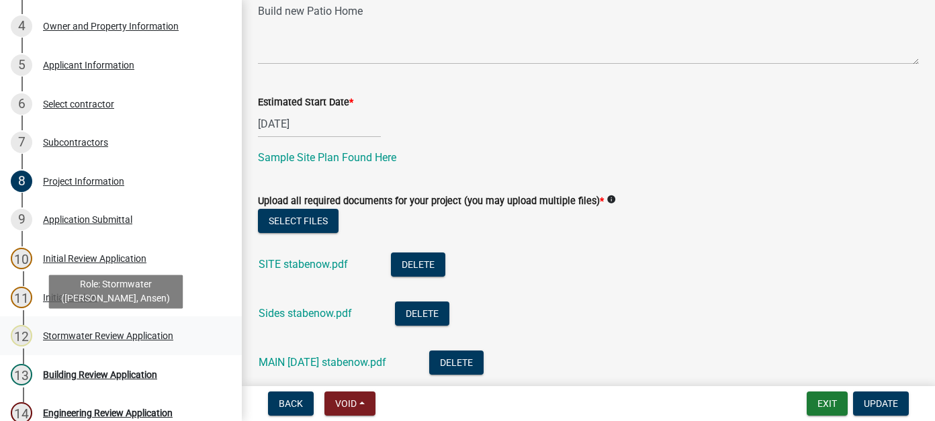
scroll to position [0, 0]
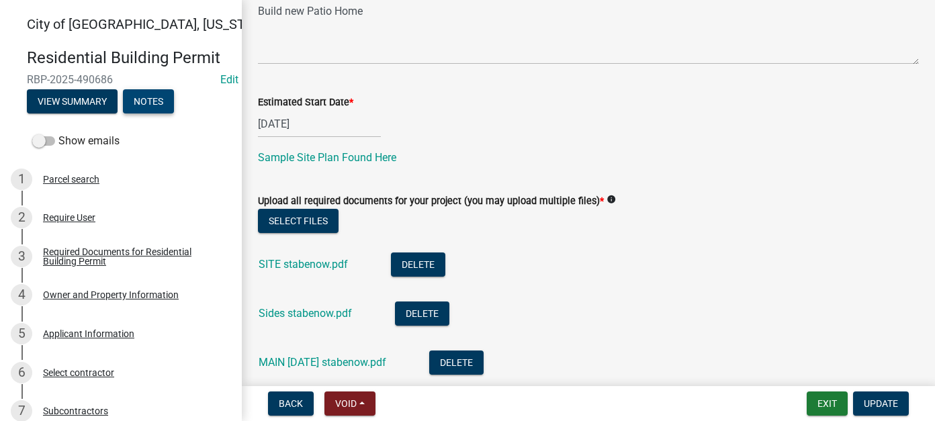
click at [152, 106] on button "Notes" at bounding box center [148, 101] width 51 height 24
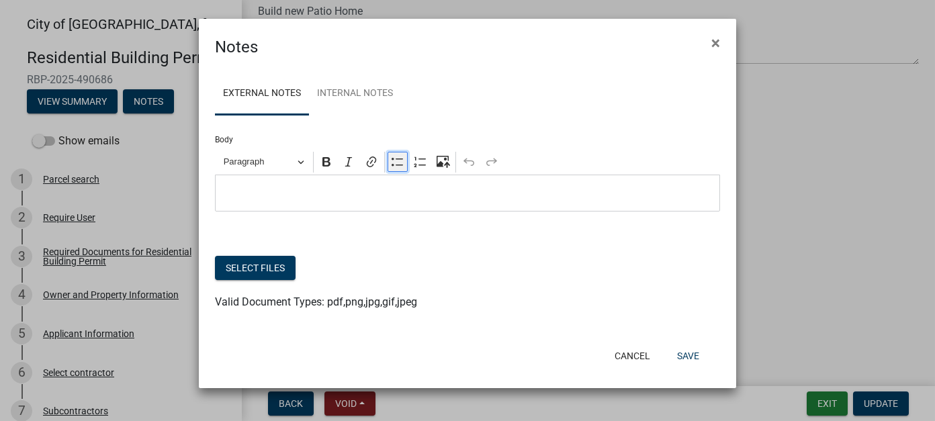
click at [395, 165] on icon "Editor toolbar" at bounding box center [396, 162] width 11 height 8
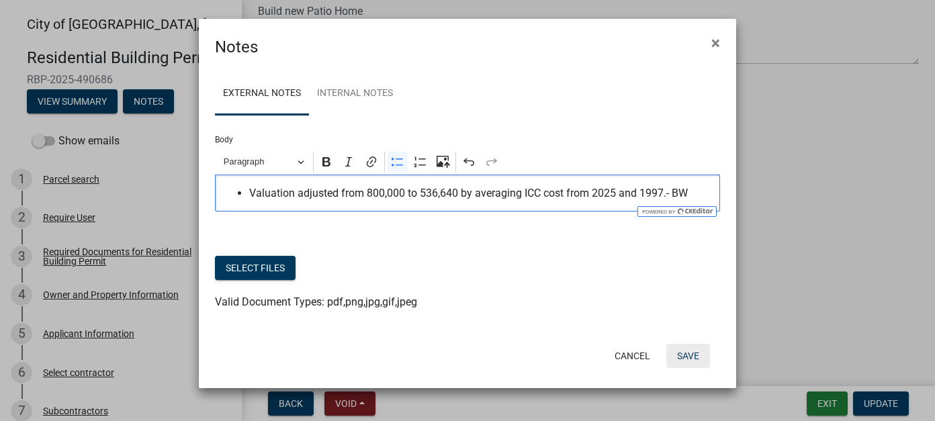
click at [675, 350] on button "Save" at bounding box center [688, 356] width 44 height 24
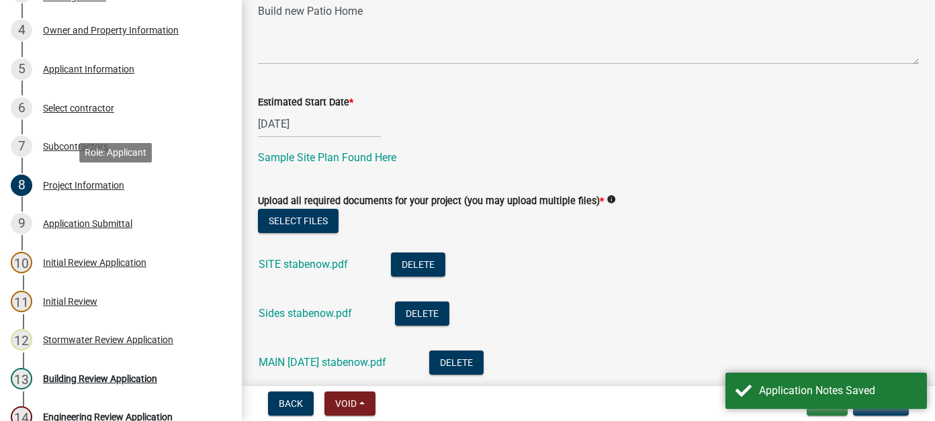
scroll to position [336, 0]
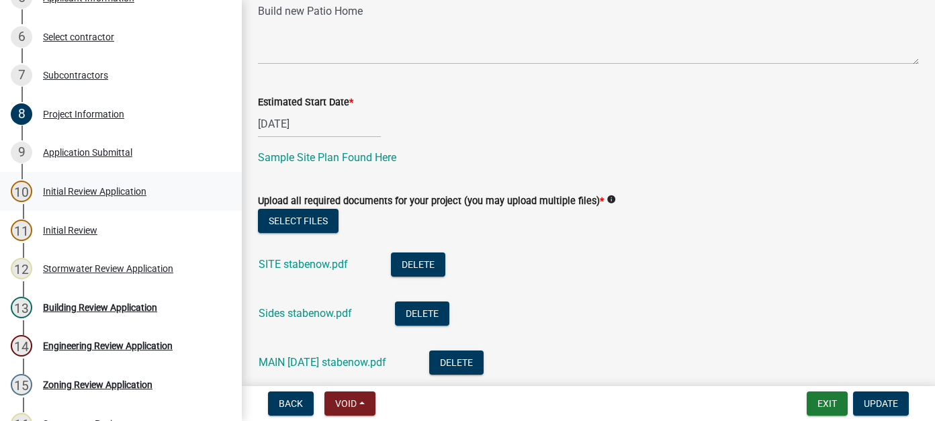
click at [86, 181] on div "10 Initial Review Application" at bounding box center [115, 191] width 209 height 21
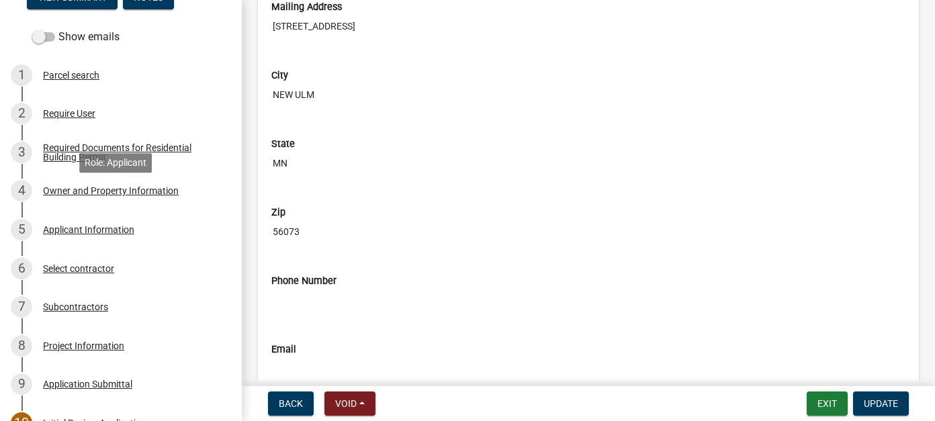
scroll to position [201, 0]
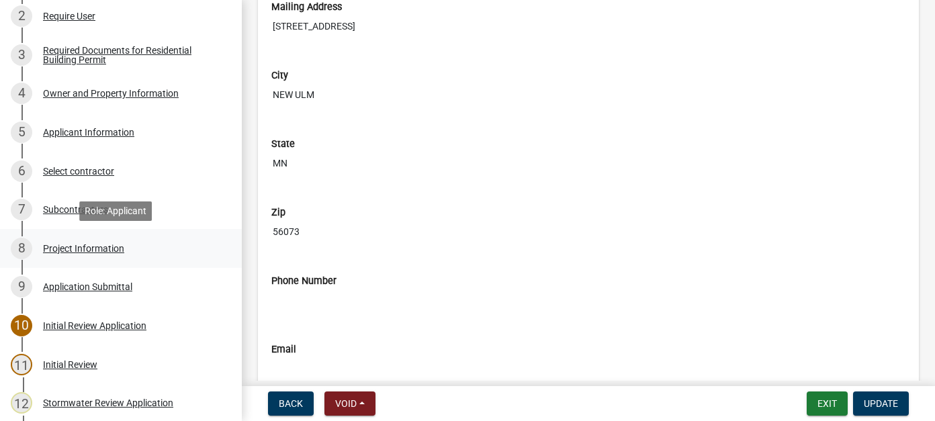
click at [73, 250] on div "Project Information" at bounding box center [83, 248] width 81 height 9
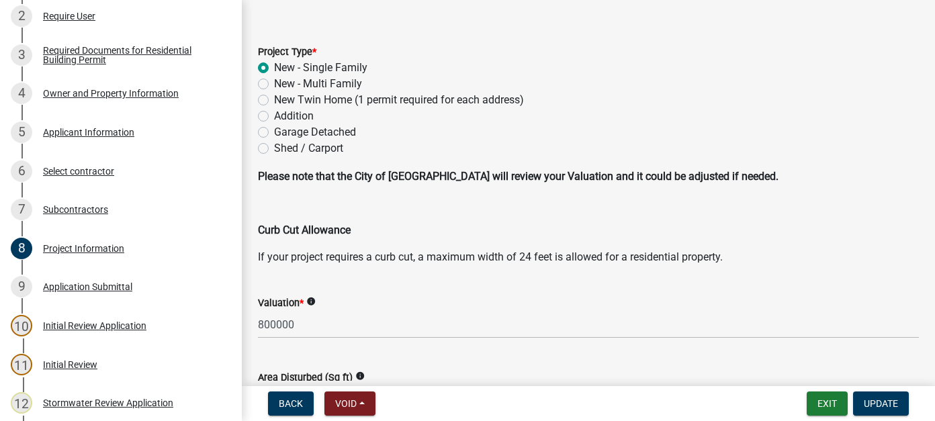
scroll to position [67, 0]
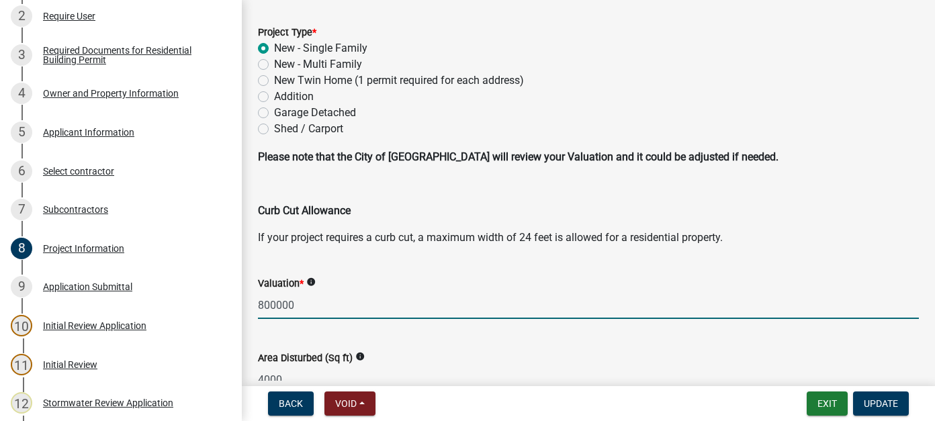
drag, startPoint x: 295, startPoint y: 302, endPoint x: 252, endPoint y: 301, distance: 43.0
click at [252, 301] on div "Valuation * info 800000" at bounding box center [588, 287] width 681 height 62
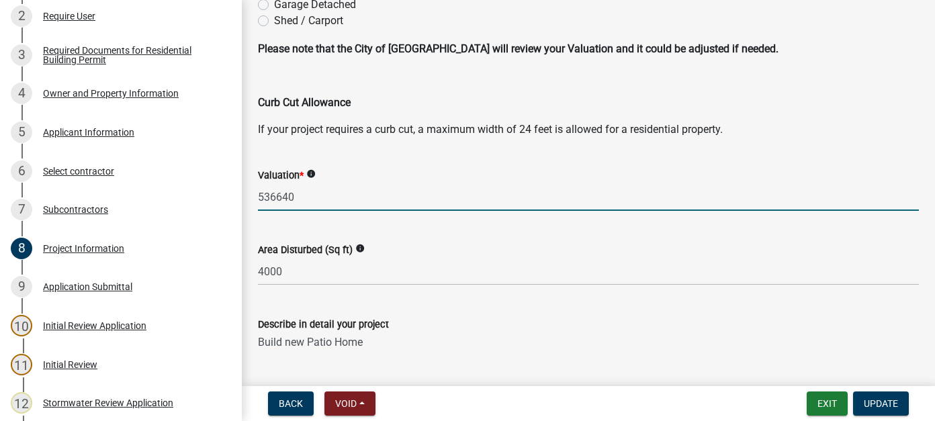
scroll to position [201, 0]
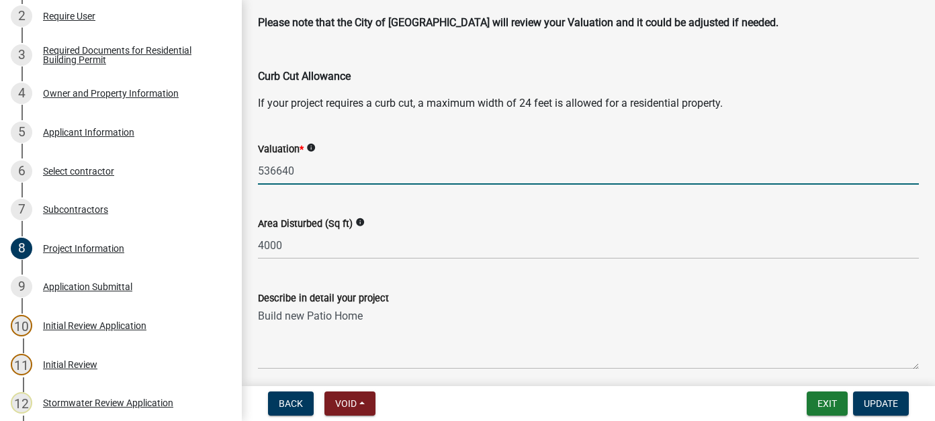
type input "536640"
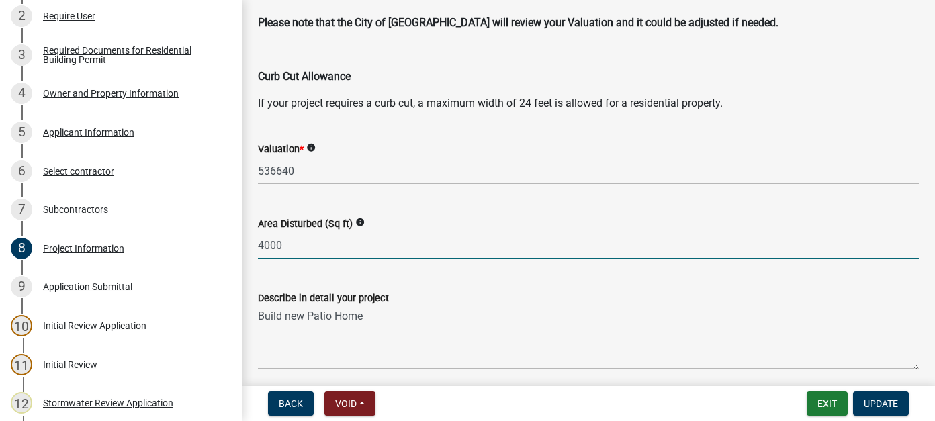
click at [311, 245] on input "4000" at bounding box center [588, 246] width 661 height 28
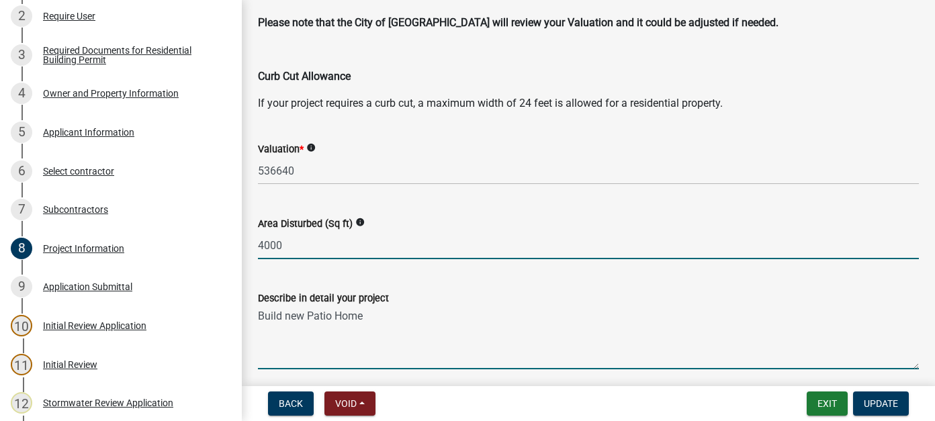
click at [395, 320] on textarea "Build new Patio Home" at bounding box center [588, 337] width 661 height 63
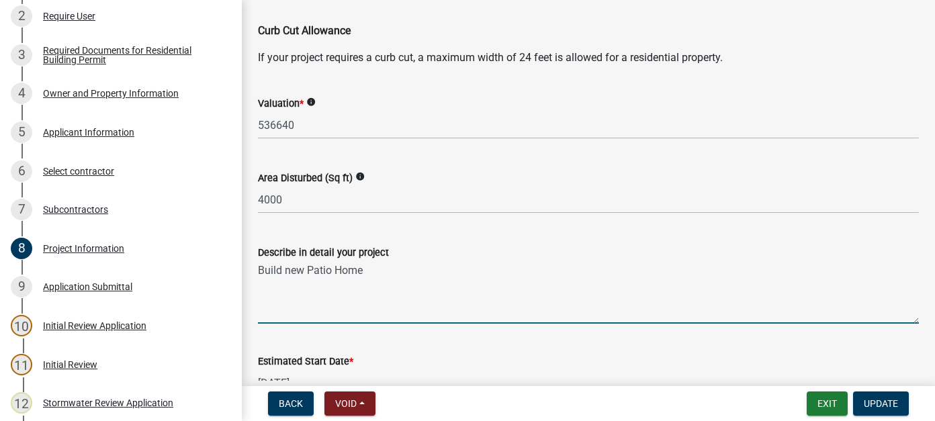
scroll to position [269, 0]
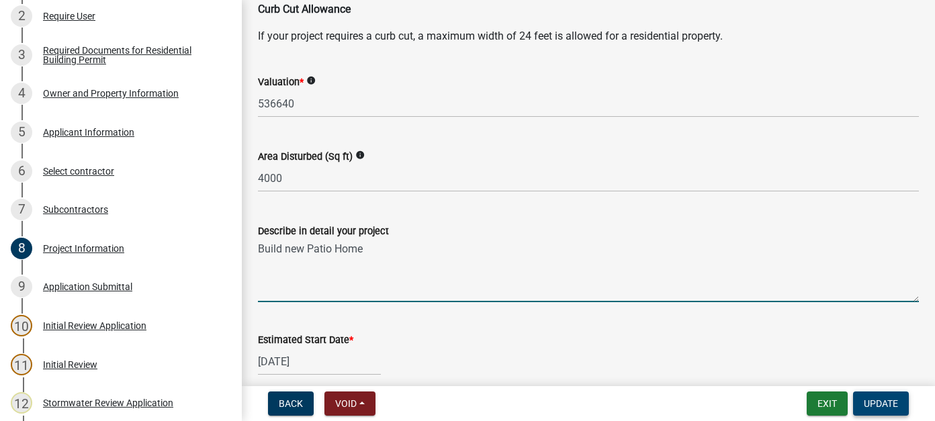
click at [878, 404] on span "Update" at bounding box center [880, 403] width 34 height 11
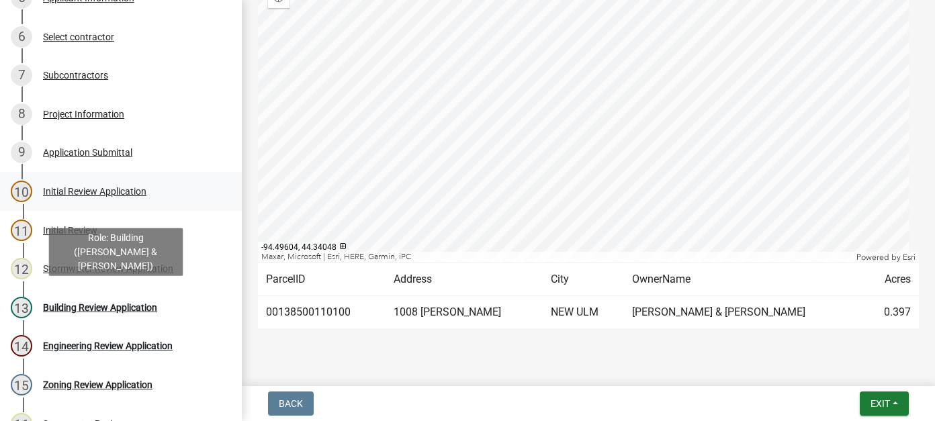
scroll to position [403, 0]
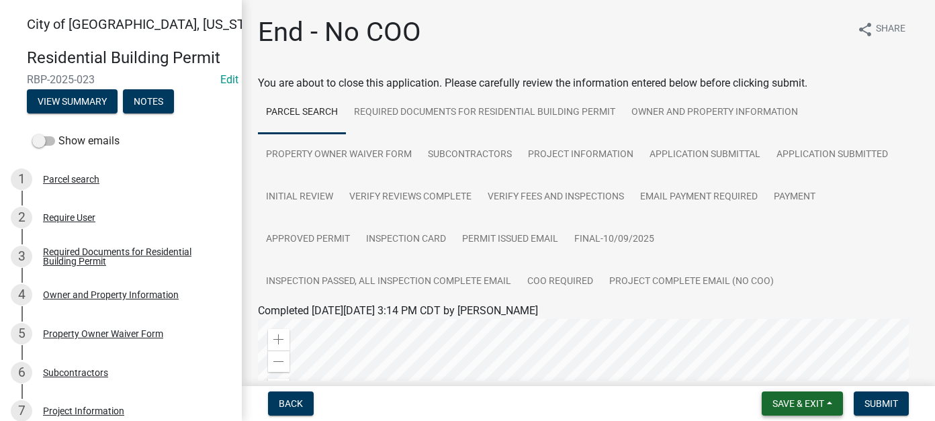
click at [795, 401] on span "Save & Exit" at bounding box center [798, 403] width 52 height 11
click at [791, 369] on button "Save & Exit" at bounding box center [788, 368] width 107 height 32
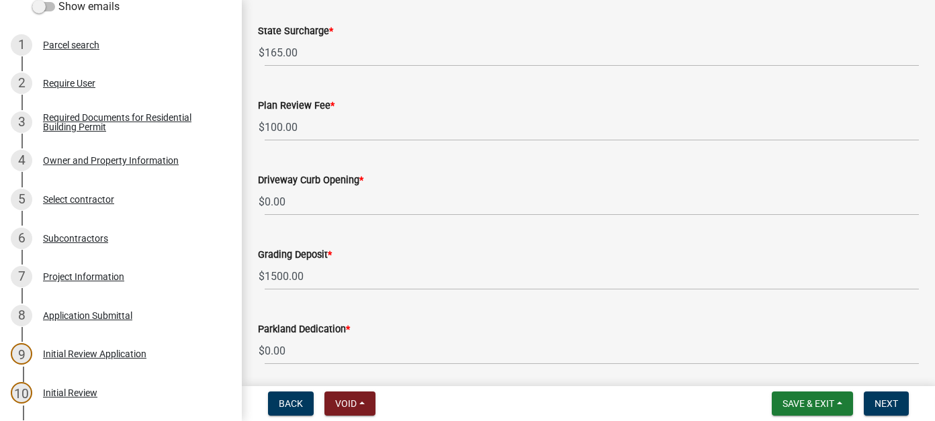
scroll to position [336, 0]
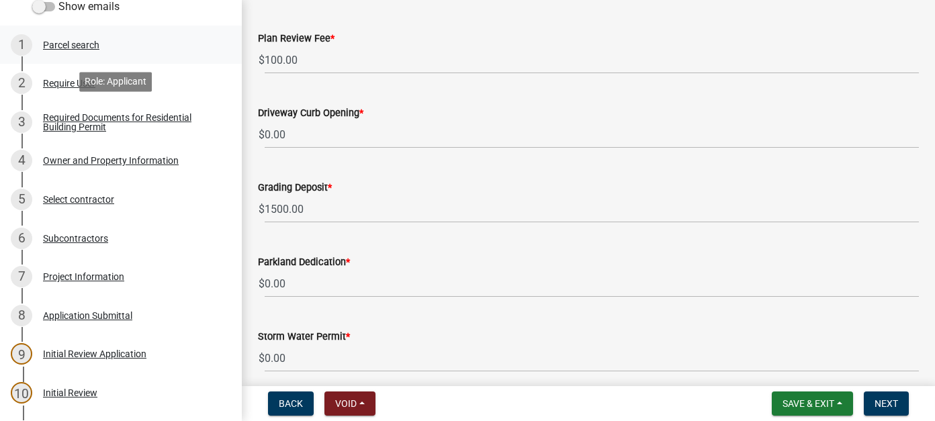
click at [85, 44] on div "Parcel search" at bounding box center [71, 44] width 56 height 9
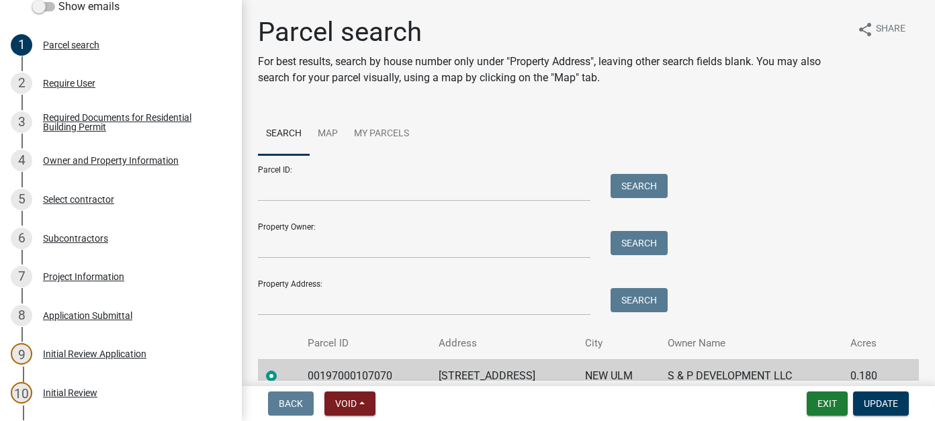
scroll to position [63, 0]
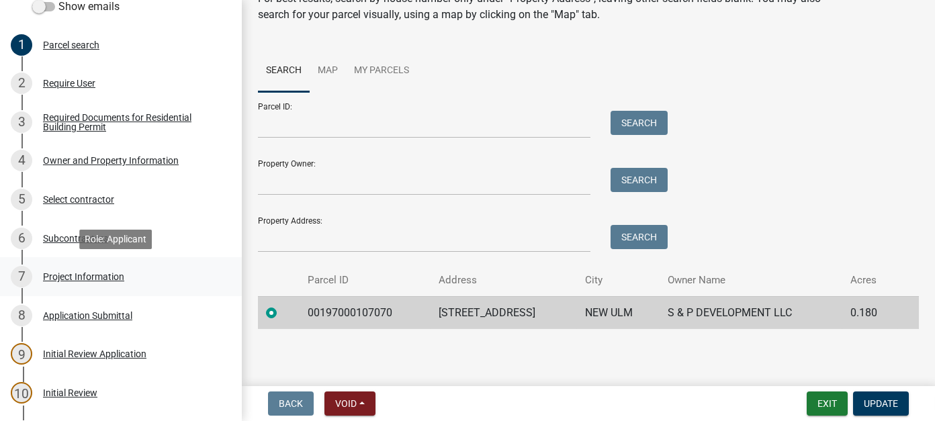
click at [111, 269] on div "7 Project Information" at bounding box center [115, 276] width 209 height 21
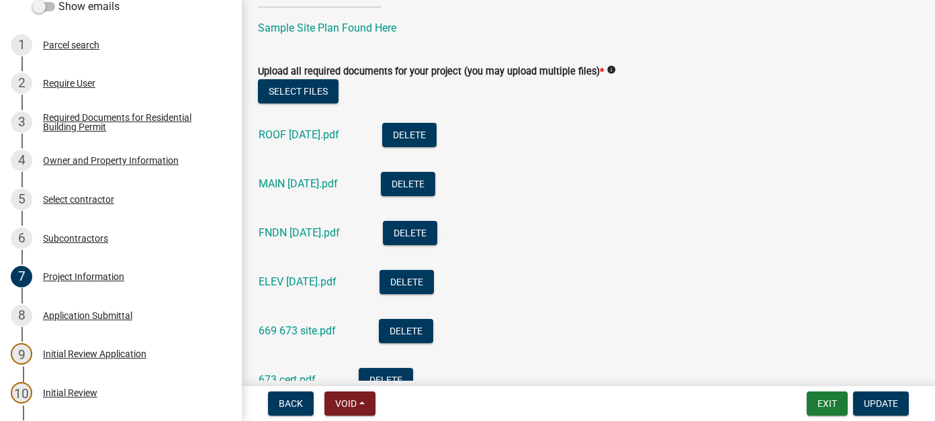
scroll to position [604, 0]
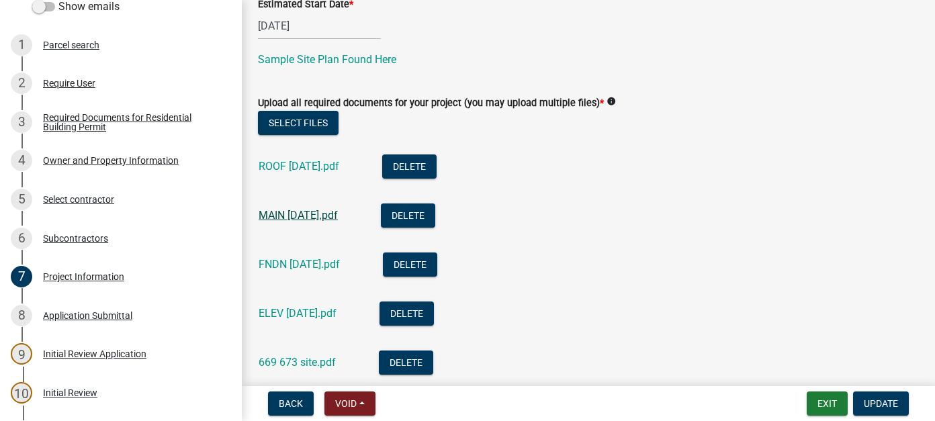
click at [302, 211] on link "MAIN 6.20.25.pdf" at bounding box center [297, 215] width 79 height 13
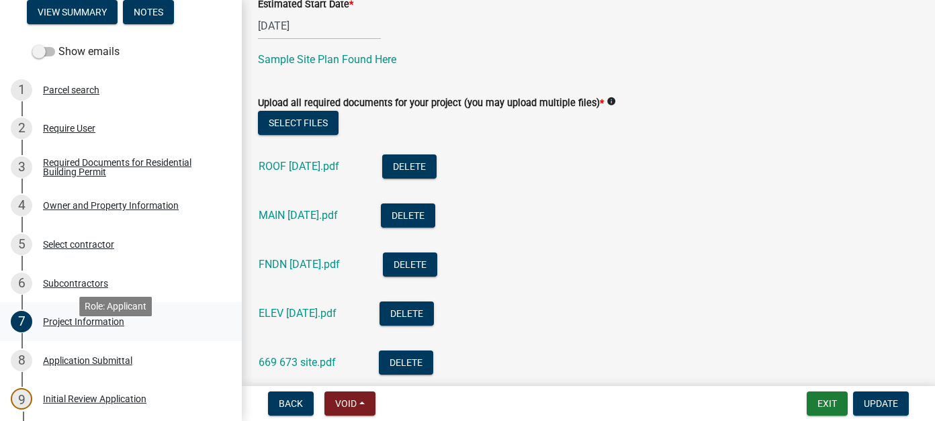
scroll to position [67, 0]
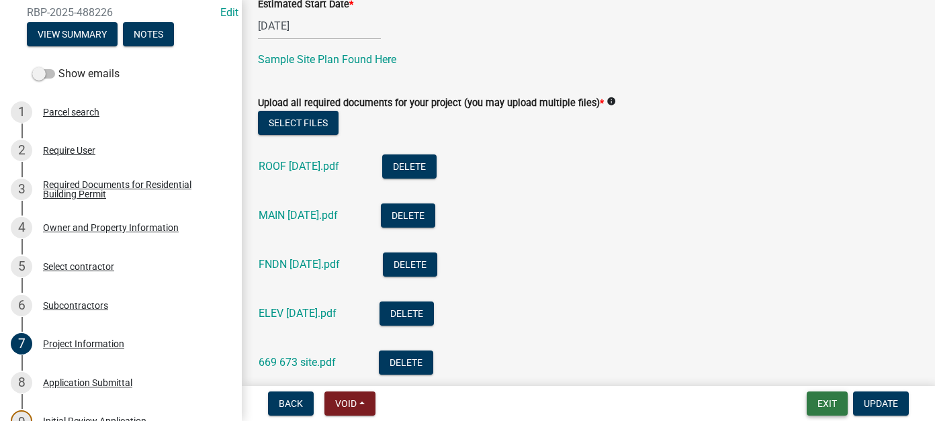
click at [834, 404] on button "Exit" at bounding box center [826, 403] width 41 height 24
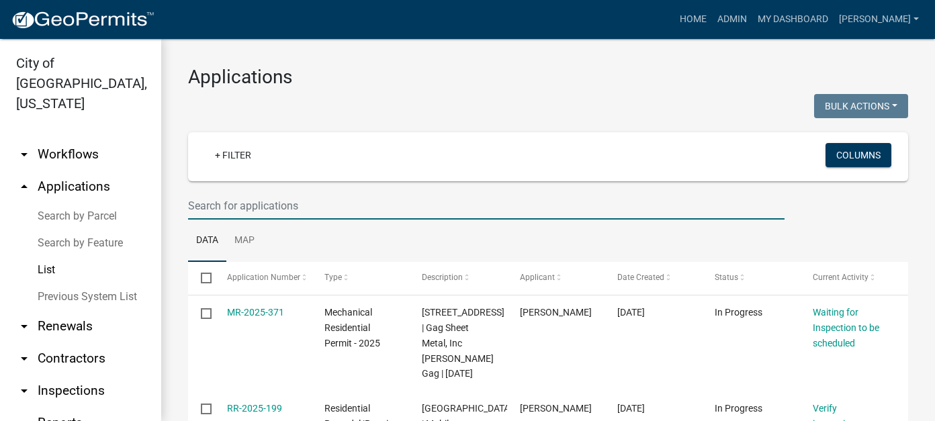
click at [214, 202] on input "text" at bounding box center [486, 206] width 596 height 28
type input "poehler"
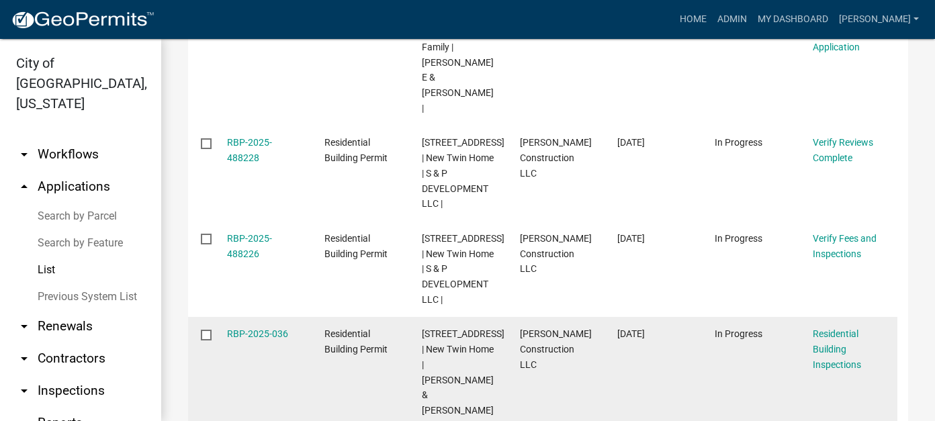
scroll to position [336, 0]
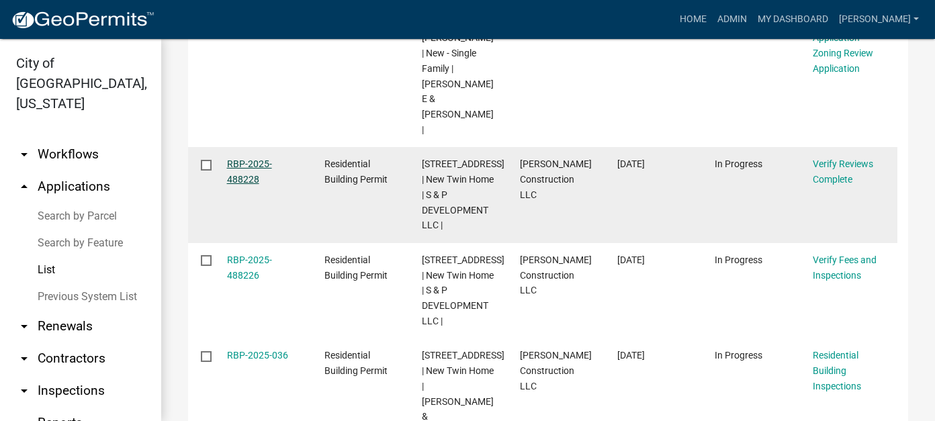
click at [257, 158] on link "RBP-2025-488228" at bounding box center [249, 171] width 45 height 26
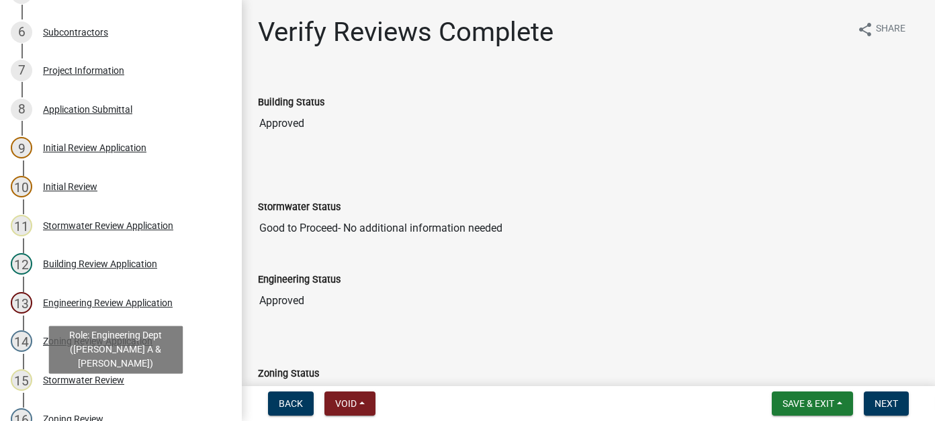
scroll to position [336, 0]
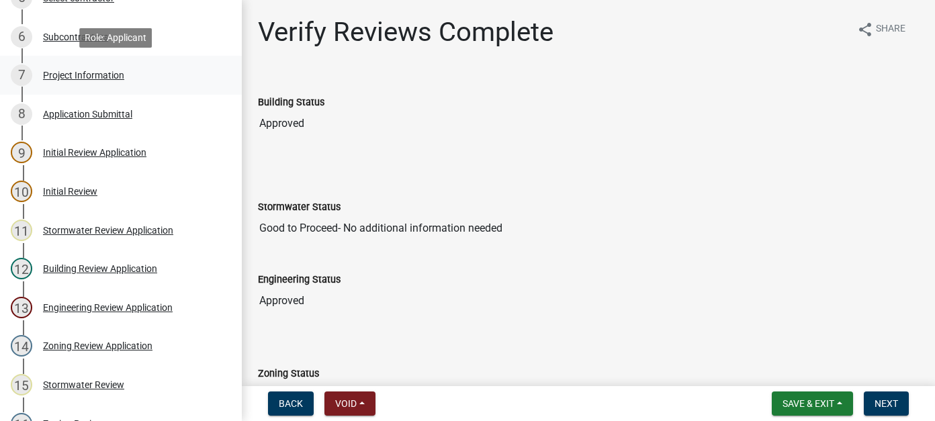
click at [101, 79] on div "Project Information" at bounding box center [83, 74] width 81 height 9
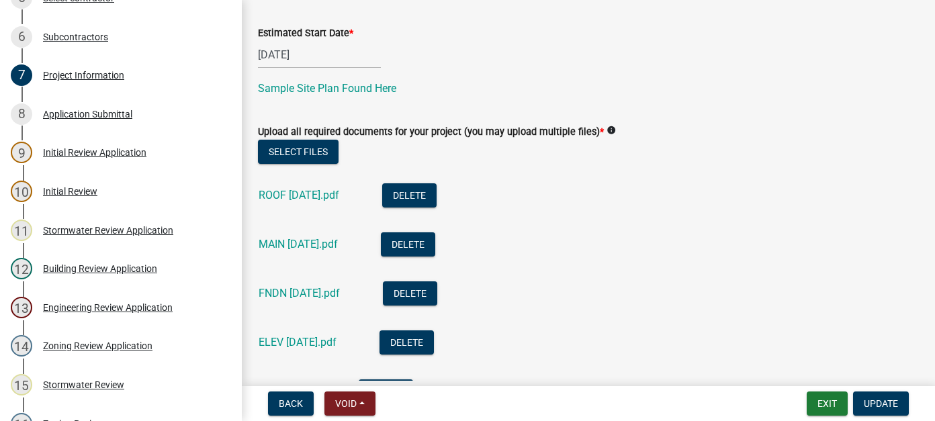
scroll to position [604, 0]
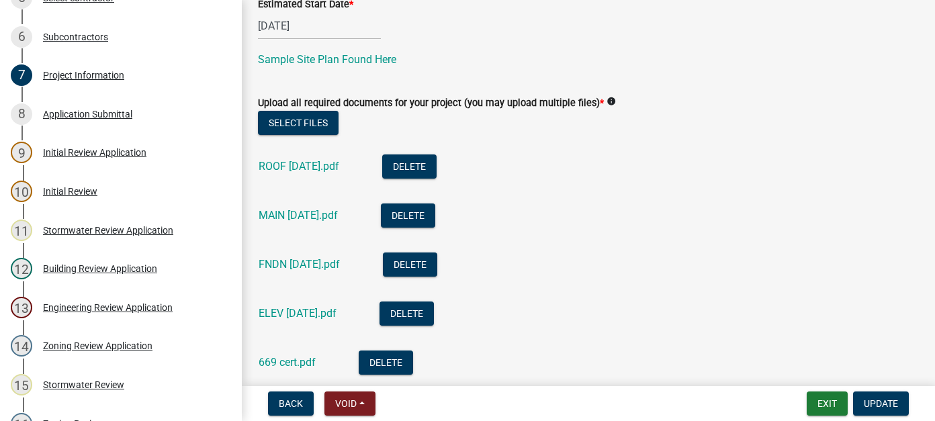
click at [287, 221] on link "MAIN 6.20.25.pdf" at bounding box center [297, 215] width 79 height 13
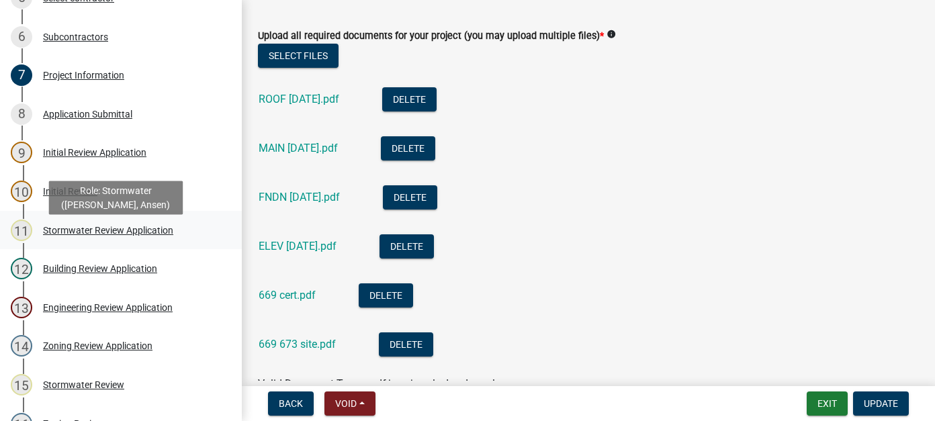
scroll to position [0, 0]
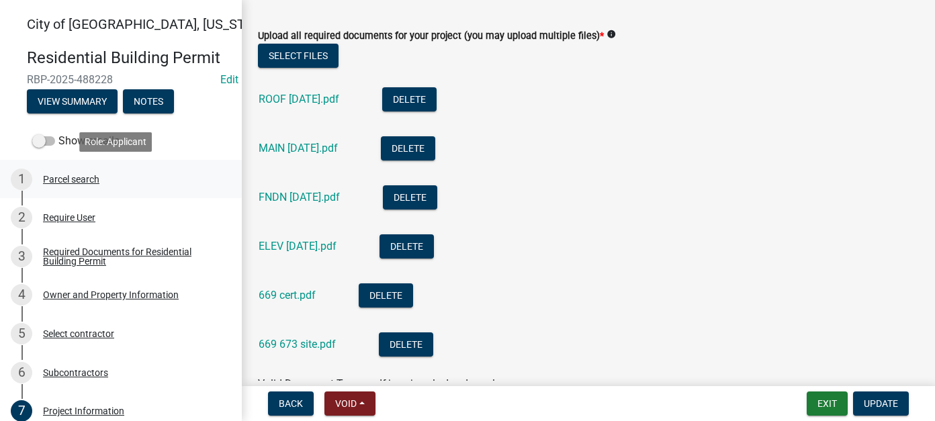
click at [52, 175] on div "Parcel search" at bounding box center [71, 179] width 56 height 9
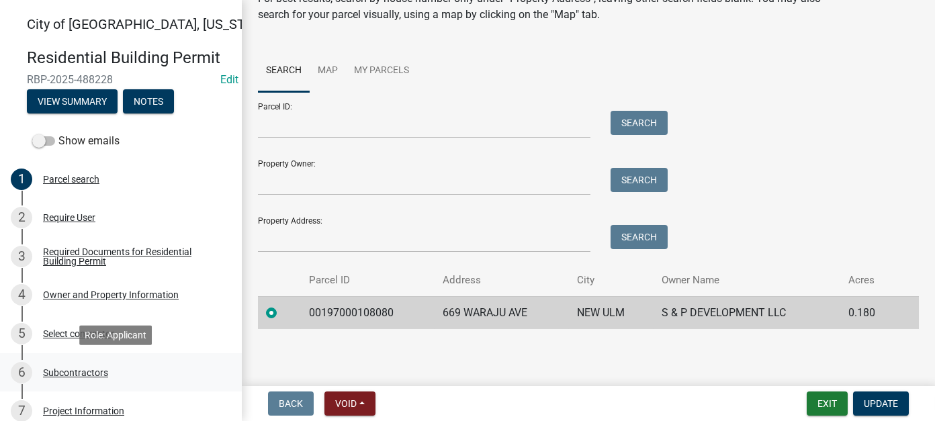
scroll to position [67, 0]
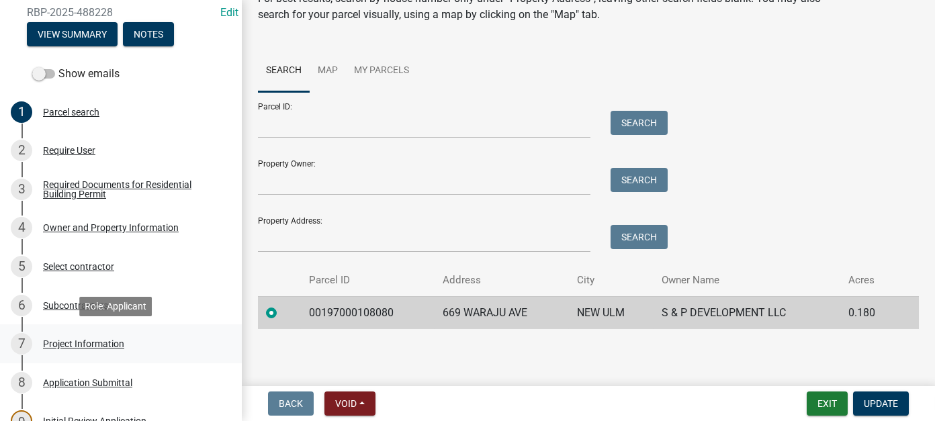
click at [74, 337] on div "7 Project Information" at bounding box center [115, 343] width 209 height 21
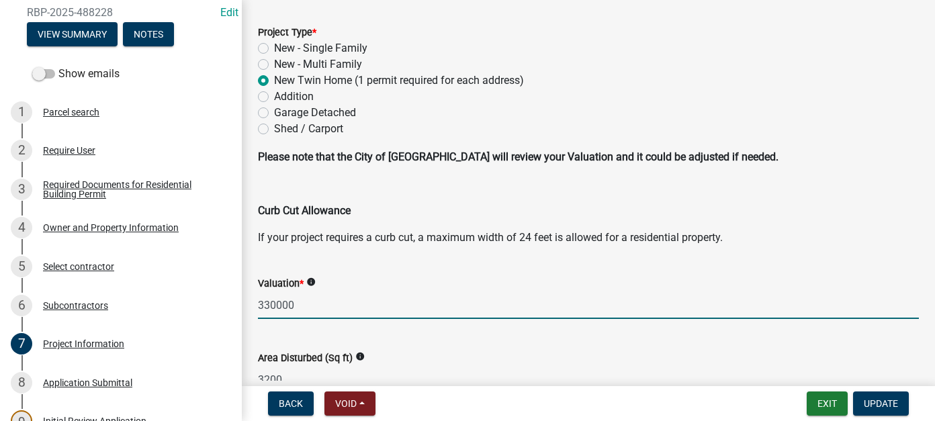
click at [268, 301] on input "330000" at bounding box center [588, 305] width 661 height 28
type input "300000"
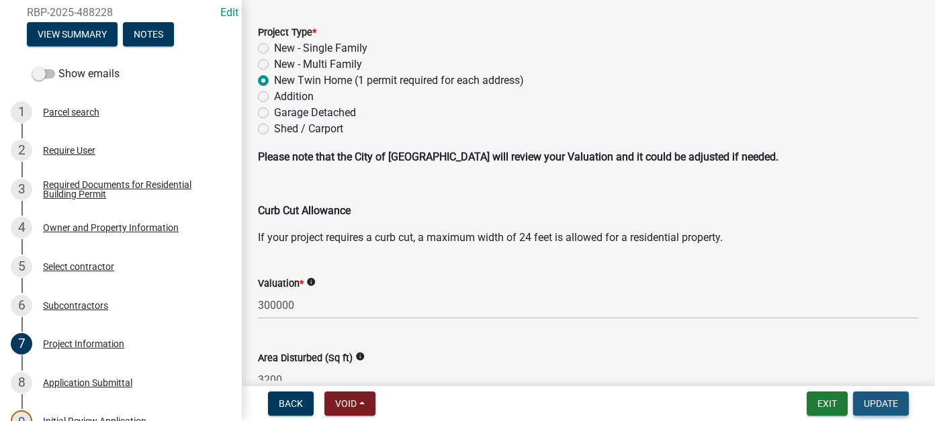
click at [873, 401] on span "Update" at bounding box center [880, 403] width 34 height 11
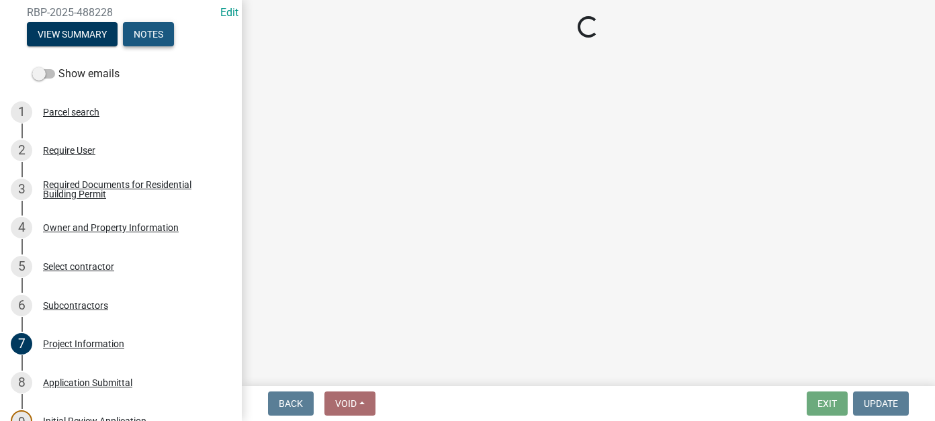
click at [152, 32] on button "Notes" at bounding box center [148, 34] width 51 height 24
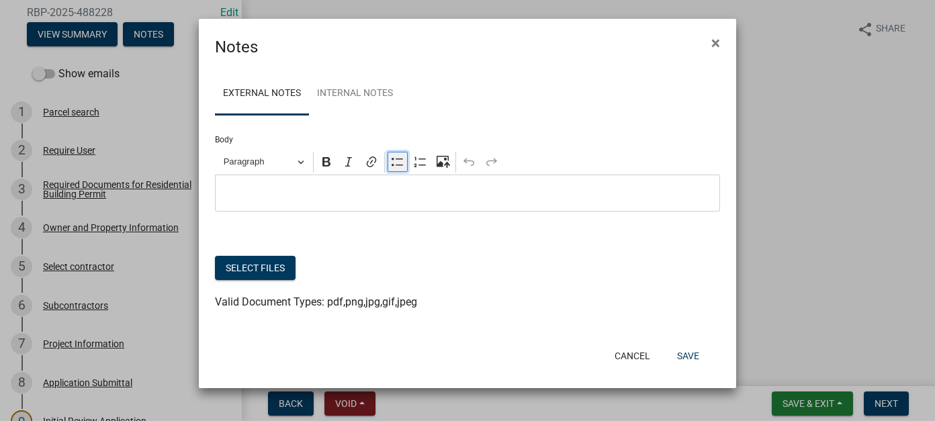
click at [397, 162] on icon "Editor toolbar" at bounding box center [397, 161] width 13 height 13
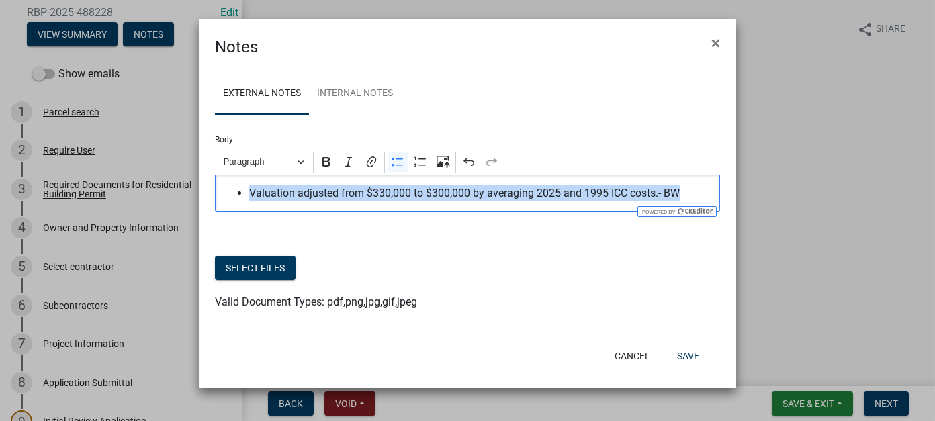
drag, startPoint x: 703, startPoint y: 187, endPoint x: 120, endPoint y: 133, distance: 586.0
click at [120, 133] on ngb-modal-window "Notes × External Notes Internal Notes Body Rich Text Editor Paragraph Bold Ital…" at bounding box center [467, 210] width 935 height 421
copy span "Valuation adjusted from $330,000 to $300,000 by averaging 2025 and 1995 ICC cos…"
click at [687, 351] on button "Save" at bounding box center [688, 356] width 44 height 24
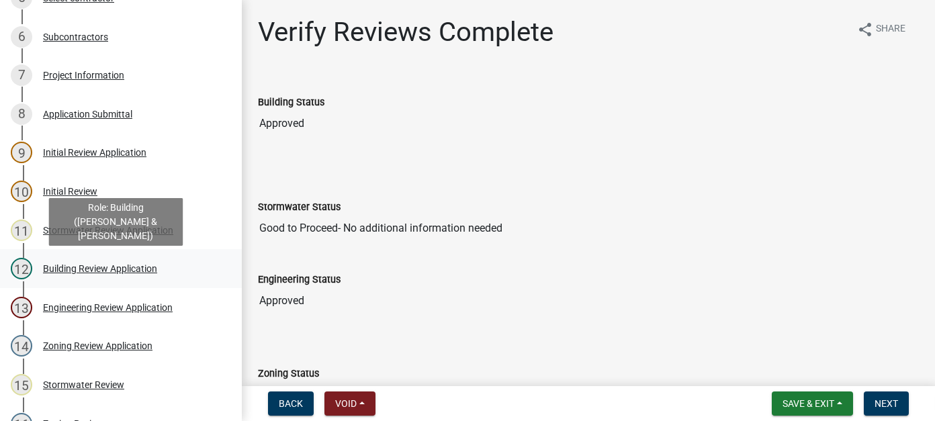
scroll to position [269, 0]
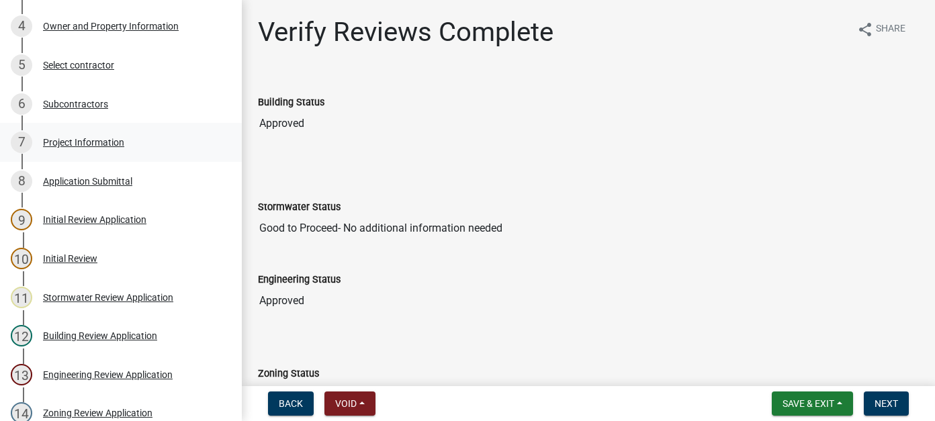
click at [87, 152] on div "7 Project Information" at bounding box center [115, 142] width 209 height 21
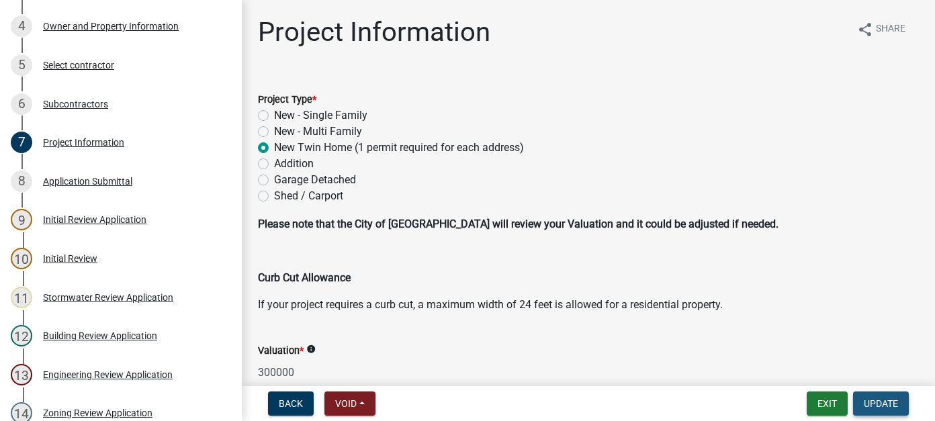
click at [880, 401] on span "Update" at bounding box center [880, 403] width 34 height 11
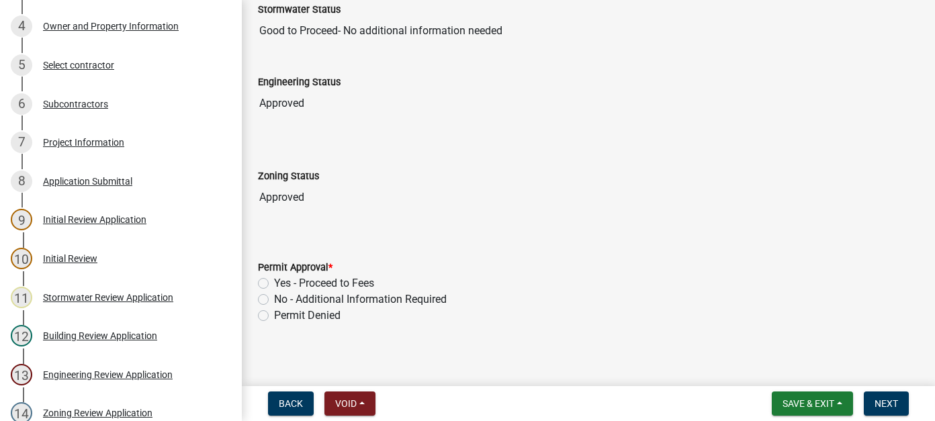
scroll to position [201, 0]
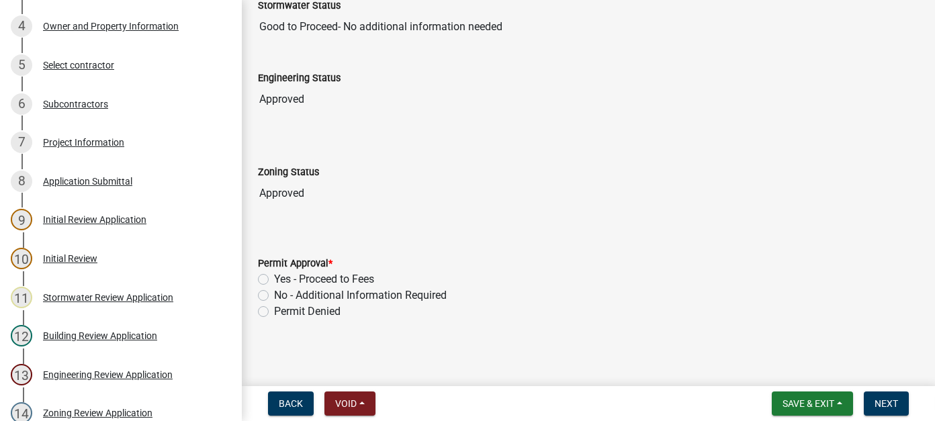
click at [274, 275] on label "Yes - Proceed to Fees" at bounding box center [324, 279] width 100 height 16
click at [274, 275] on input "Yes - Proceed to Fees" at bounding box center [278, 275] width 9 height 9
radio input "true"
click at [888, 398] on span "Next" at bounding box center [885, 403] width 23 height 11
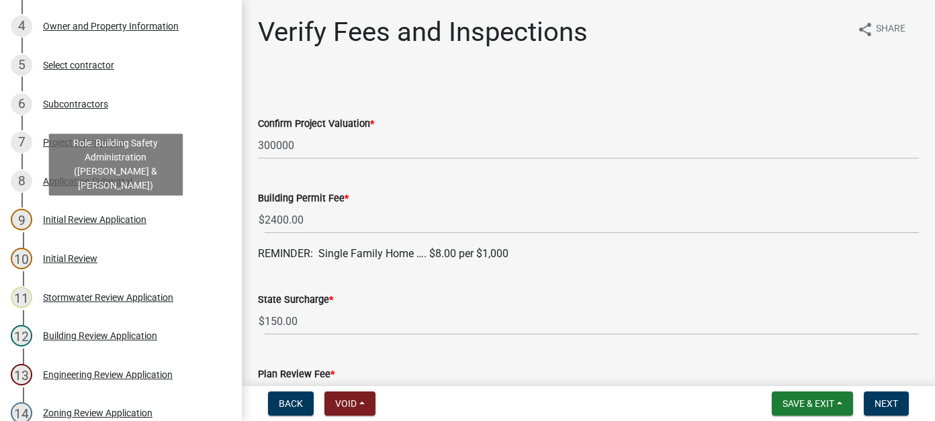
scroll to position [0, 0]
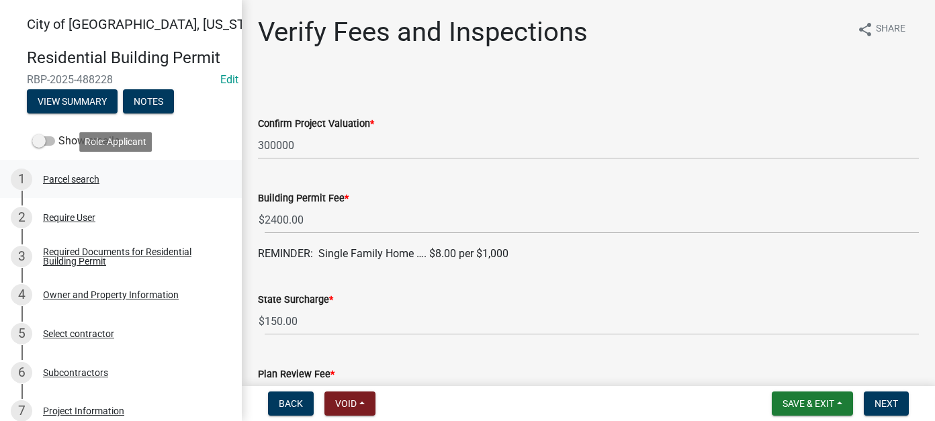
click at [83, 185] on div "1 Parcel search" at bounding box center [115, 179] width 209 height 21
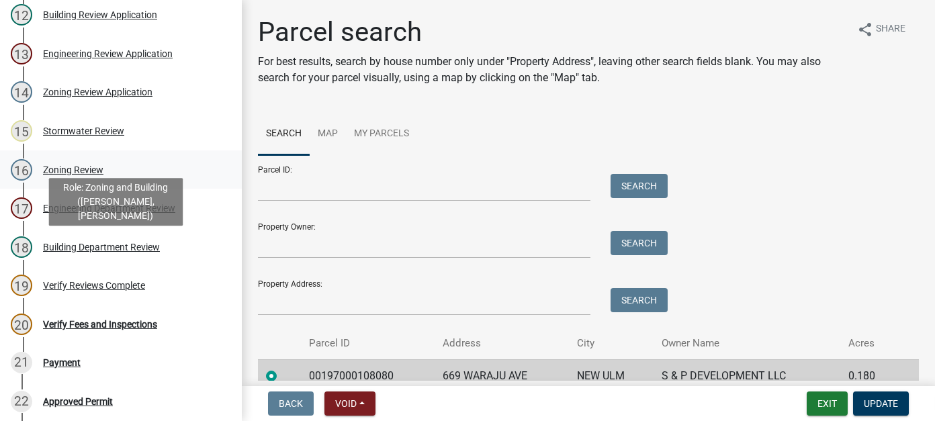
scroll to position [604, 0]
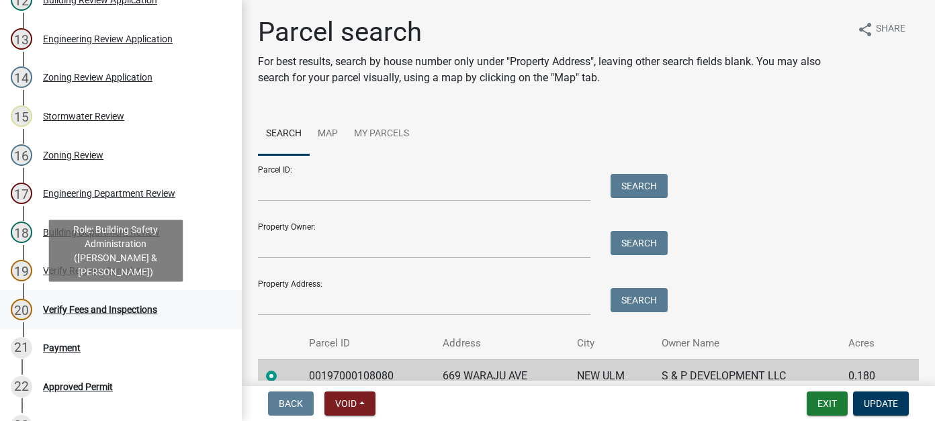
click at [77, 313] on div "Verify Fees and Inspections" at bounding box center [100, 309] width 114 height 9
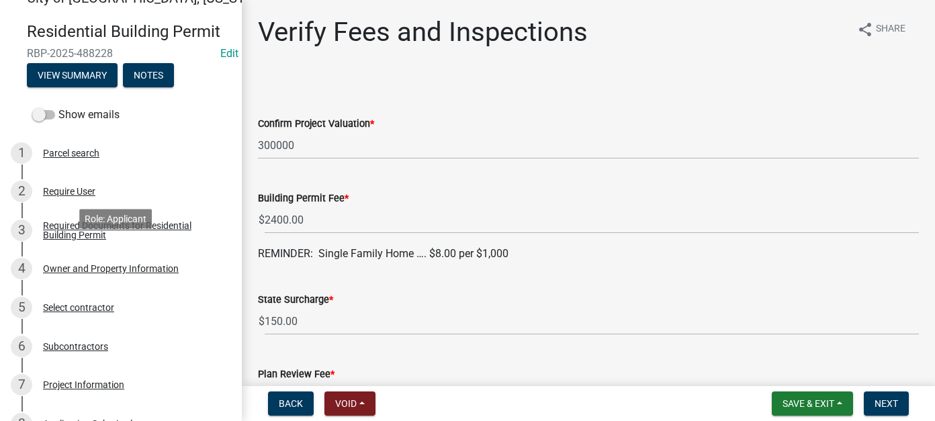
scroll to position [0, 0]
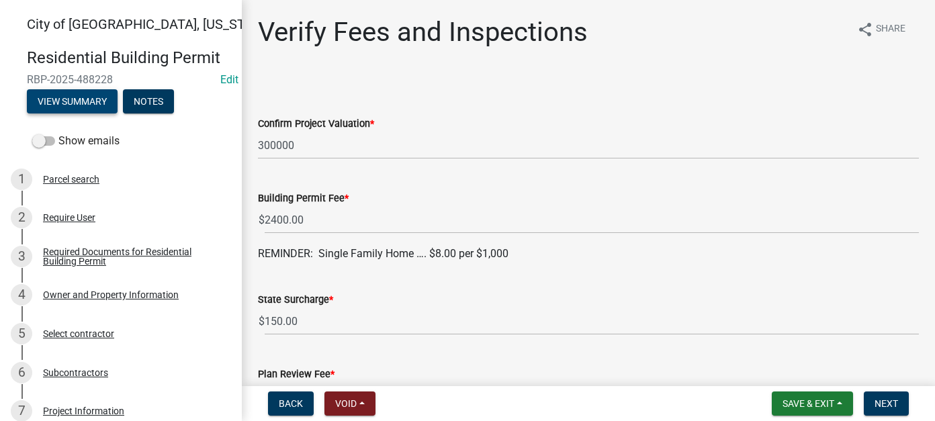
click at [56, 103] on button "View Summary" at bounding box center [72, 101] width 91 height 24
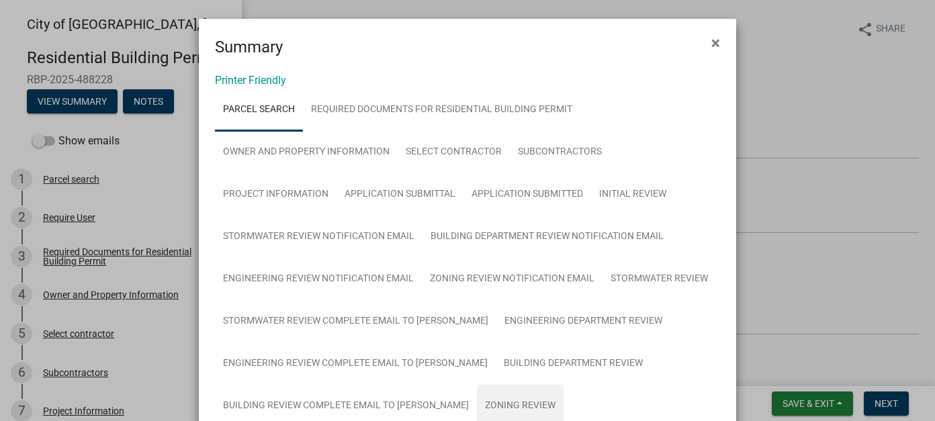
click at [484, 401] on link "Zoning Review" at bounding box center [520, 406] width 87 height 43
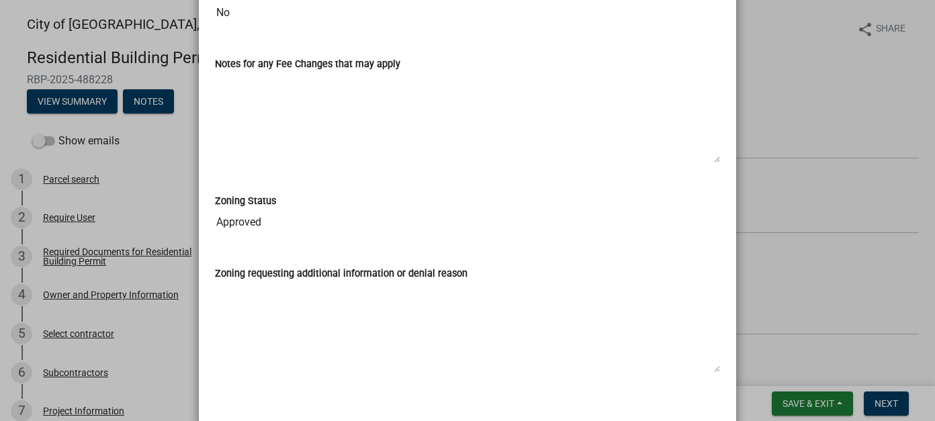
scroll to position [798, 0]
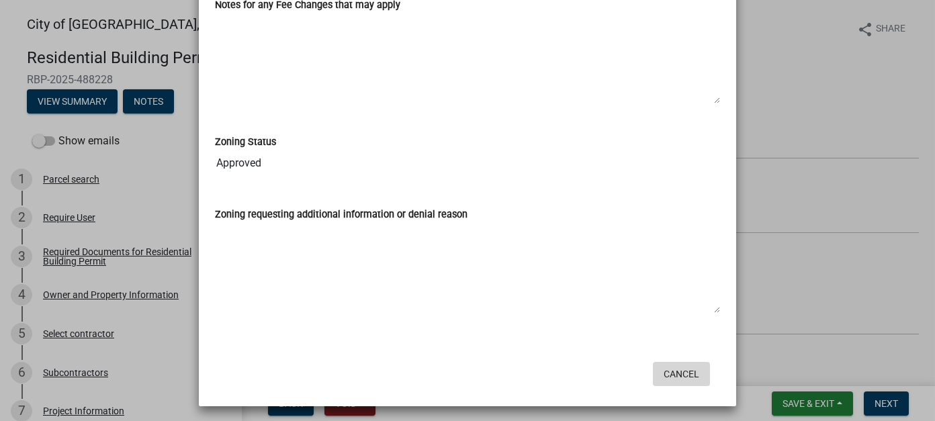
click at [680, 376] on button "Cancel" at bounding box center [681, 374] width 57 height 24
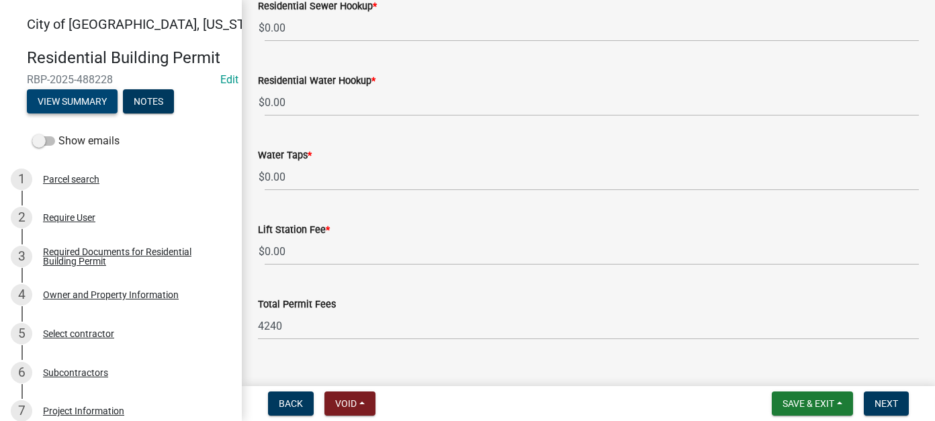
scroll to position [837, 0]
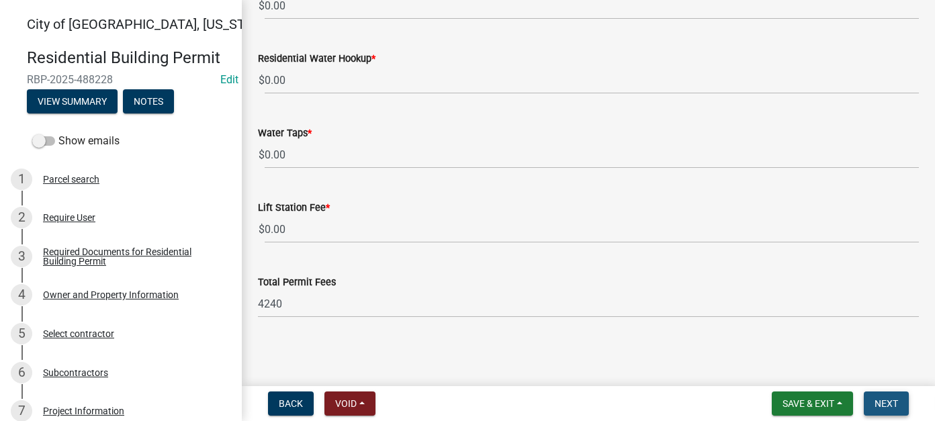
click at [888, 410] on button "Next" at bounding box center [885, 403] width 45 height 24
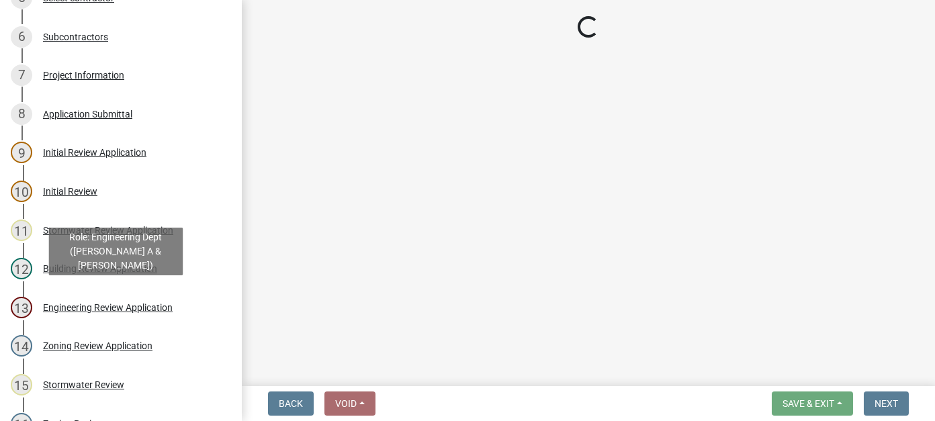
scroll to position [604, 0]
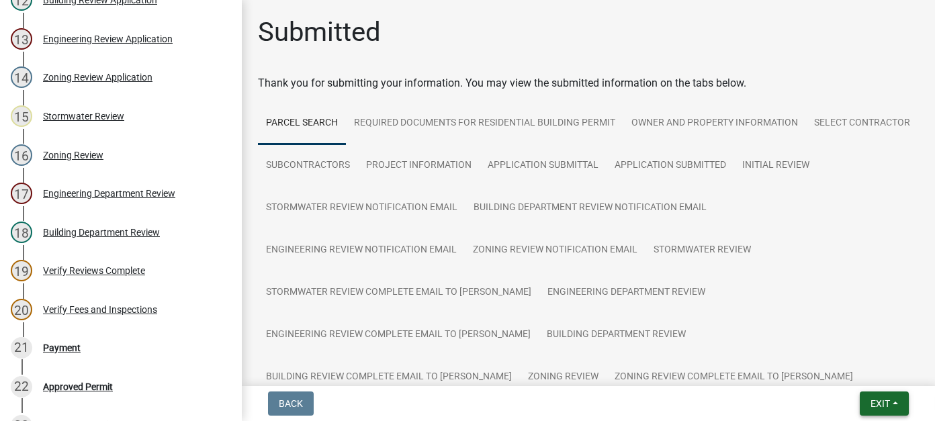
click at [878, 409] on button "Exit" at bounding box center [883, 403] width 49 height 24
click at [847, 374] on button "Save & Exit" at bounding box center [854, 368] width 107 height 32
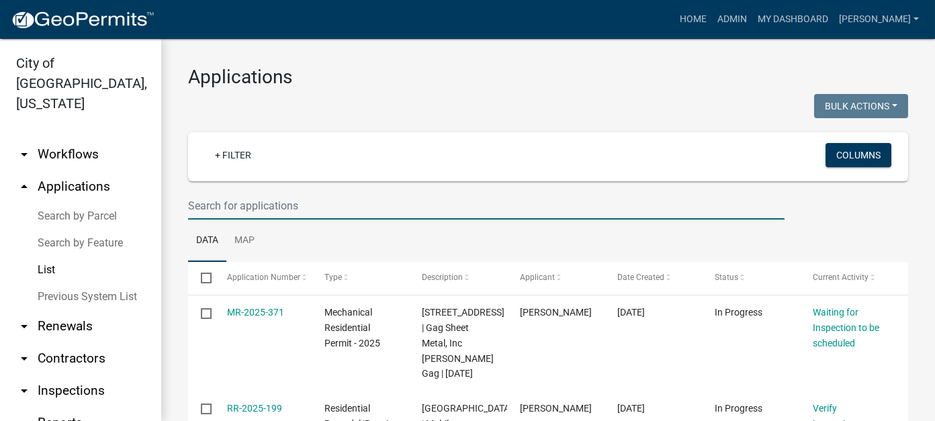
click at [281, 205] on input "text" at bounding box center [486, 206] width 596 height 28
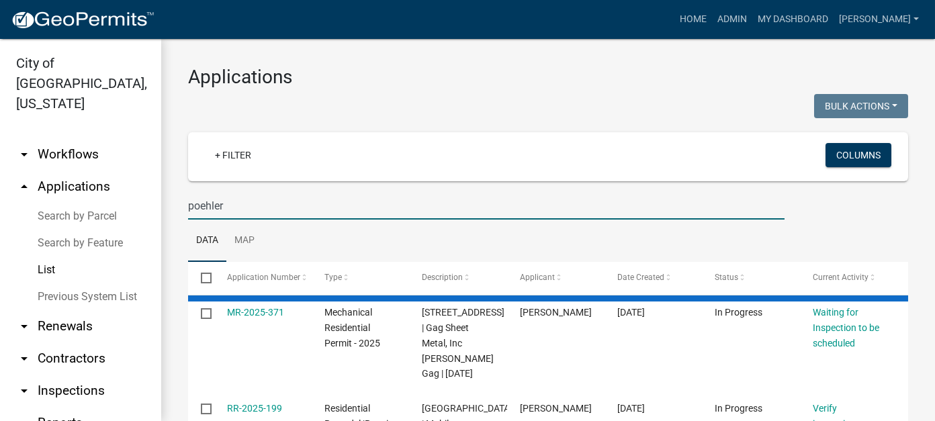
type input "poehler"
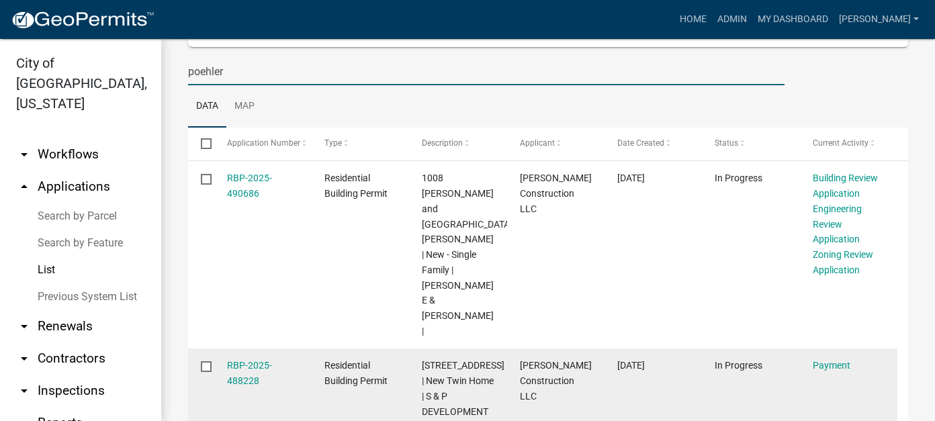
scroll to position [201, 0]
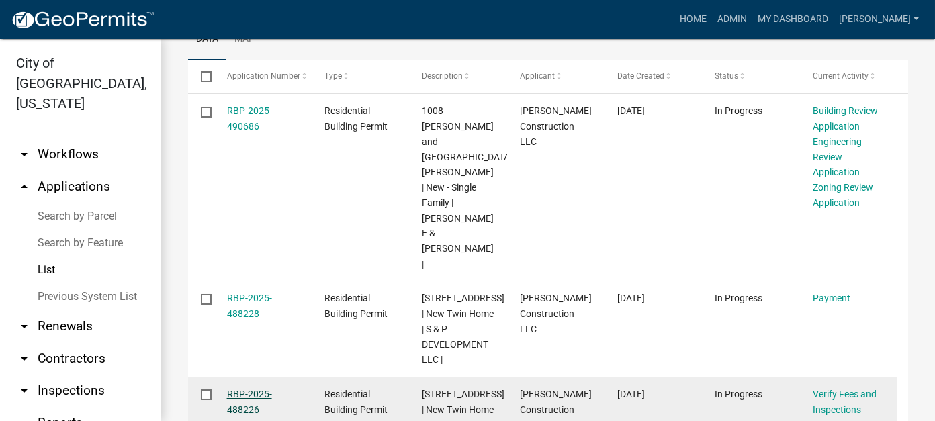
click at [258, 389] on link "RBP-2025-488226" at bounding box center [249, 402] width 45 height 26
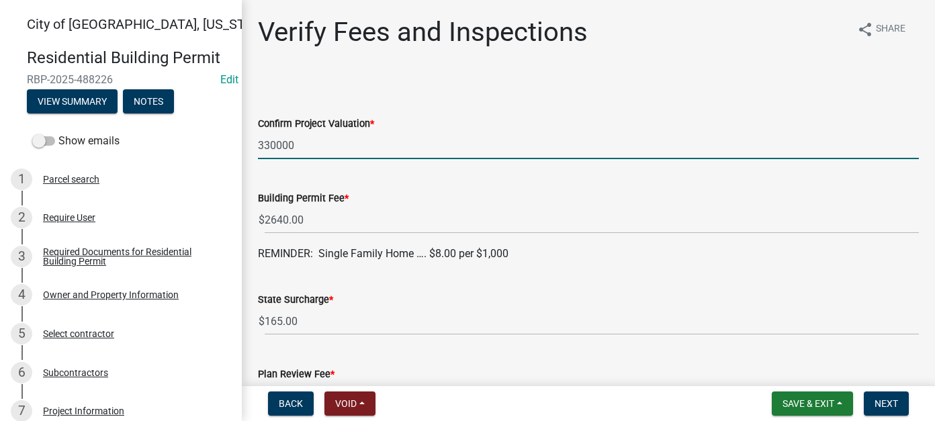
click at [270, 143] on input "330000" at bounding box center [588, 146] width 661 height 28
type input "300000"
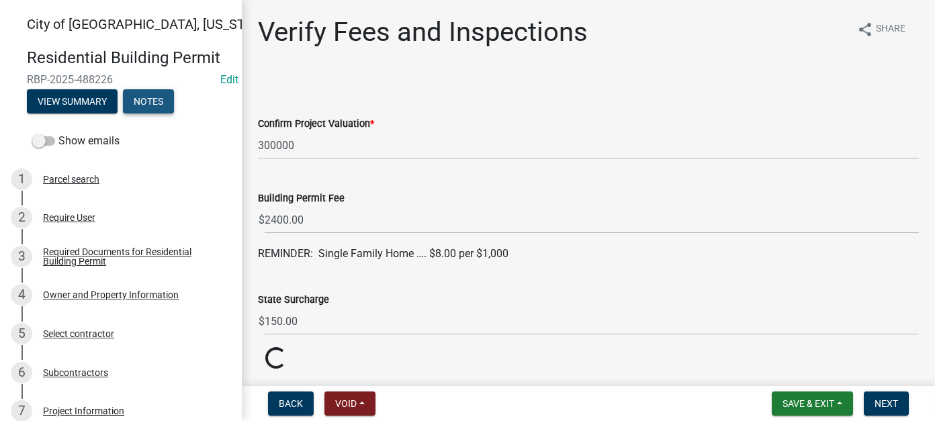
click at [157, 105] on button "Notes" at bounding box center [148, 101] width 51 height 24
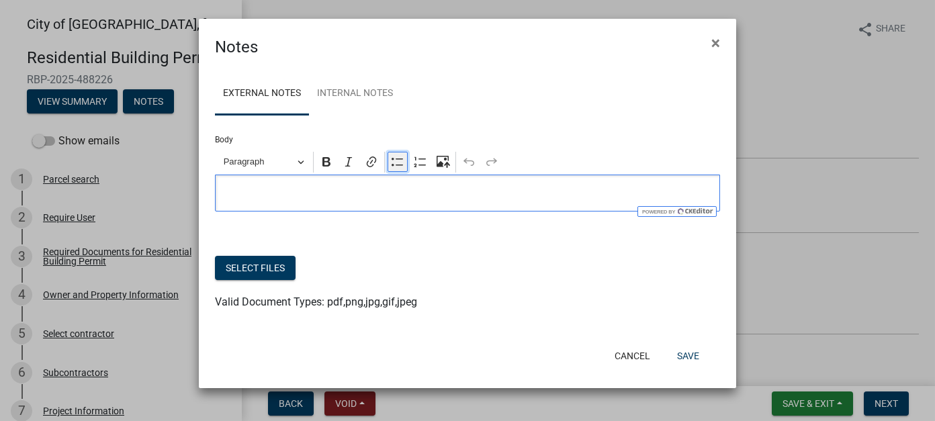
click at [399, 164] on icon "Editor toolbar" at bounding box center [397, 161] width 13 height 13
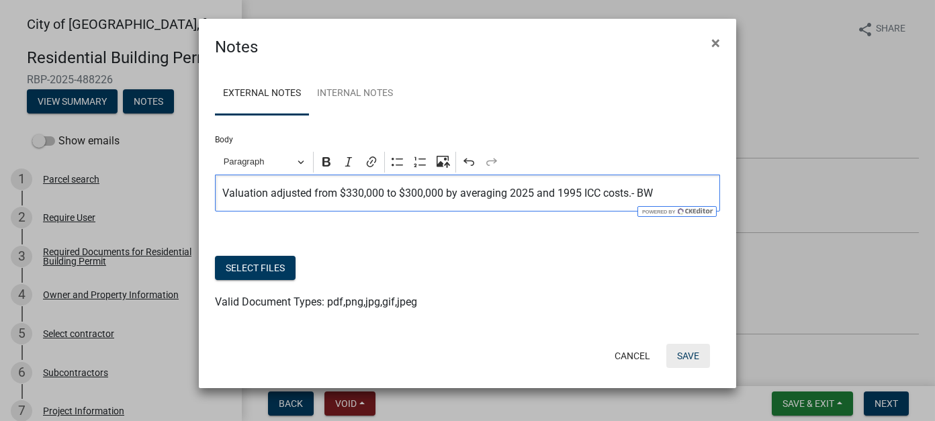
click at [696, 352] on button "Save" at bounding box center [688, 356] width 44 height 24
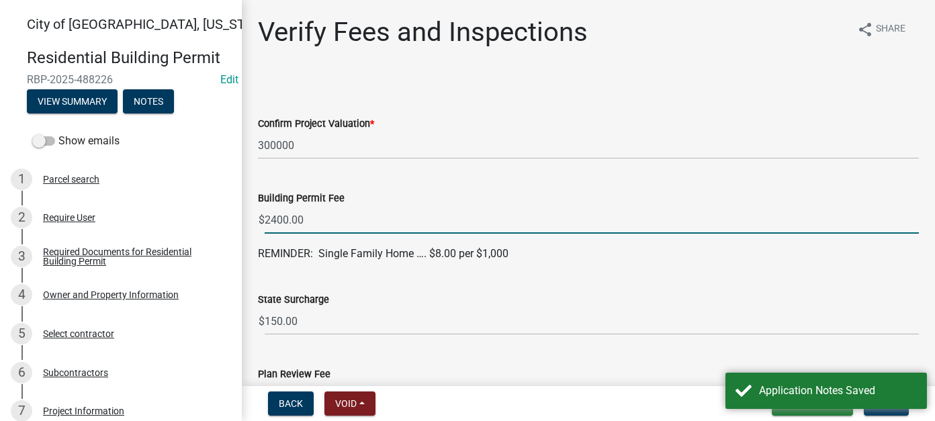
click at [315, 220] on input "2400.00" at bounding box center [592, 220] width 654 height 28
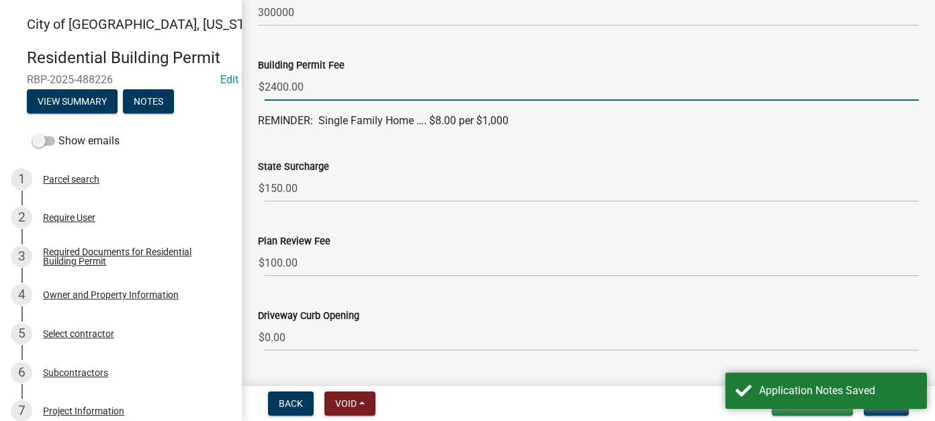
scroll to position [134, 0]
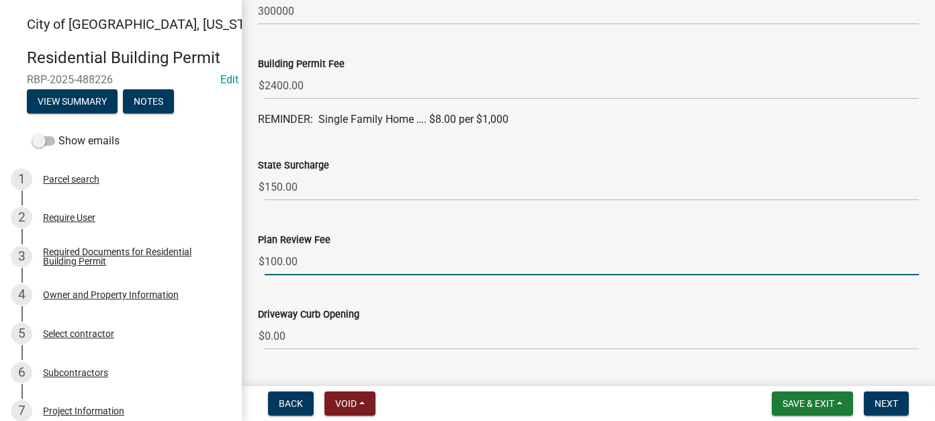
click at [302, 265] on input "100.00" at bounding box center [592, 262] width 654 height 28
type input "1"
type input "0.00"
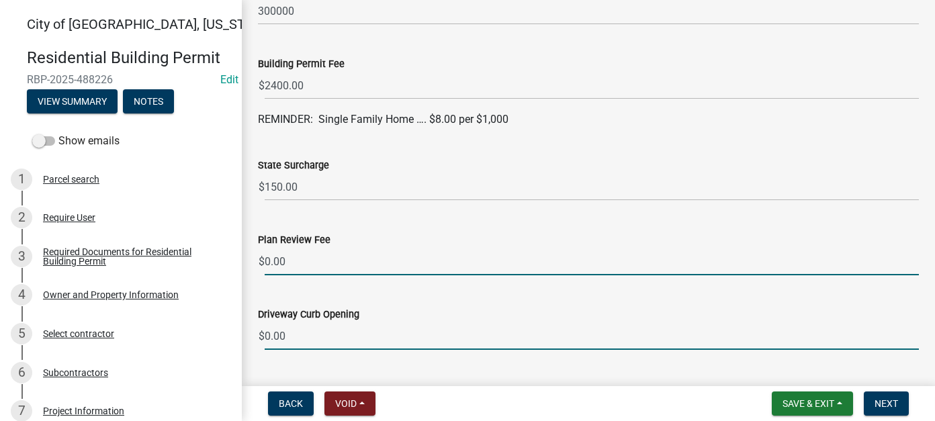
click at [298, 334] on input "0.00" at bounding box center [592, 336] width 654 height 28
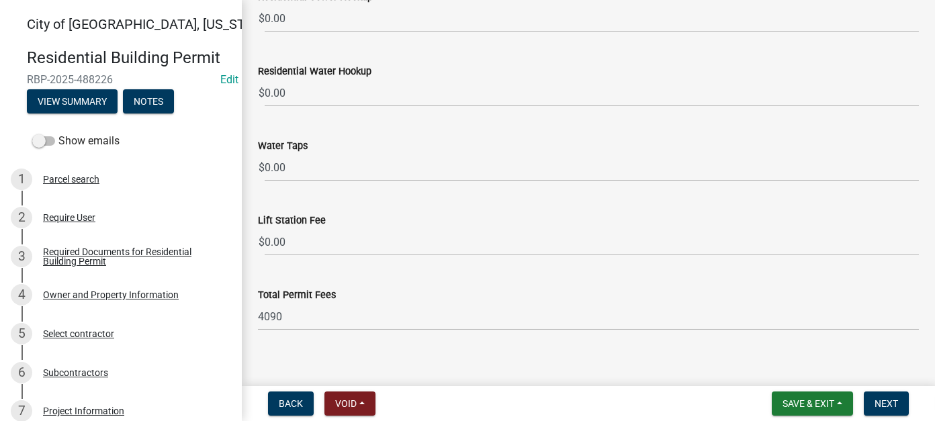
scroll to position [837, 0]
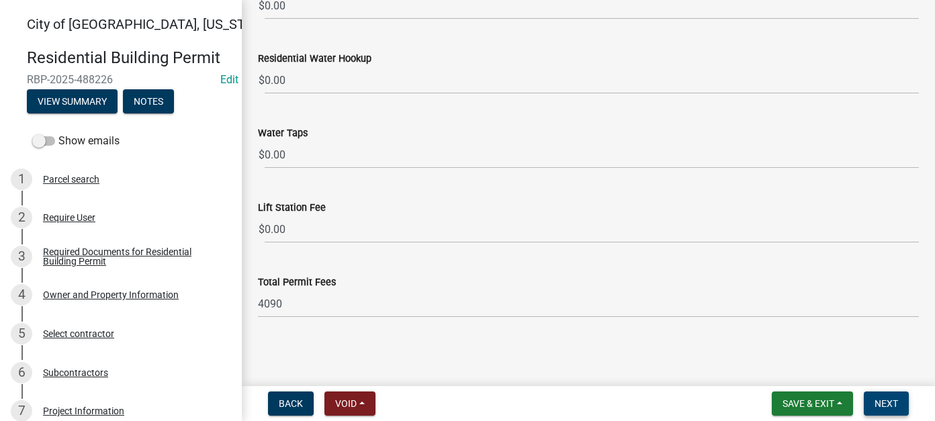
click at [878, 404] on span "Next" at bounding box center [885, 403] width 23 height 11
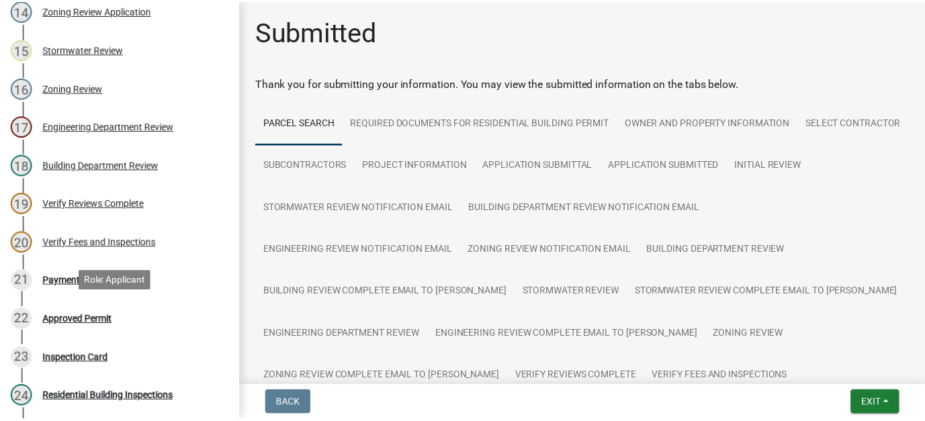
scroll to position [929, 0]
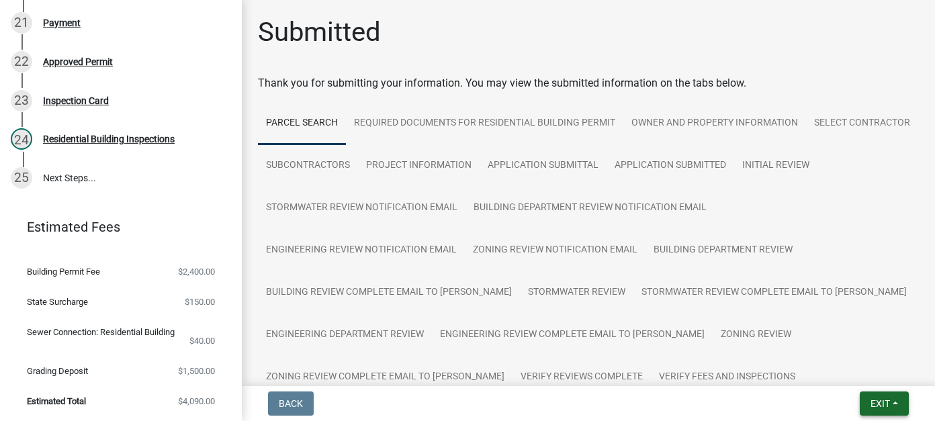
click at [881, 404] on span "Exit" at bounding box center [879, 403] width 19 height 11
click at [853, 372] on button "Save & Exit" at bounding box center [854, 368] width 107 height 32
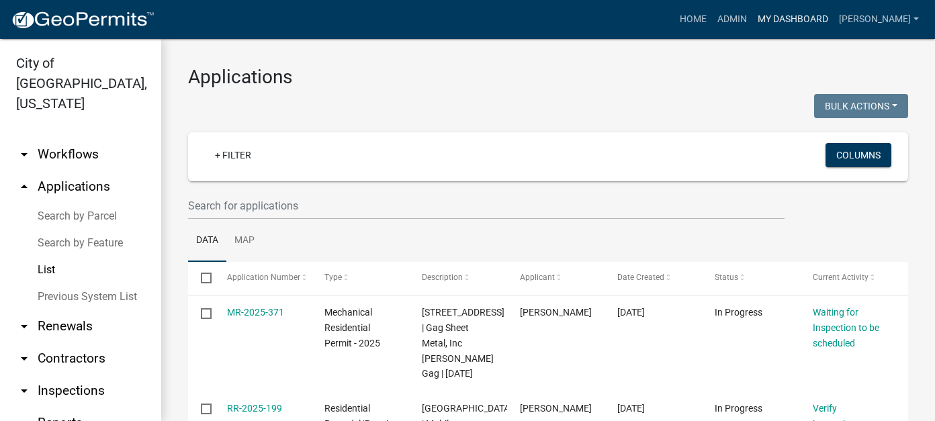
click at [822, 21] on link "My Dashboard" at bounding box center [792, 20] width 81 height 26
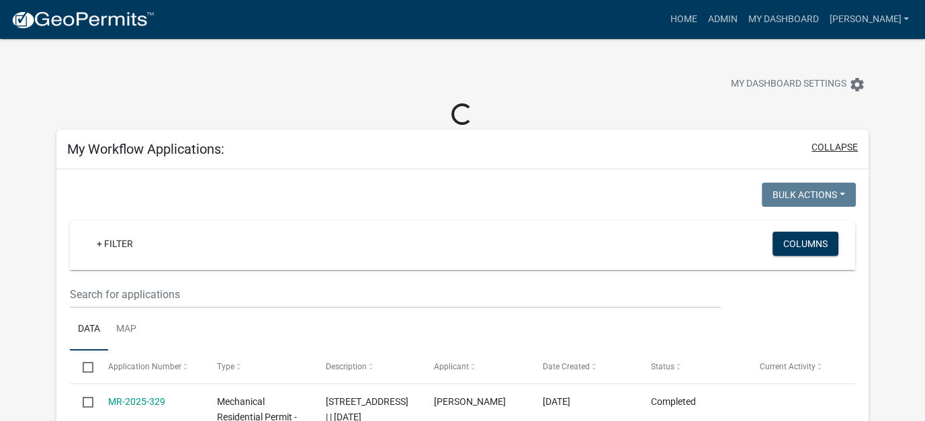
click at [835, 144] on button "collapse" at bounding box center [834, 147] width 46 height 14
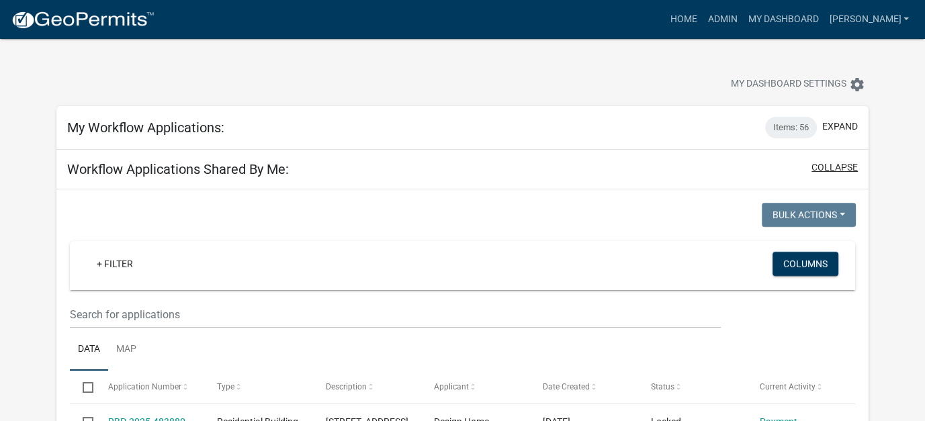
click at [829, 166] on button "collapse" at bounding box center [834, 167] width 46 height 14
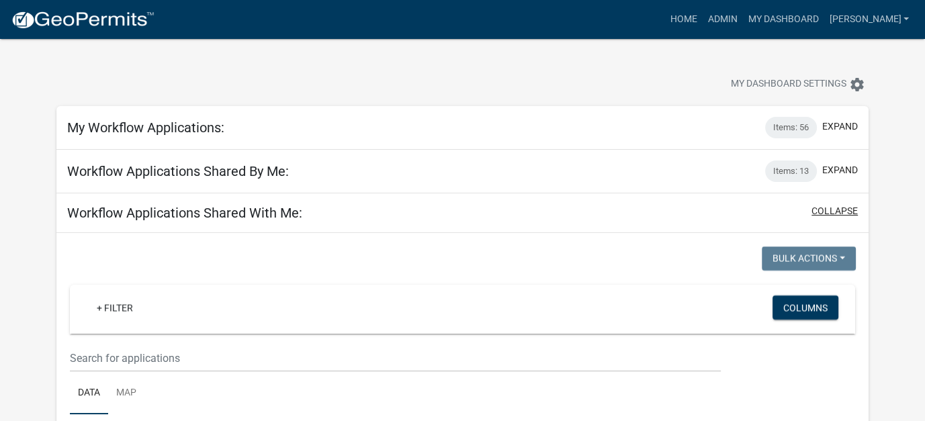
click at [819, 211] on button "collapse" at bounding box center [834, 211] width 46 height 14
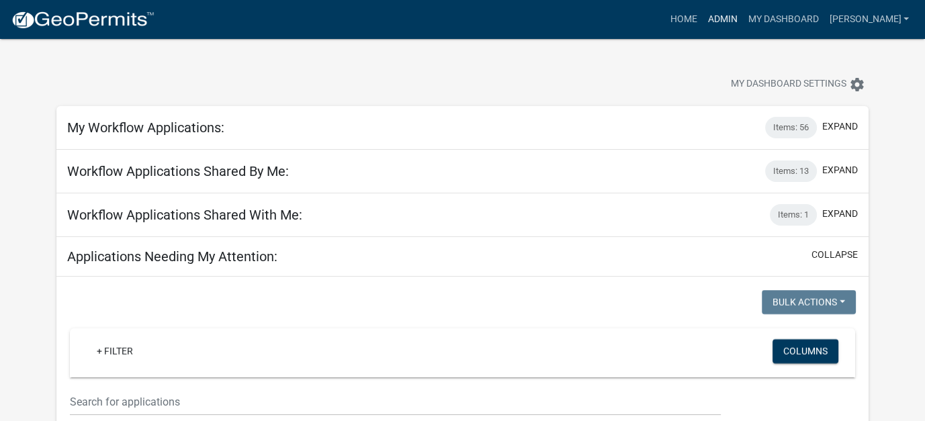
drag, startPoint x: 759, startPoint y: 16, endPoint x: 748, endPoint y: 16, distance: 11.4
click at [742, 16] on link "Admin" at bounding box center [722, 20] width 40 height 26
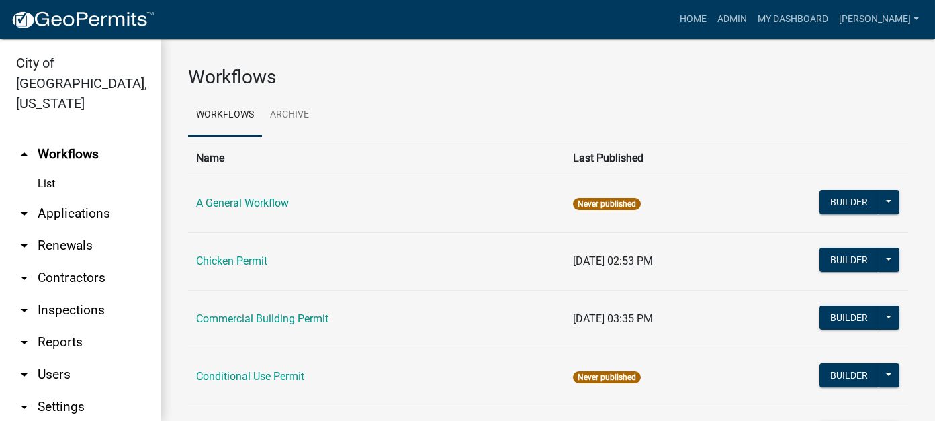
click at [77, 197] on link "arrow_drop_down Applications" at bounding box center [80, 213] width 161 height 32
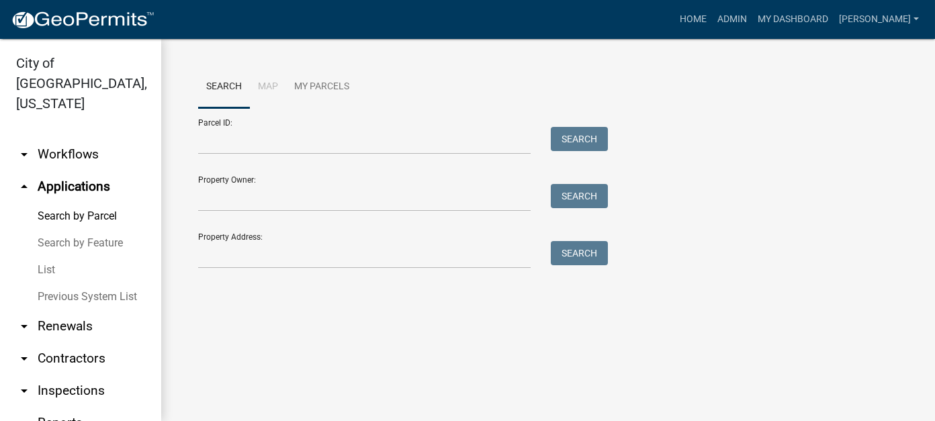
click at [48, 256] on link "List" at bounding box center [80, 269] width 161 height 27
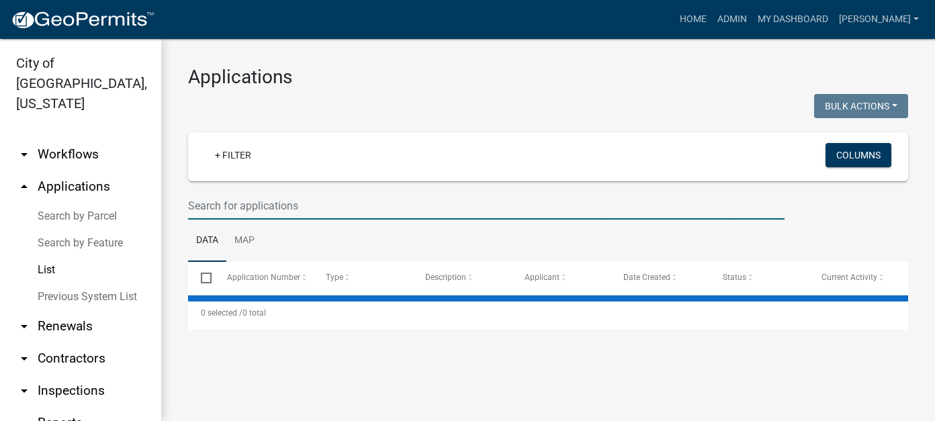
click at [248, 203] on input "text" at bounding box center [486, 206] width 596 height 28
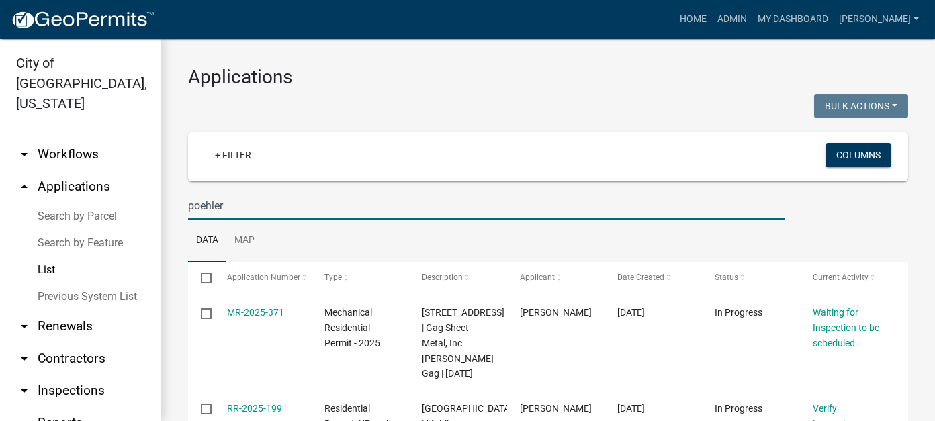
type input "poehler"
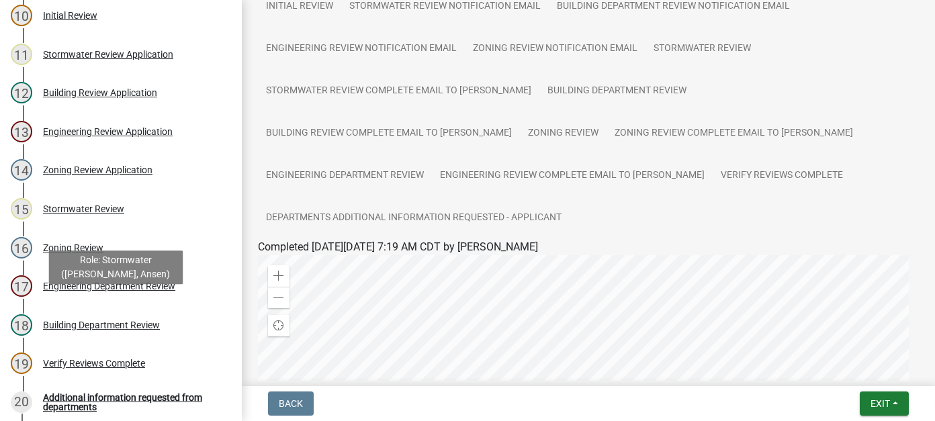
scroll to position [683, 0]
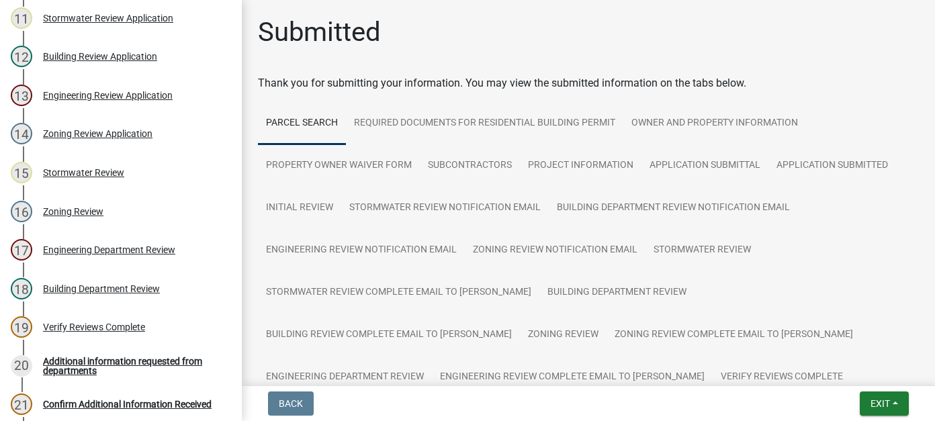
scroll to position [563, 0]
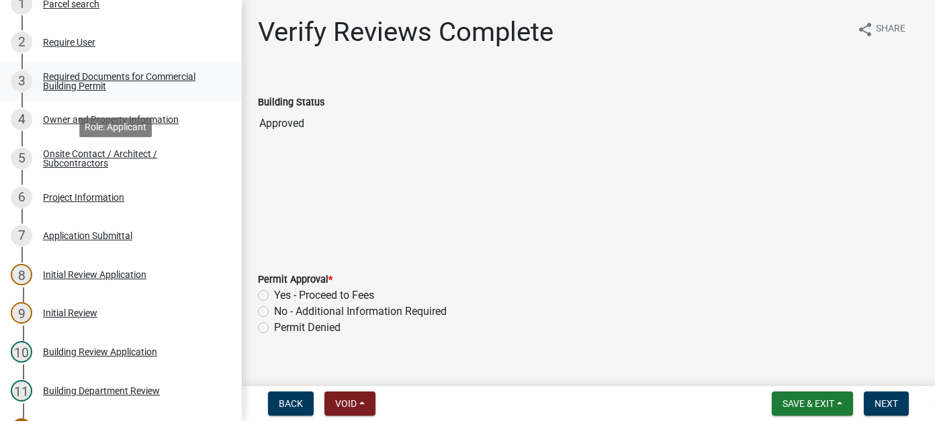
scroll to position [269, 0]
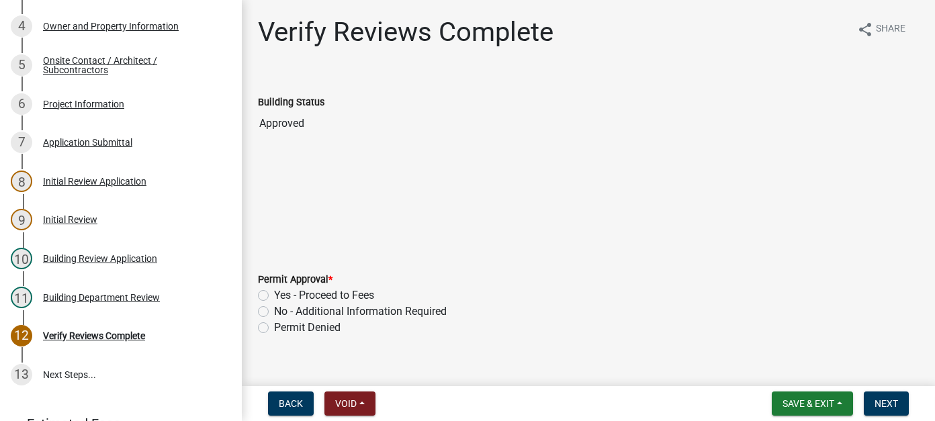
click at [274, 295] on label "Yes - Proceed to Fees" at bounding box center [324, 295] width 100 height 16
click at [274, 295] on input "Yes - Proceed to Fees" at bounding box center [278, 291] width 9 height 9
radio input "true"
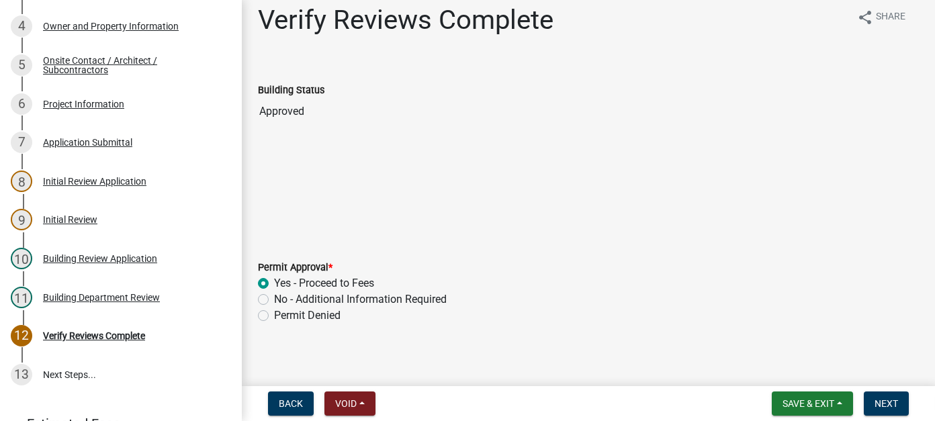
scroll to position [19, 0]
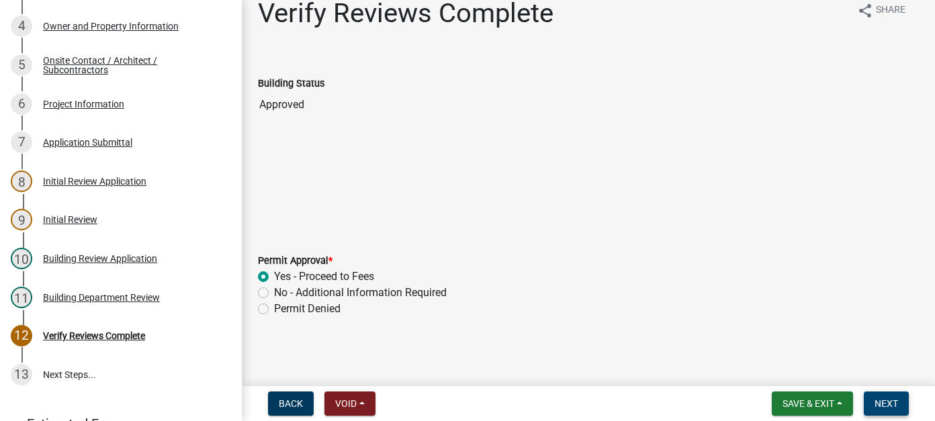
click at [892, 401] on span "Next" at bounding box center [885, 403] width 23 height 11
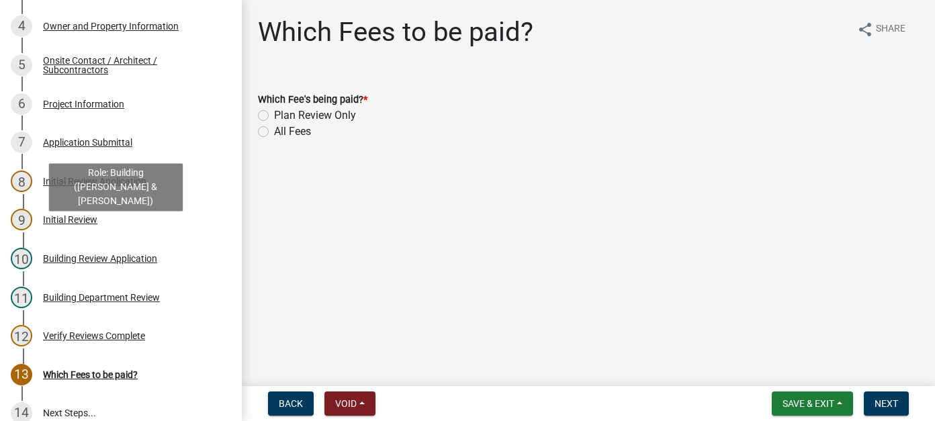
scroll to position [307, 0]
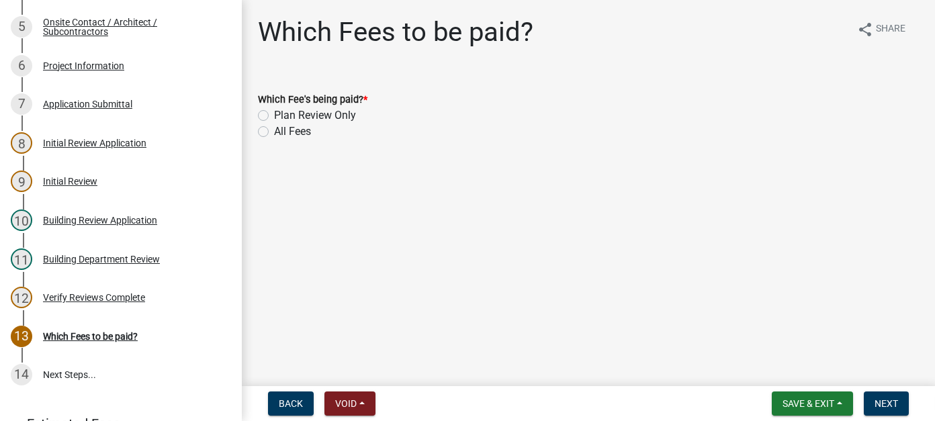
click at [274, 132] on label "All Fees" at bounding box center [292, 132] width 37 height 16
click at [274, 132] on input "All Fees" at bounding box center [278, 128] width 9 height 9
radio input "true"
click at [882, 398] on span "Next" at bounding box center [885, 403] width 23 height 11
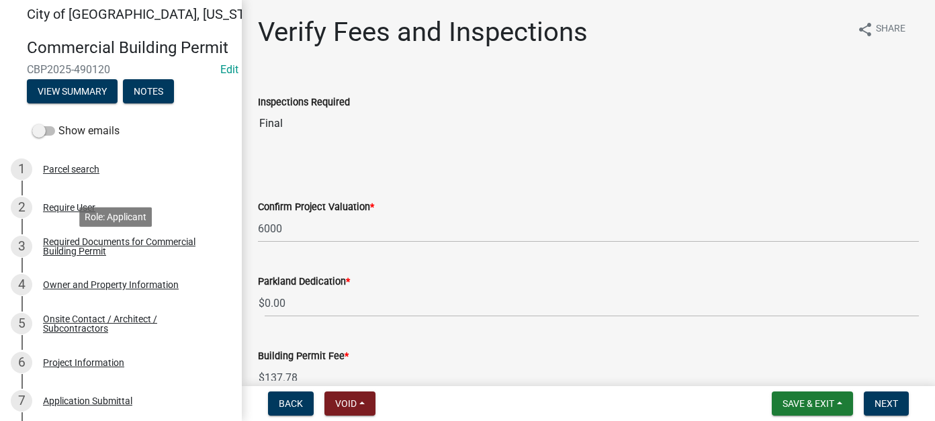
scroll to position [0, 0]
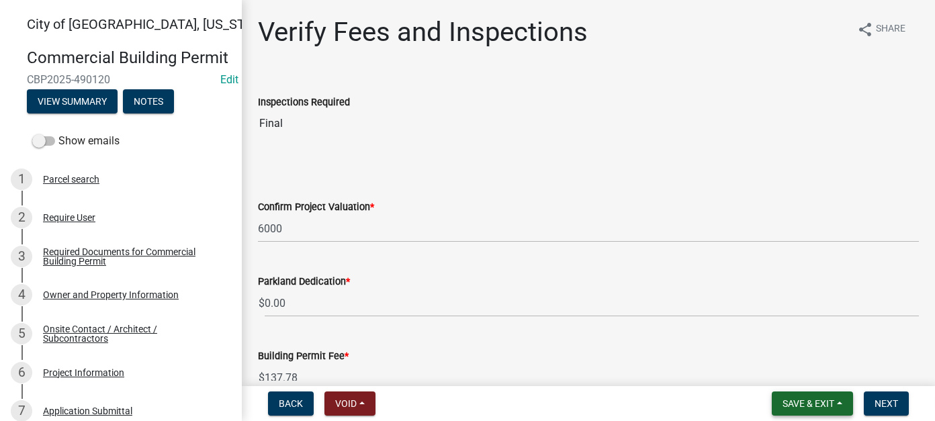
click at [832, 403] on span "Save & Exit" at bounding box center [808, 403] width 52 height 11
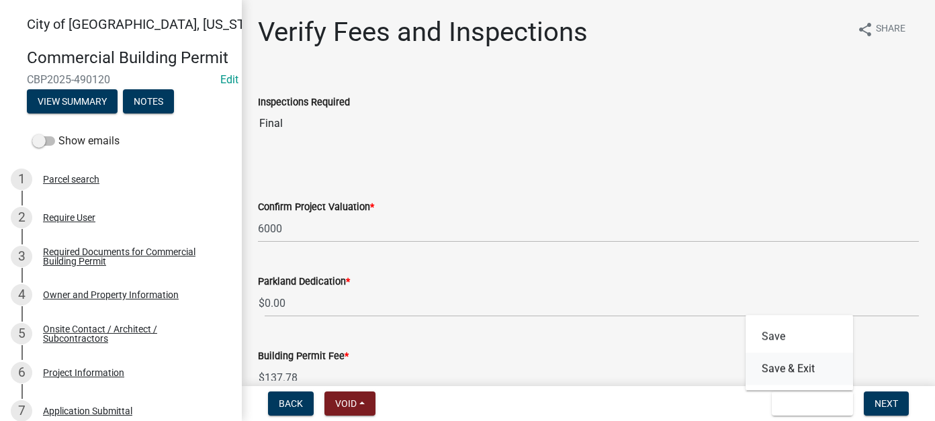
click at [809, 370] on button "Save & Exit" at bounding box center [798, 368] width 107 height 32
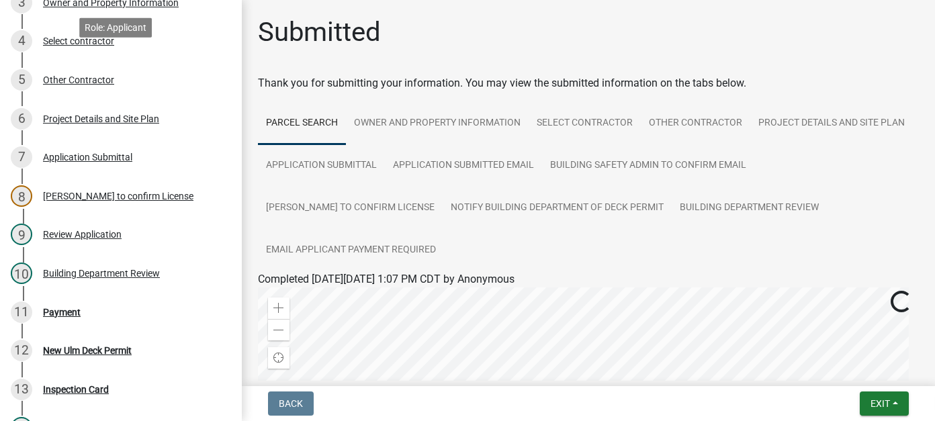
scroll to position [269, 0]
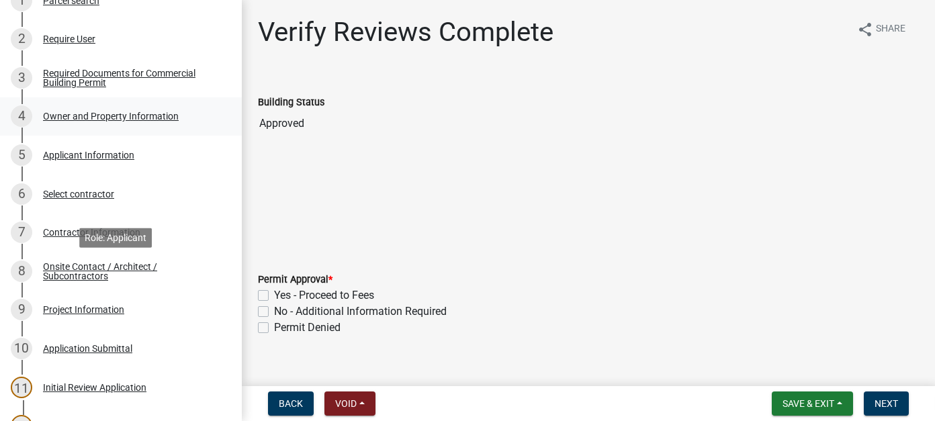
scroll to position [201, 0]
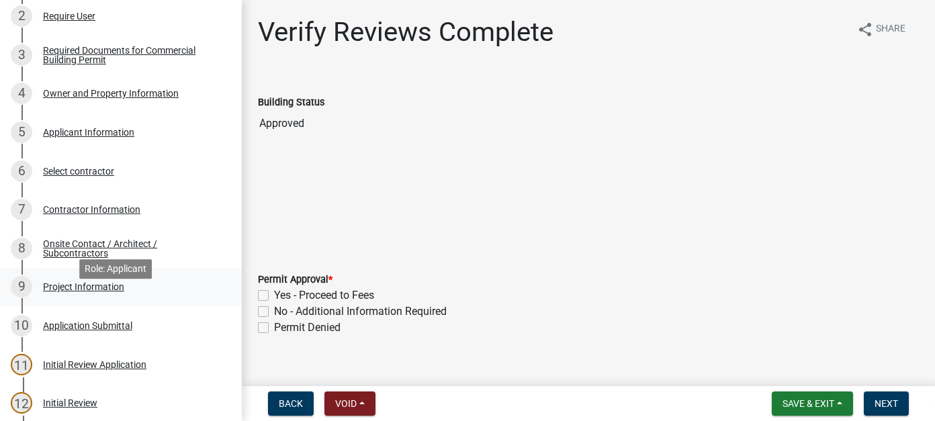
click at [147, 297] on div "9 Project Information" at bounding box center [115, 286] width 209 height 21
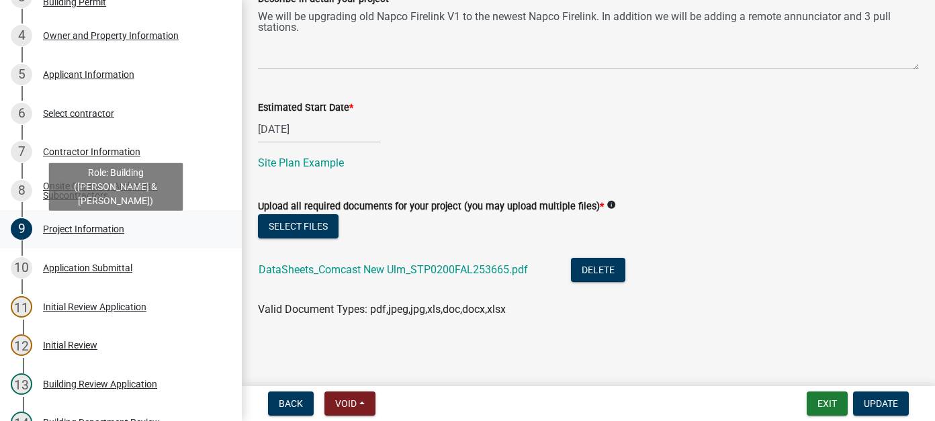
scroll to position [470, 0]
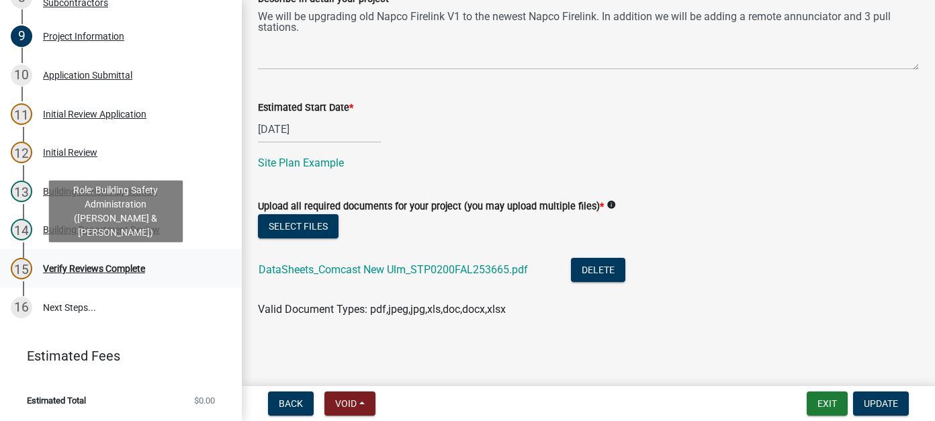
click at [74, 265] on div "Verify Reviews Complete" at bounding box center [94, 268] width 102 height 9
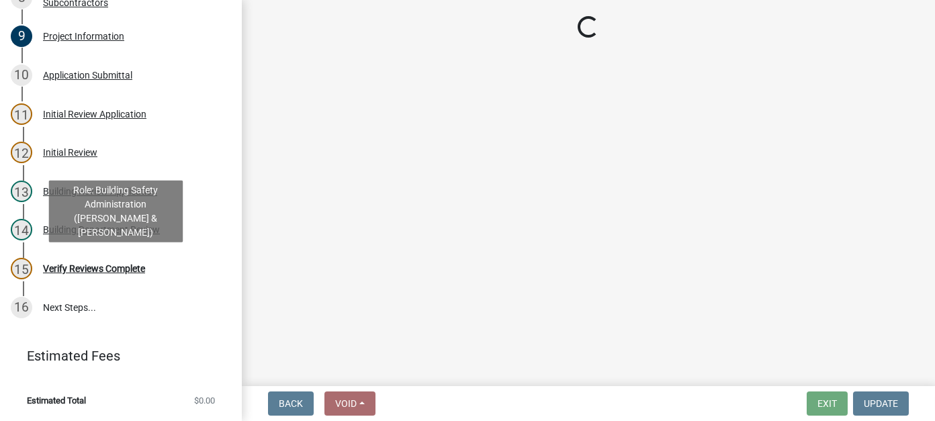
scroll to position [0, 0]
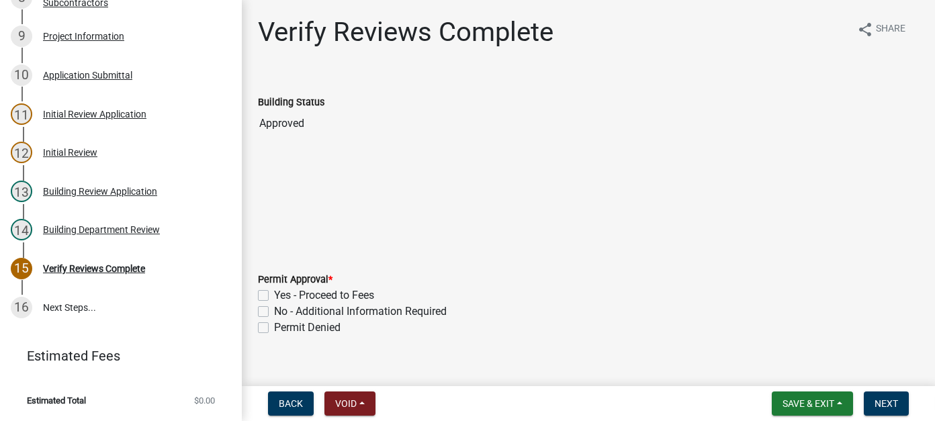
click at [297, 294] on label "Yes - Proceed to Fees" at bounding box center [324, 295] width 100 height 16
click at [283, 294] on input "Yes - Proceed to Fees" at bounding box center [278, 291] width 9 height 9
checkbox input "true"
checkbox input "false"
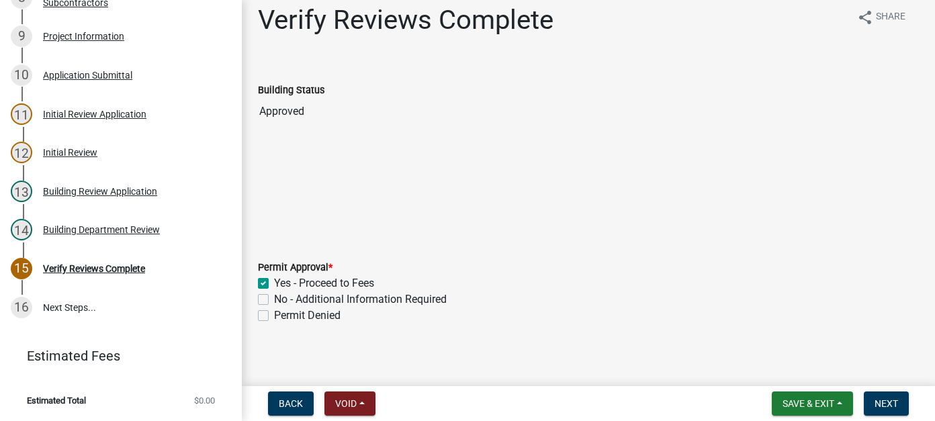
scroll to position [19, 0]
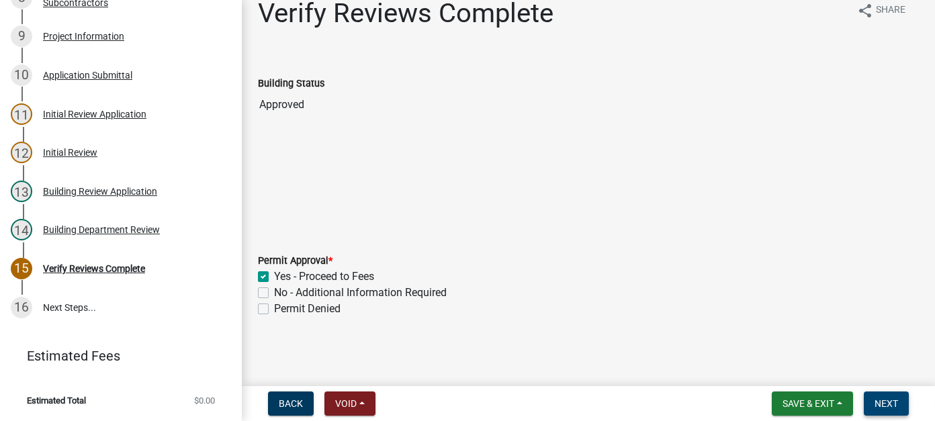
click at [903, 406] on button "Next" at bounding box center [885, 403] width 45 height 24
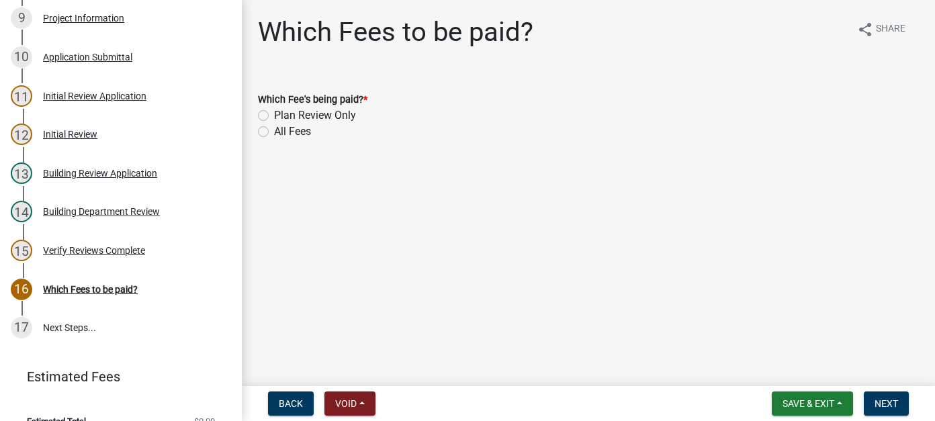
scroll to position [508, 0]
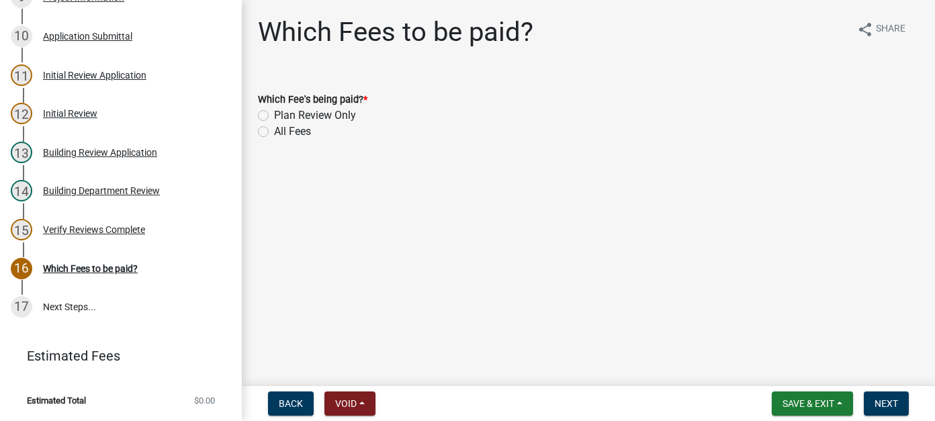
click at [274, 131] on label "All Fees" at bounding box center [292, 132] width 37 height 16
click at [274, 131] on input "All Fees" at bounding box center [278, 128] width 9 height 9
radio input "true"
click at [891, 404] on span "Next" at bounding box center [885, 403] width 23 height 11
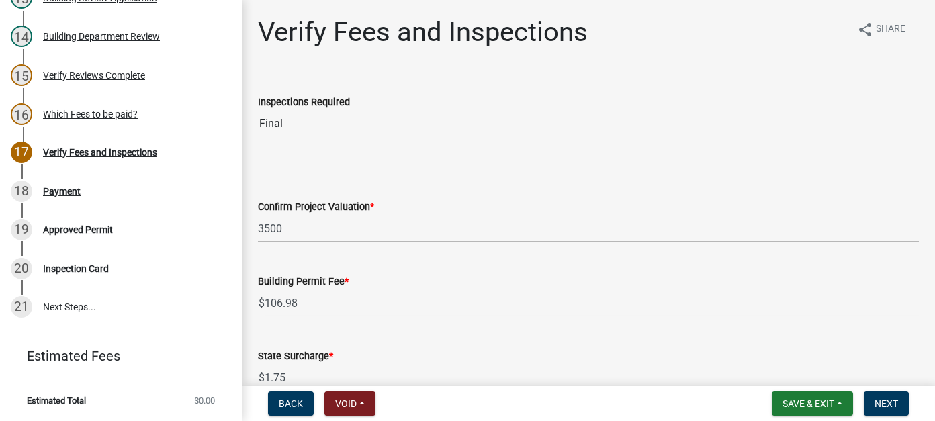
scroll to position [67, 0]
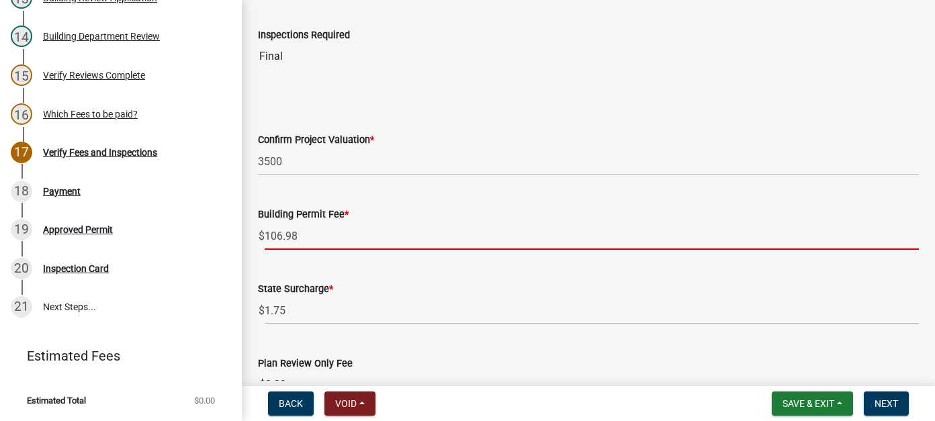
click at [324, 238] on input "106.98" at bounding box center [592, 236] width 654 height 28
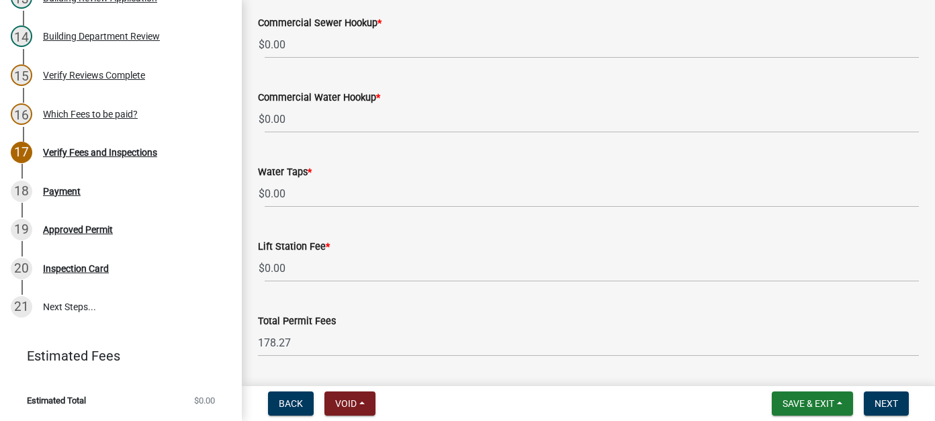
scroll to position [940, 0]
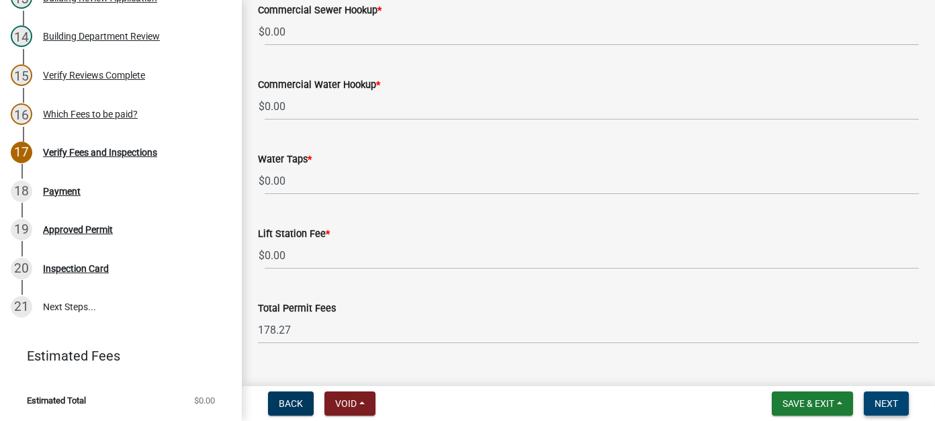
click at [881, 398] on span "Next" at bounding box center [885, 403] width 23 height 11
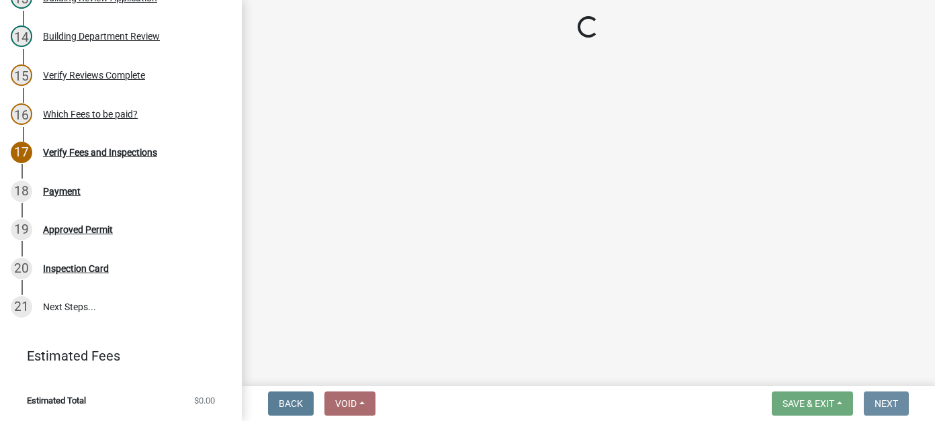
scroll to position [0, 0]
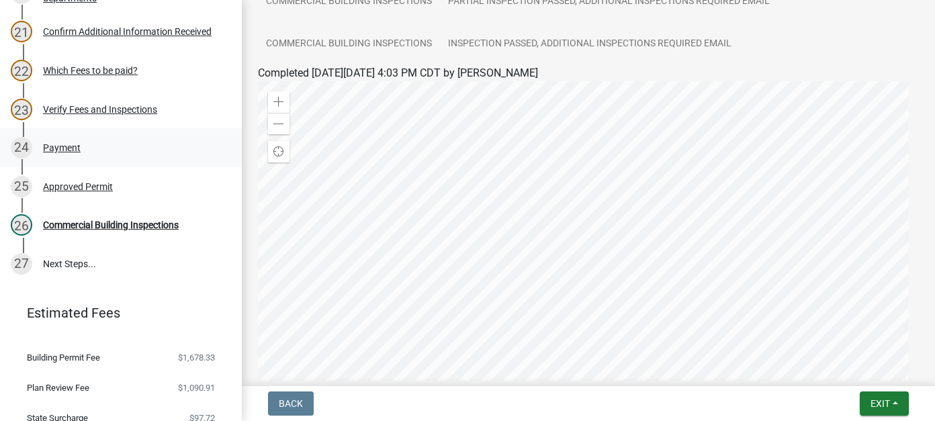
scroll to position [940, 0]
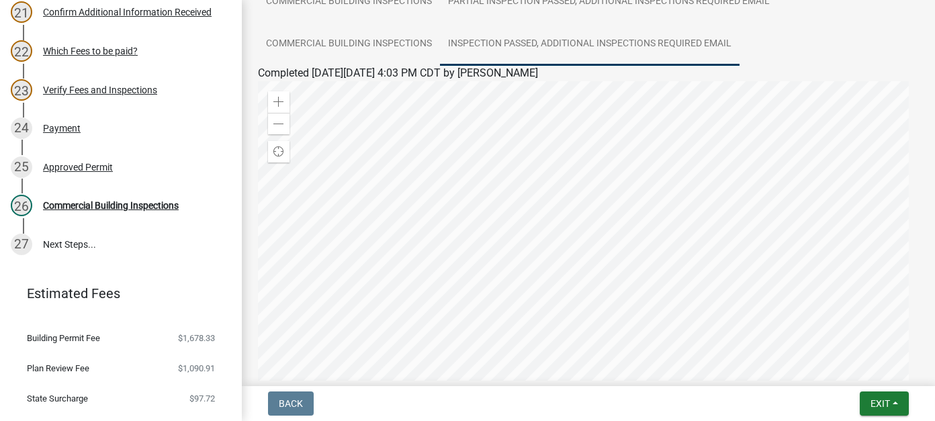
click at [676, 51] on link "Inspection Passed, Additional Inspections Required Email" at bounding box center [589, 44] width 299 height 43
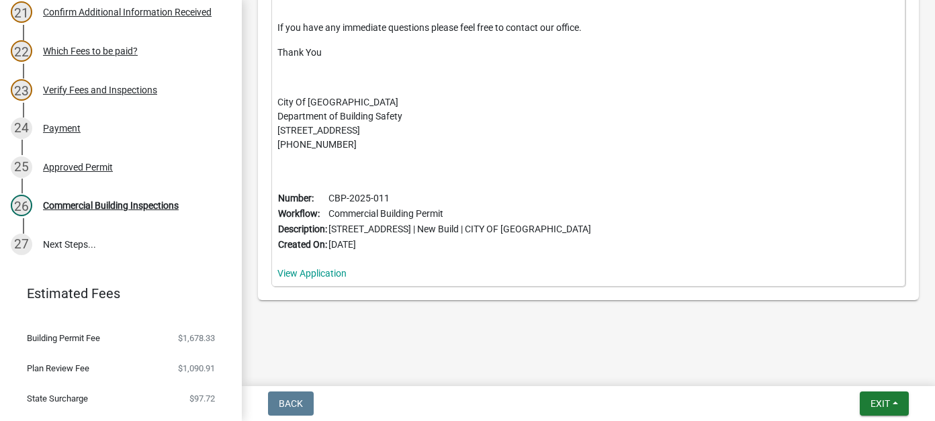
scroll to position [1097, 0]
click at [880, 404] on span "Exit" at bounding box center [879, 403] width 19 height 11
click at [873, 372] on button "Save & Exit" at bounding box center [854, 368] width 107 height 32
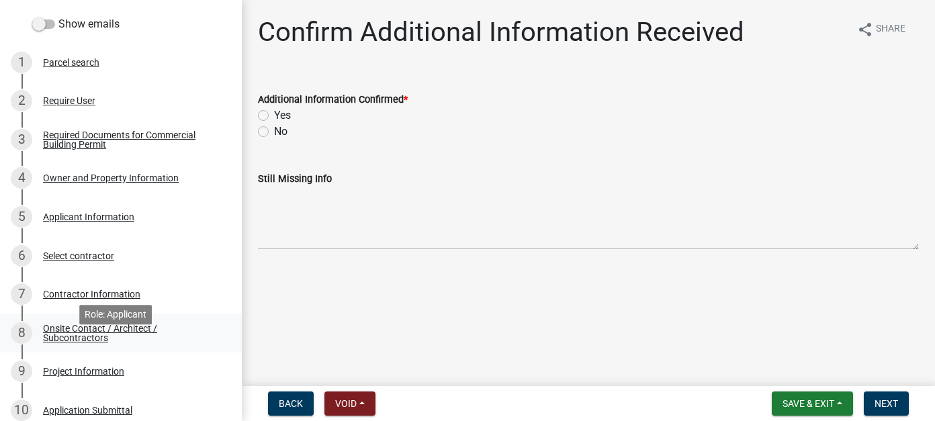
scroll to position [269, 0]
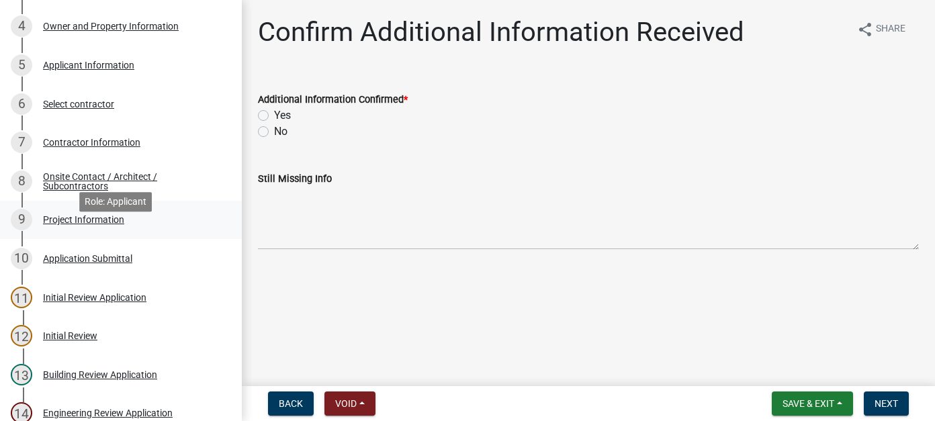
click at [109, 224] on div "Project Information" at bounding box center [83, 219] width 81 height 9
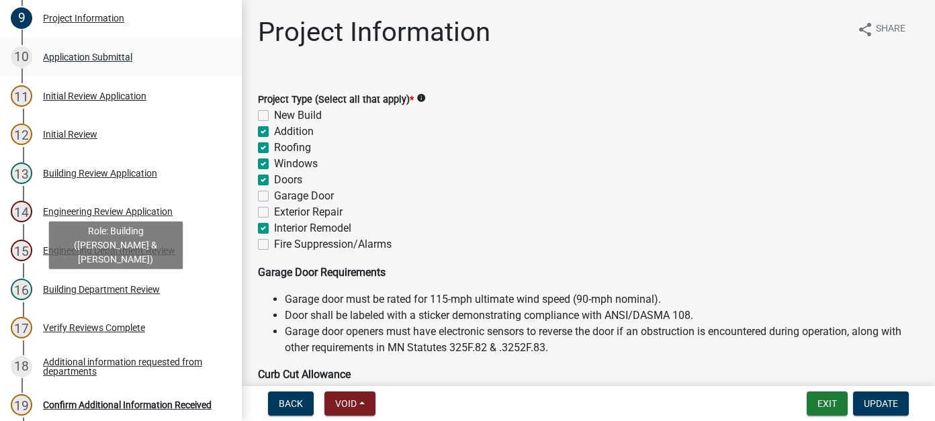
scroll to position [625, 0]
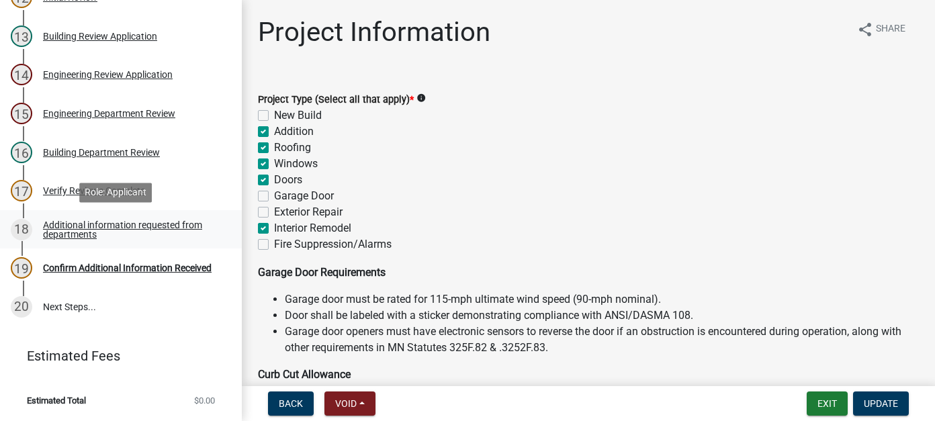
click at [125, 224] on div "Additional information requested from departments" at bounding box center [131, 229] width 177 height 19
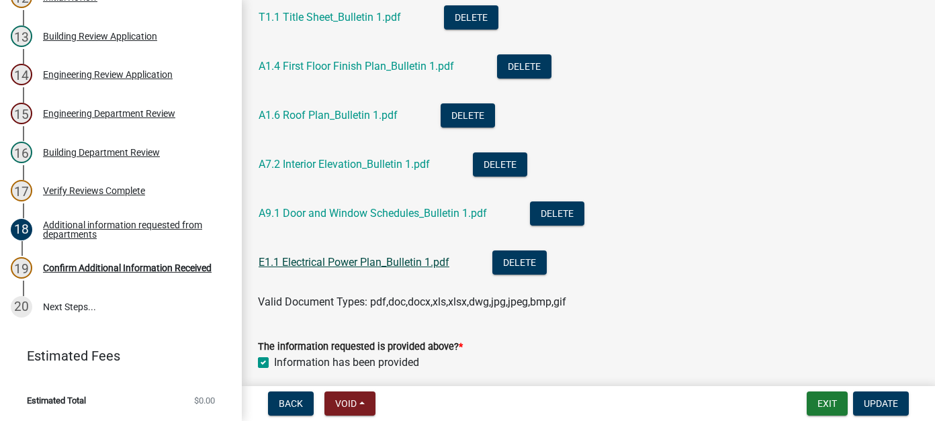
scroll to position [389, 0]
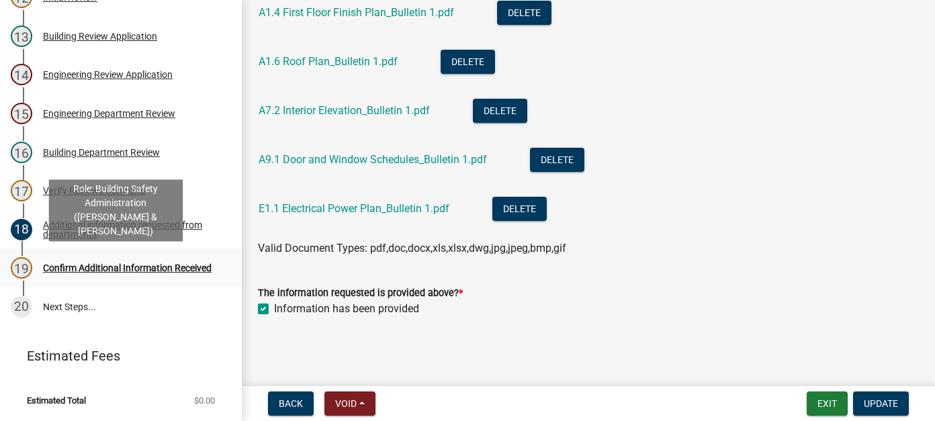
click at [107, 263] on div "Confirm Additional Information Received" at bounding box center [127, 267] width 169 height 9
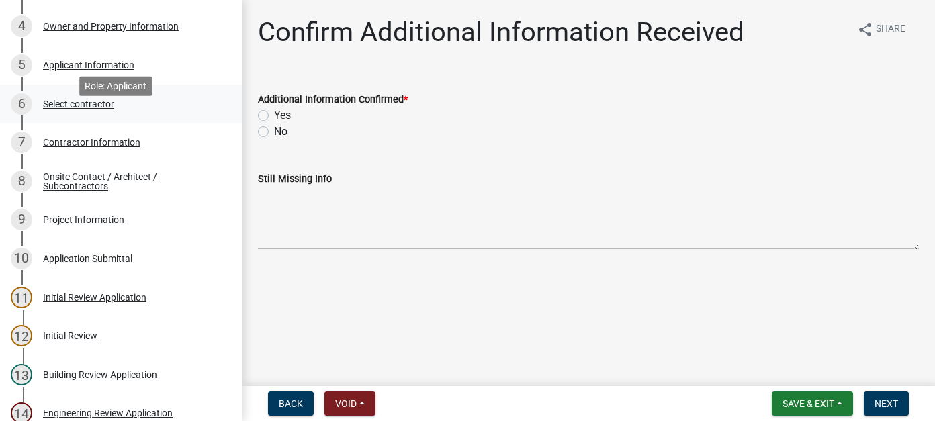
scroll to position [403, 0]
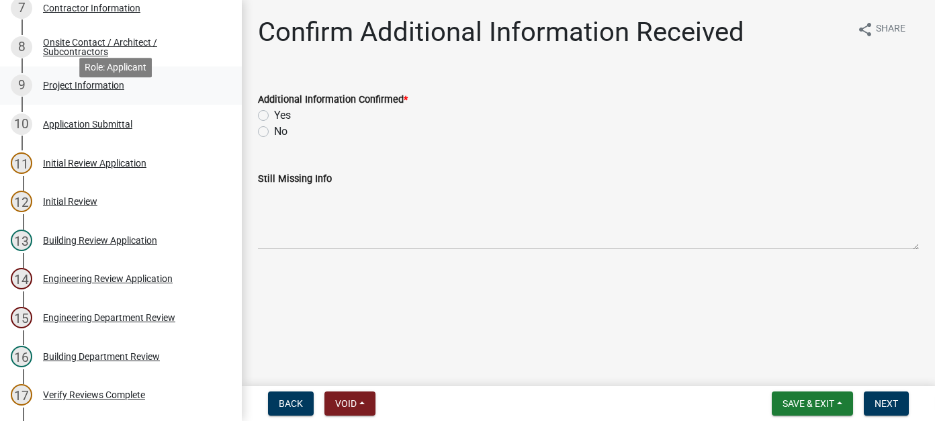
click at [111, 90] on div "Project Information" at bounding box center [83, 85] width 81 height 9
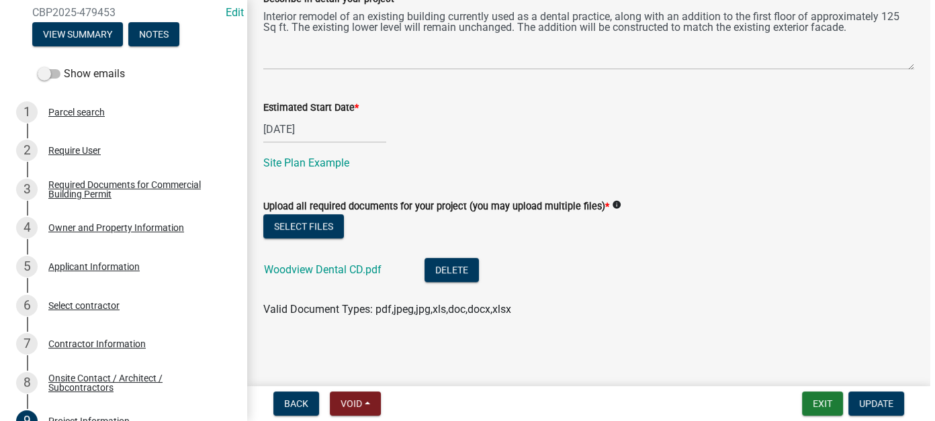
scroll to position [0, 0]
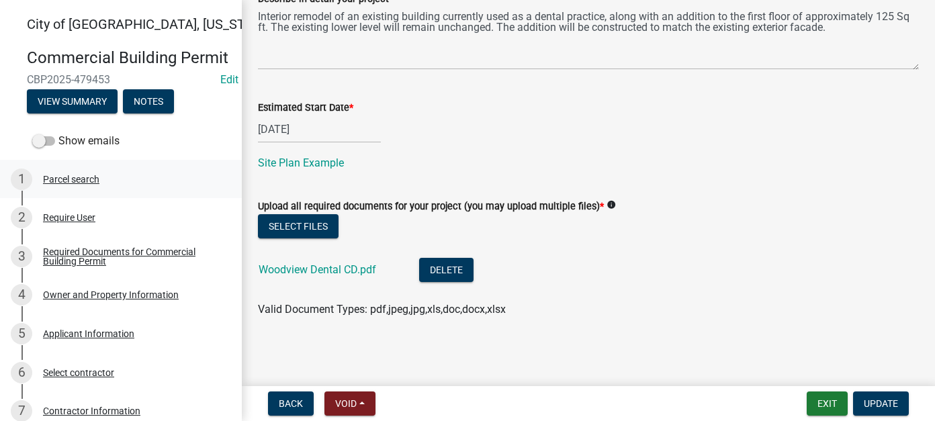
click at [83, 190] on div "1 Parcel search" at bounding box center [115, 179] width 209 height 21
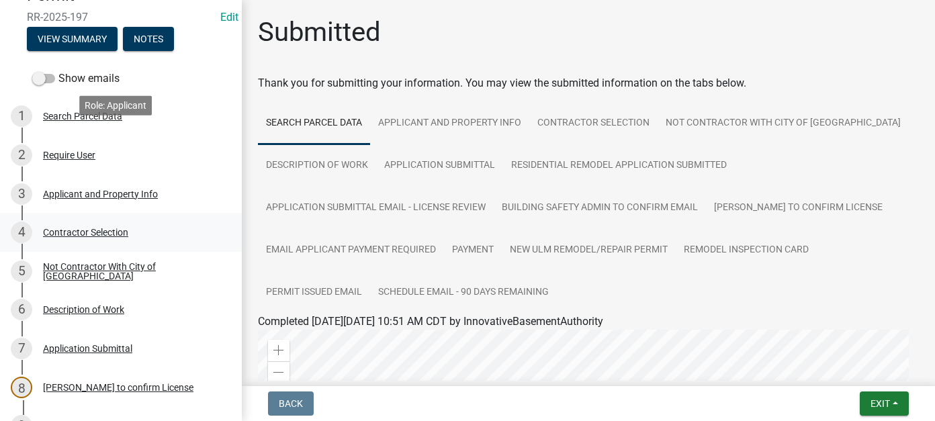
scroll to position [269, 0]
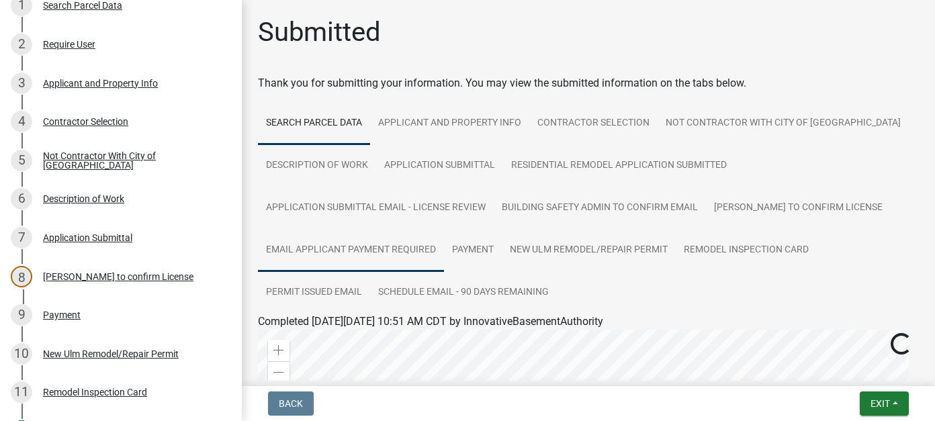
scroll to position [336, 0]
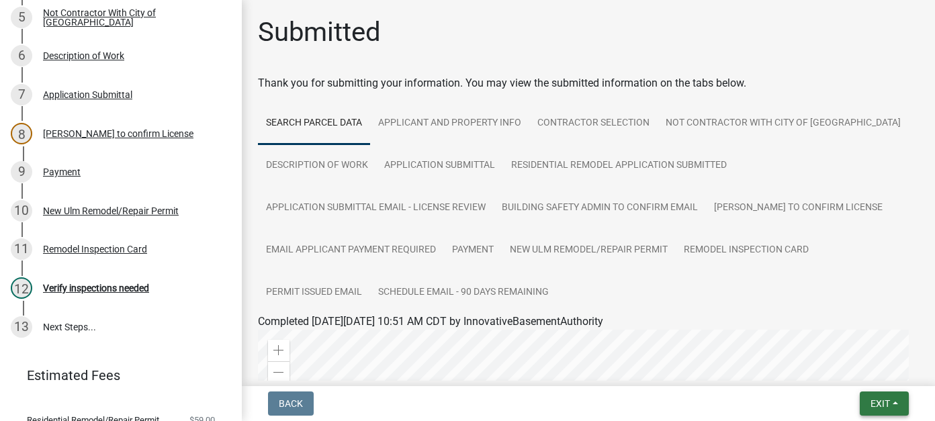
click at [874, 406] on span "Exit" at bounding box center [879, 403] width 19 height 11
click at [825, 365] on button "Save & Exit" at bounding box center [854, 368] width 107 height 32
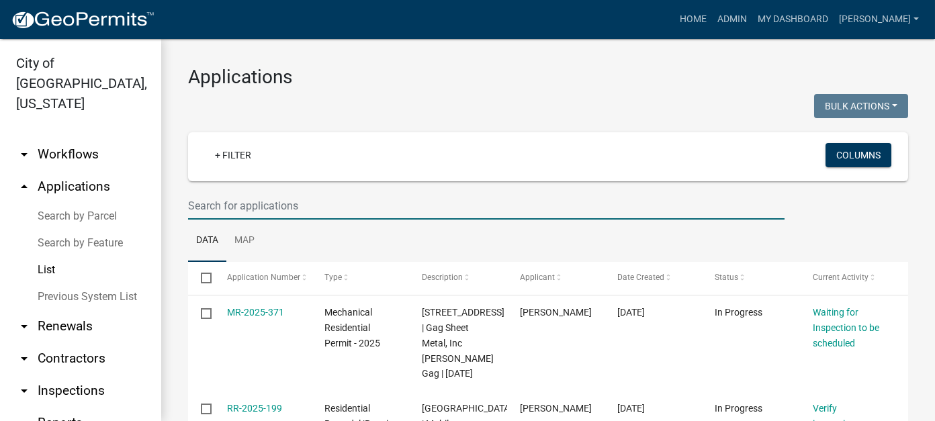
click at [266, 196] on input "text" at bounding box center [486, 206] width 596 height 28
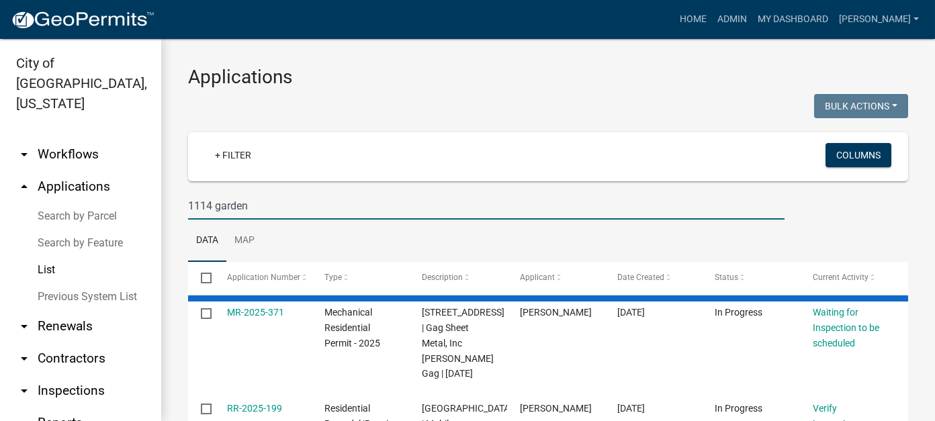
type input "1114 garden"
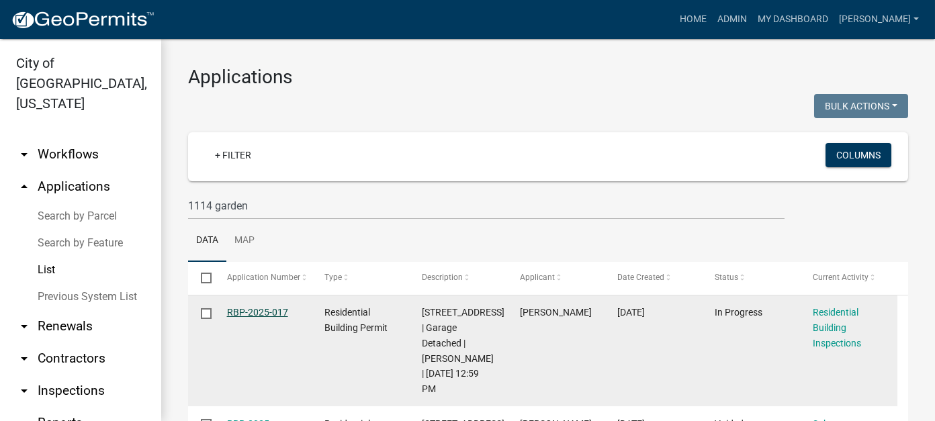
click at [265, 312] on link "RBP-2025-017" at bounding box center [257, 312] width 61 height 11
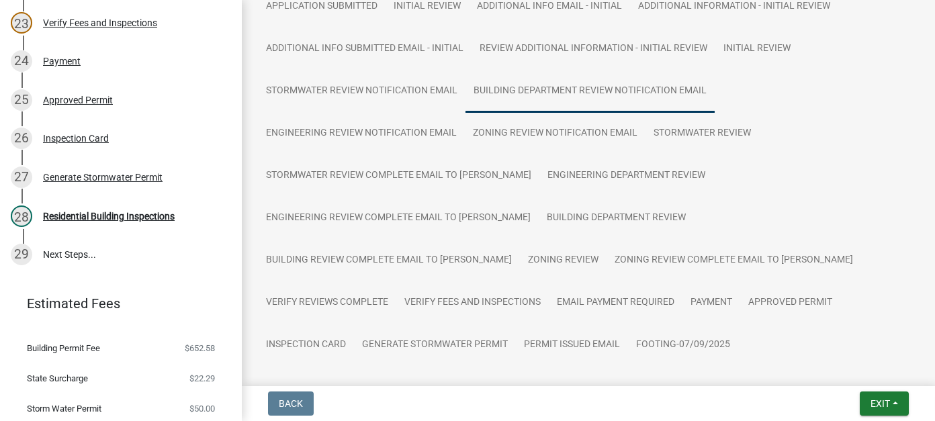
scroll to position [470, 0]
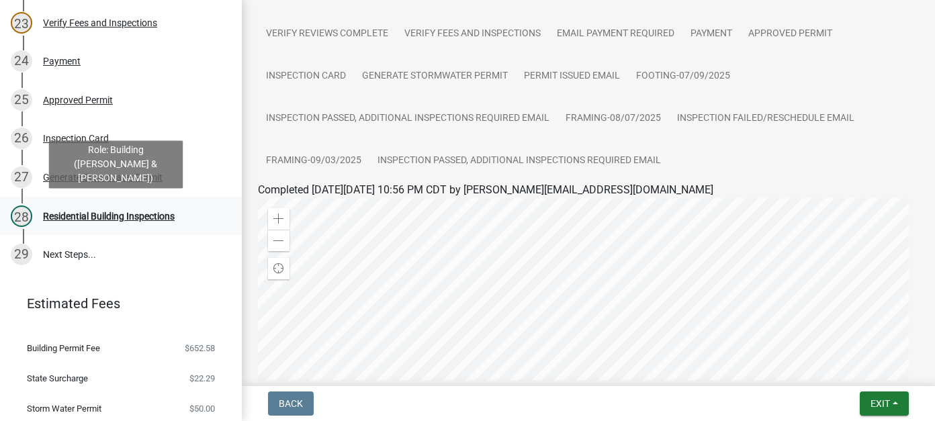
click at [140, 218] on div "Residential Building Inspections" at bounding box center [109, 215] width 132 height 9
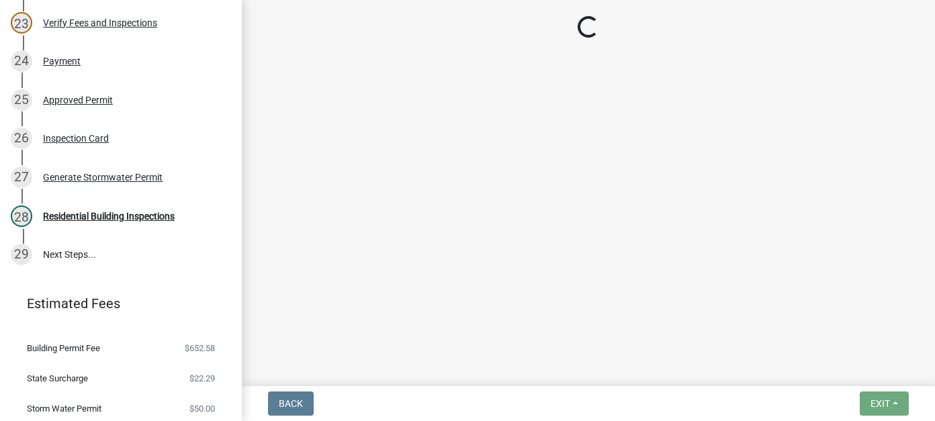
select select "805d55ac-e238-4e04-8f8e-acc067f36c3e"
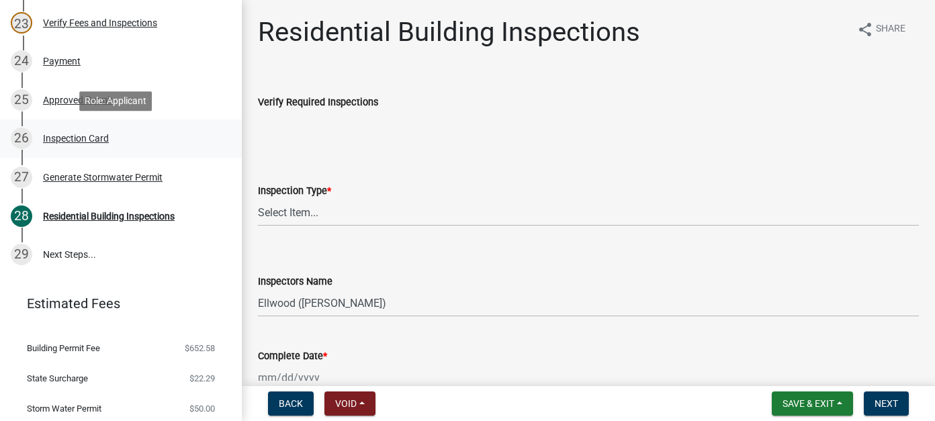
click at [68, 146] on div "26 Inspection Card" at bounding box center [115, 138] width 209 height 21
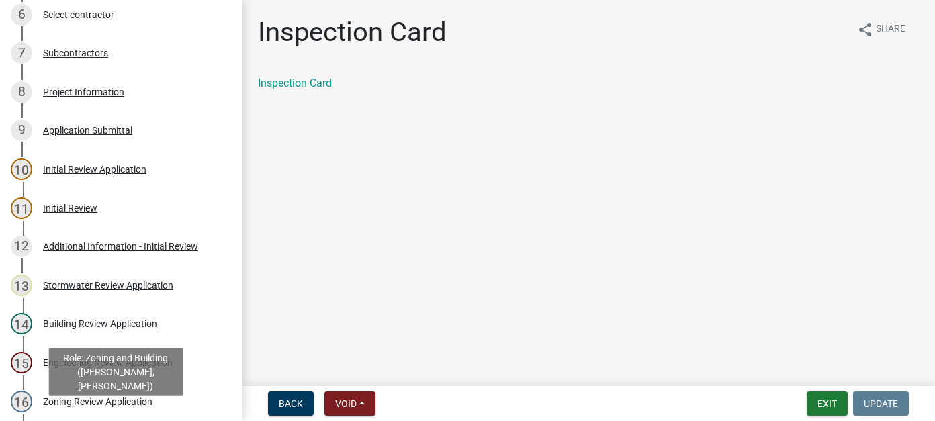
scroll to position [336, 0]
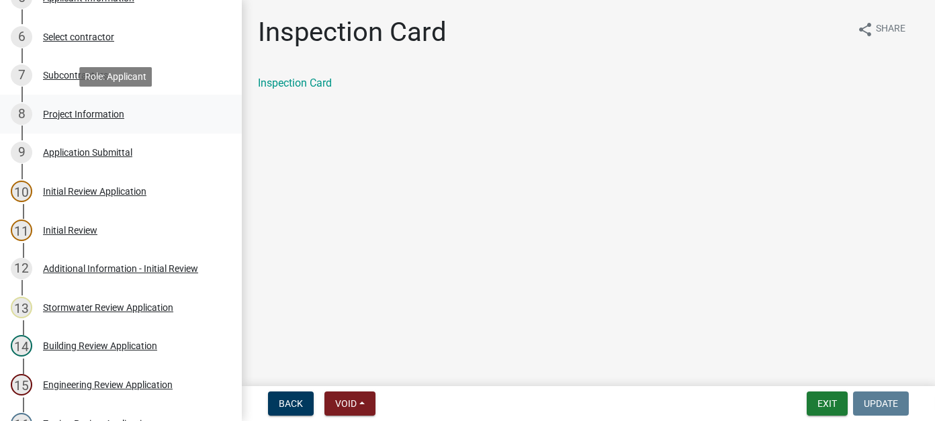
click at [81, 115] on div "Project Information" at bounding box center [83, 113] width 81 height 9
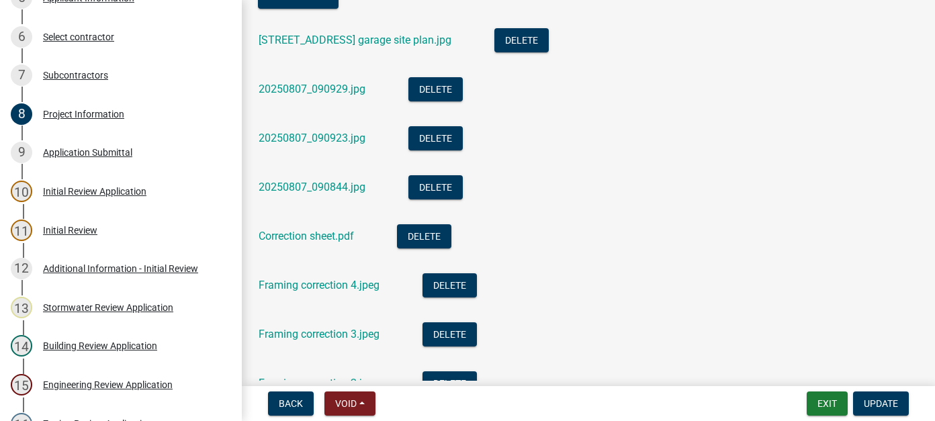
scroll to position [486, 0]
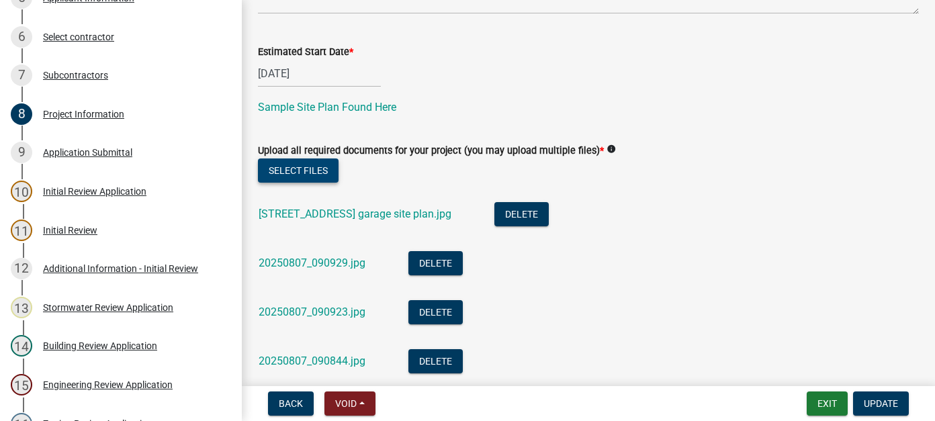
click at [309, 162] on button "Select files" at bounding box center [298, 170] width 81 height 24
click at [888, 410] on button "Update" at bounding box center [881, 403] width 56 height 24
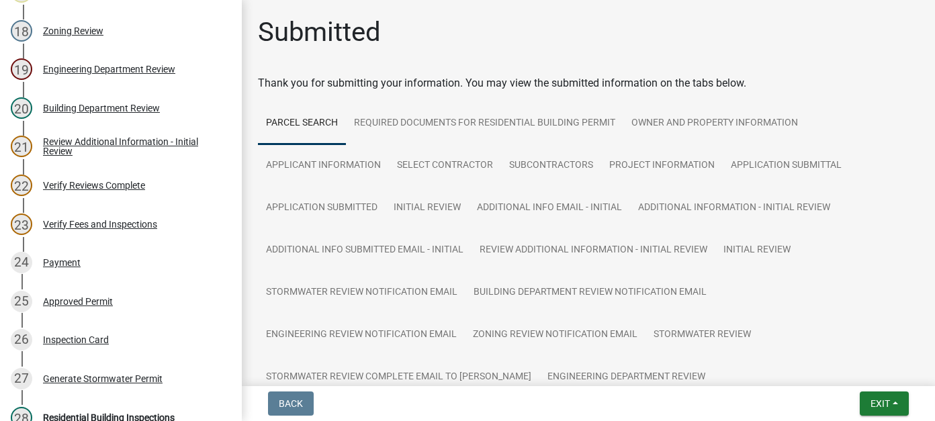
scroll to position [1007, 0]
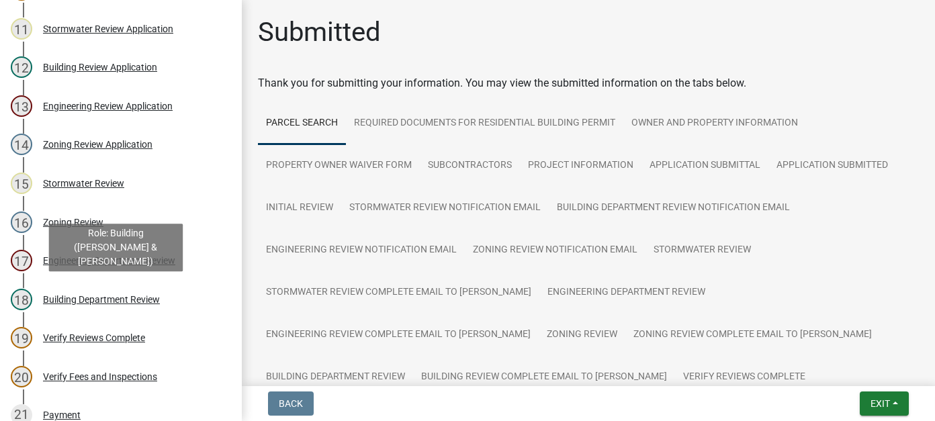
scroll to position [806, 0]
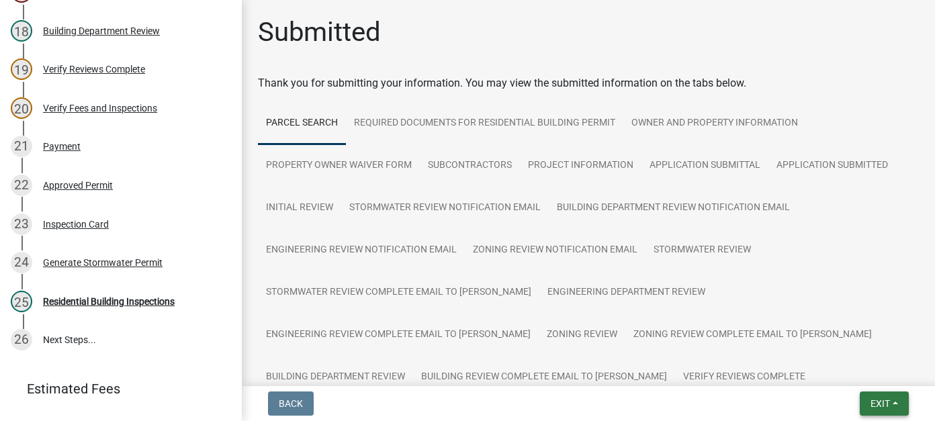
click at [861, 395] on button "Exit" at bounding box center [883, 403] width 49 height 24
click at [846, 371] on button "Save & Exit" at bounding box center [854, 368] width 107 height 32
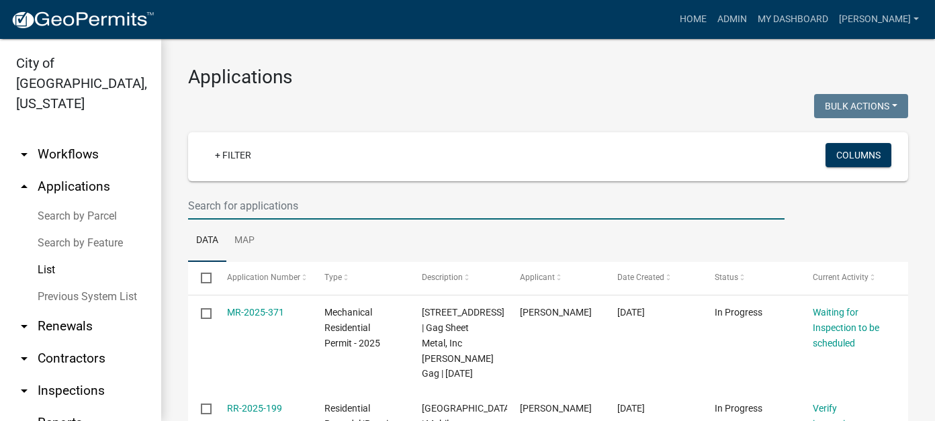
click at [275, 201] on input "text" at bounding box center [486, 206] width 596 height 28
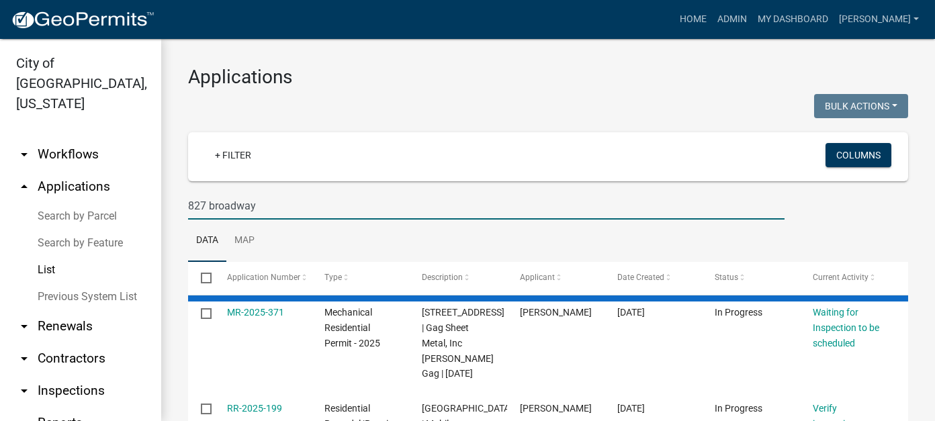
type input "827 broadway"
